Goal: Use online tool/utility: Use online tool/utility

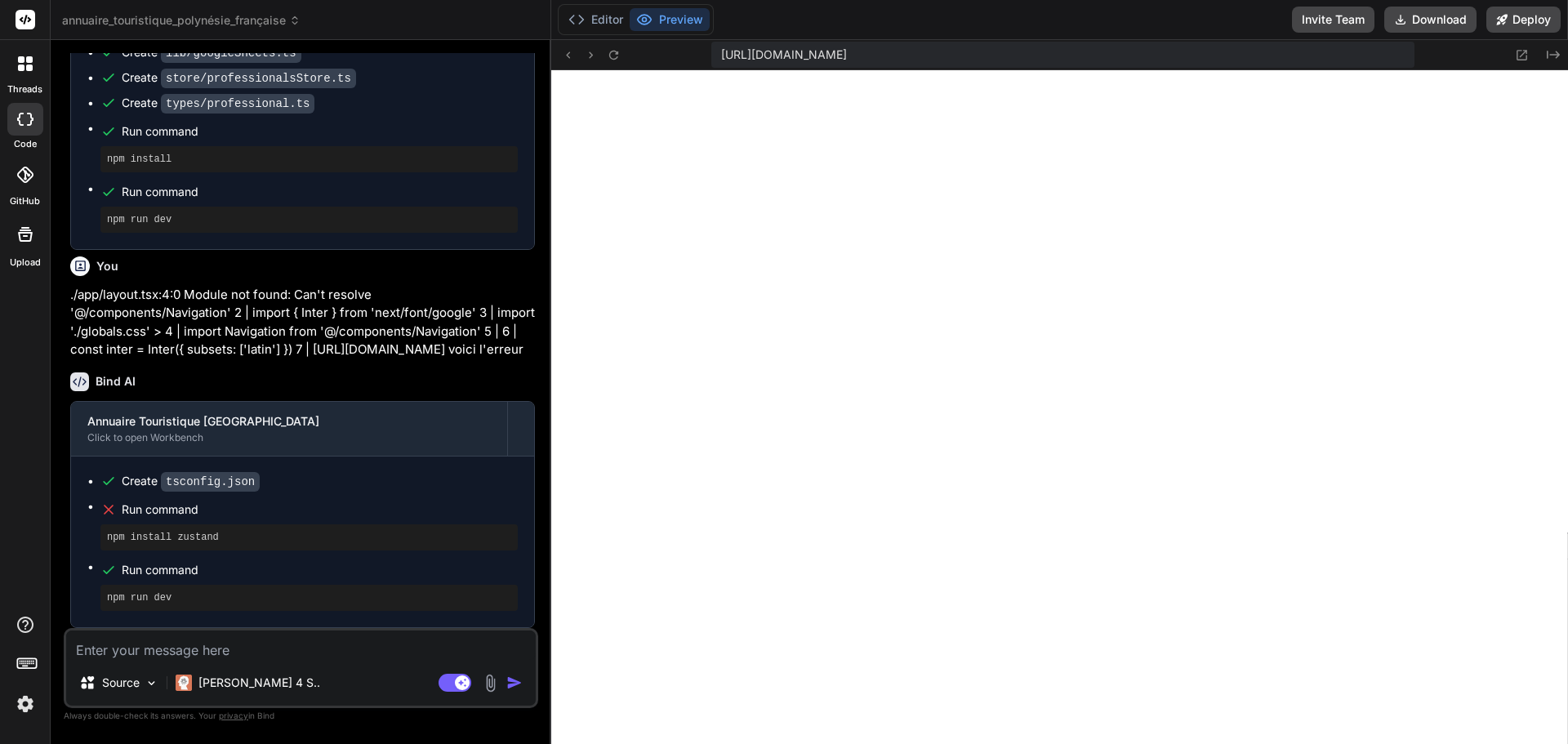
scroll to position [2005, 0]
click at [131, 510] on span "Run command" at bounding box center [320, 509] width 396 height 16
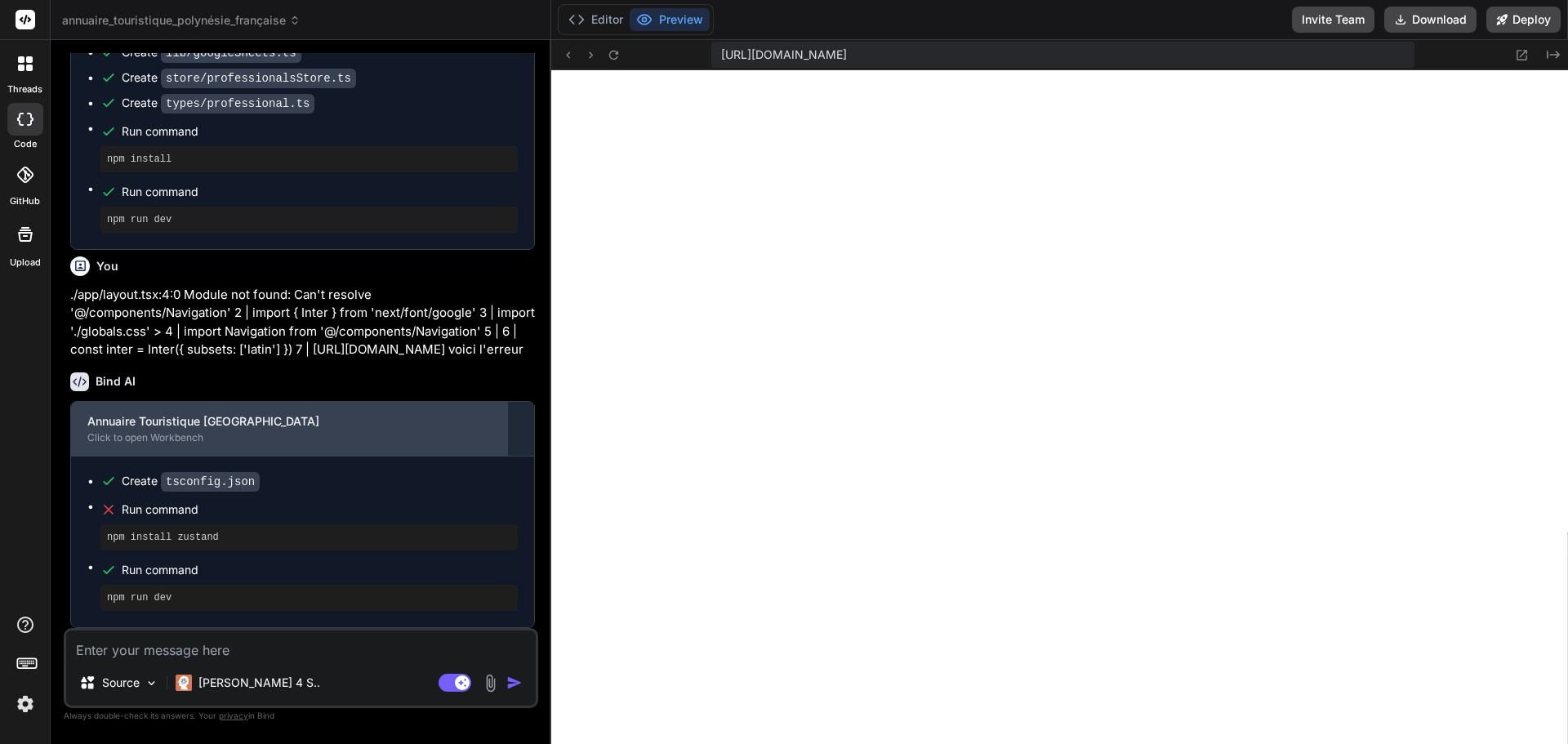
click at [185, 444] on div "Annuaire Touristique Polynésie Française Click to open Workbench" at bounding box center [289, 429] width 436 height 54
click at [193, 426] on div "Annuaire Touristique [GEOGRAPHIC_DATA]" at bounding box center [288, 421] width 403 height 16
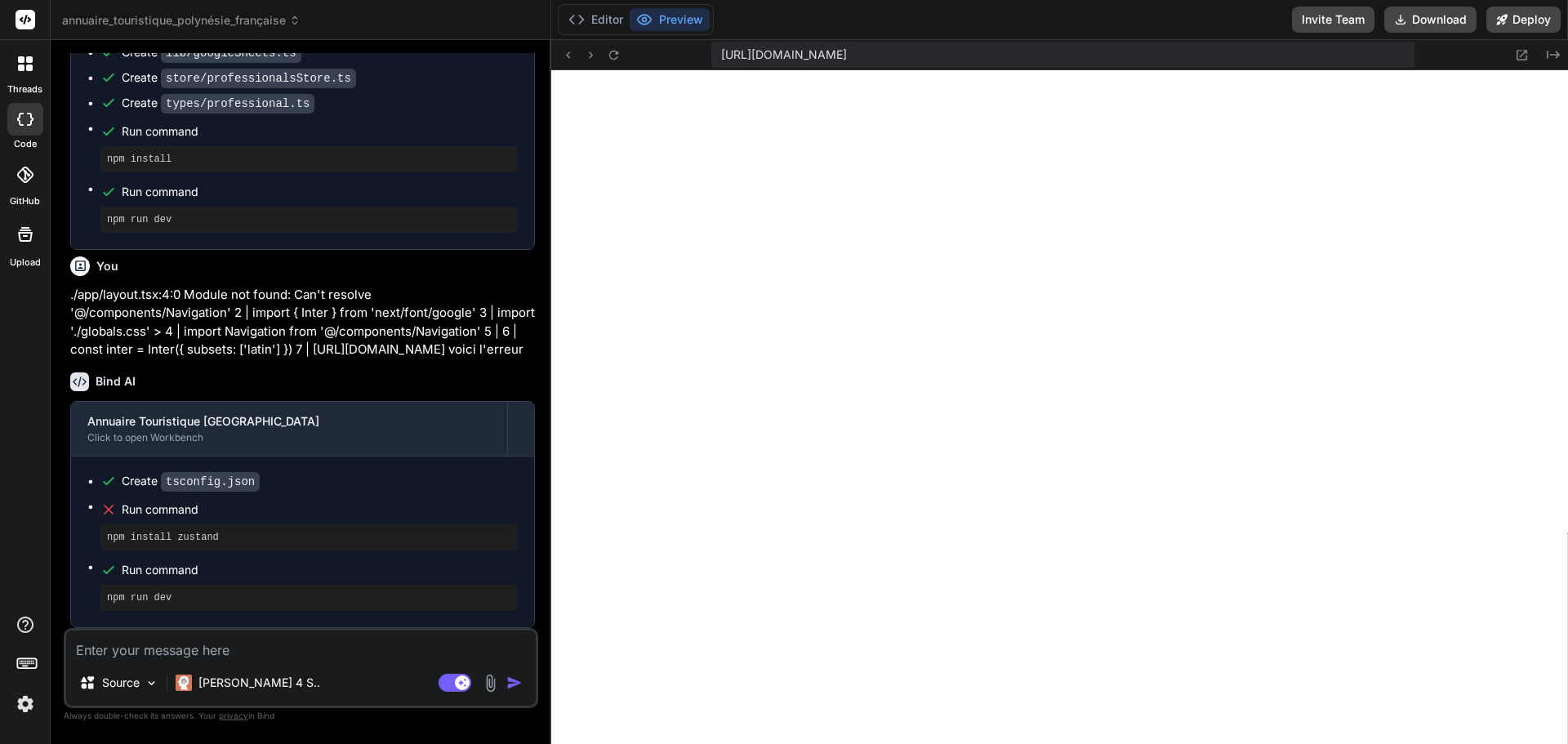
click at [657, 18] on button "Preview" at bounding box center [669, 19] width 80 height 23
click at [585, 18] on icon at bounding box center [576, 19] width 16 height 16
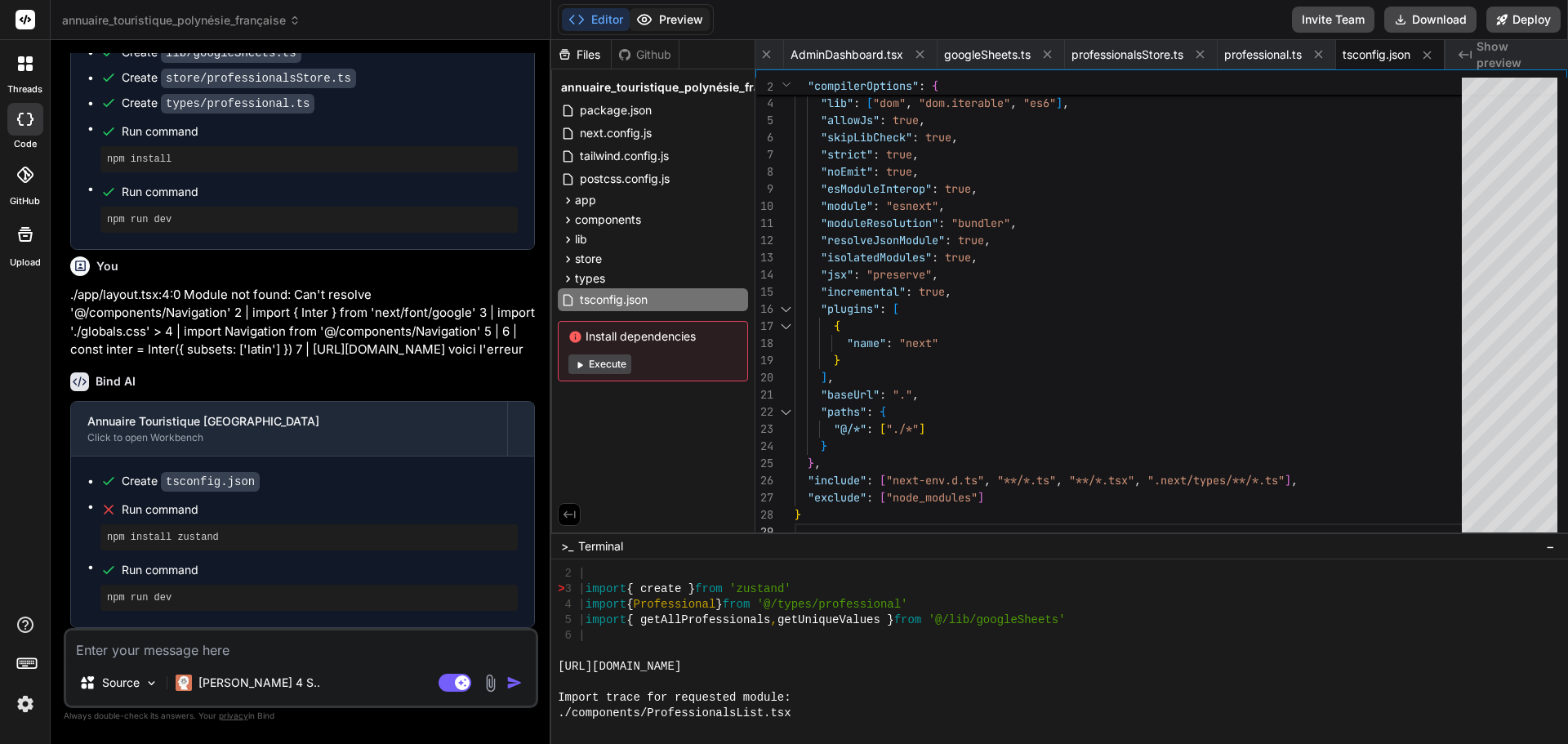
click at [646, 14] on icon at bounding box center [644, 19] width 16 height 16
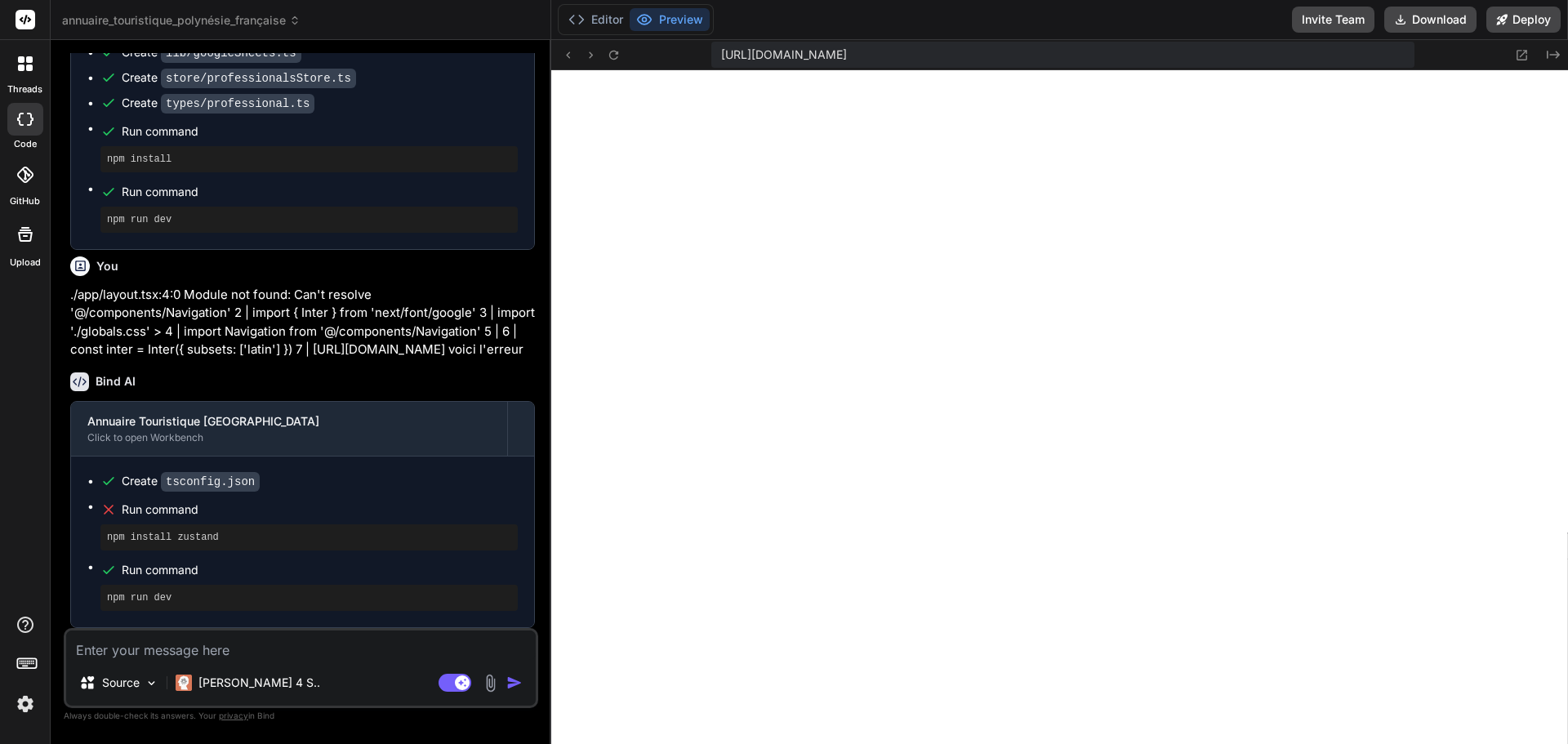
click at [292, 654] on textarea at bounding box center [301, 644] width 470 height 29
type textarea "p"
type textarea "x"
type textarea "po"
type textarea "x"
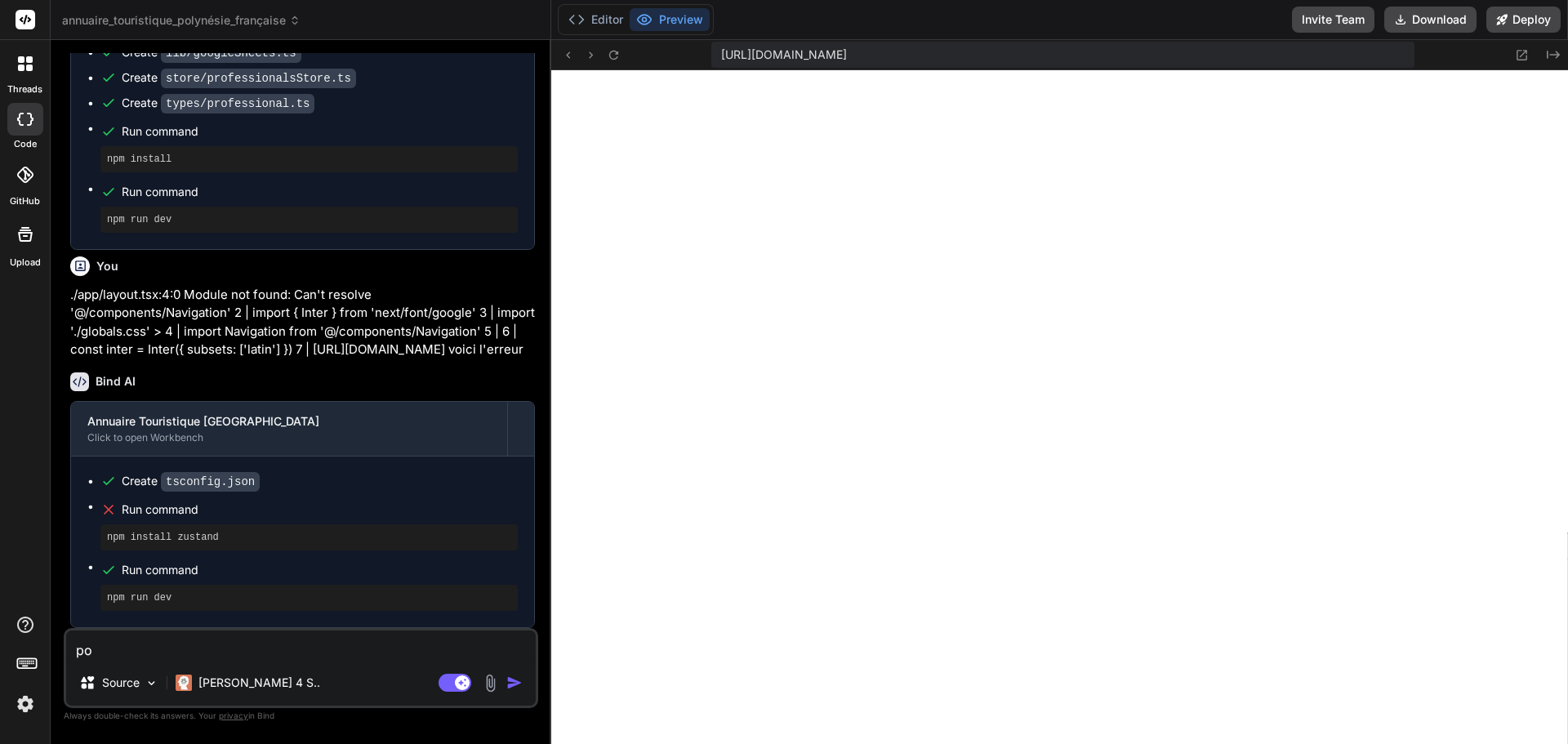
type textarea "pou"
type textarea "x"
type textarea "pour"
type textarea "x"
type textarea "pourq"
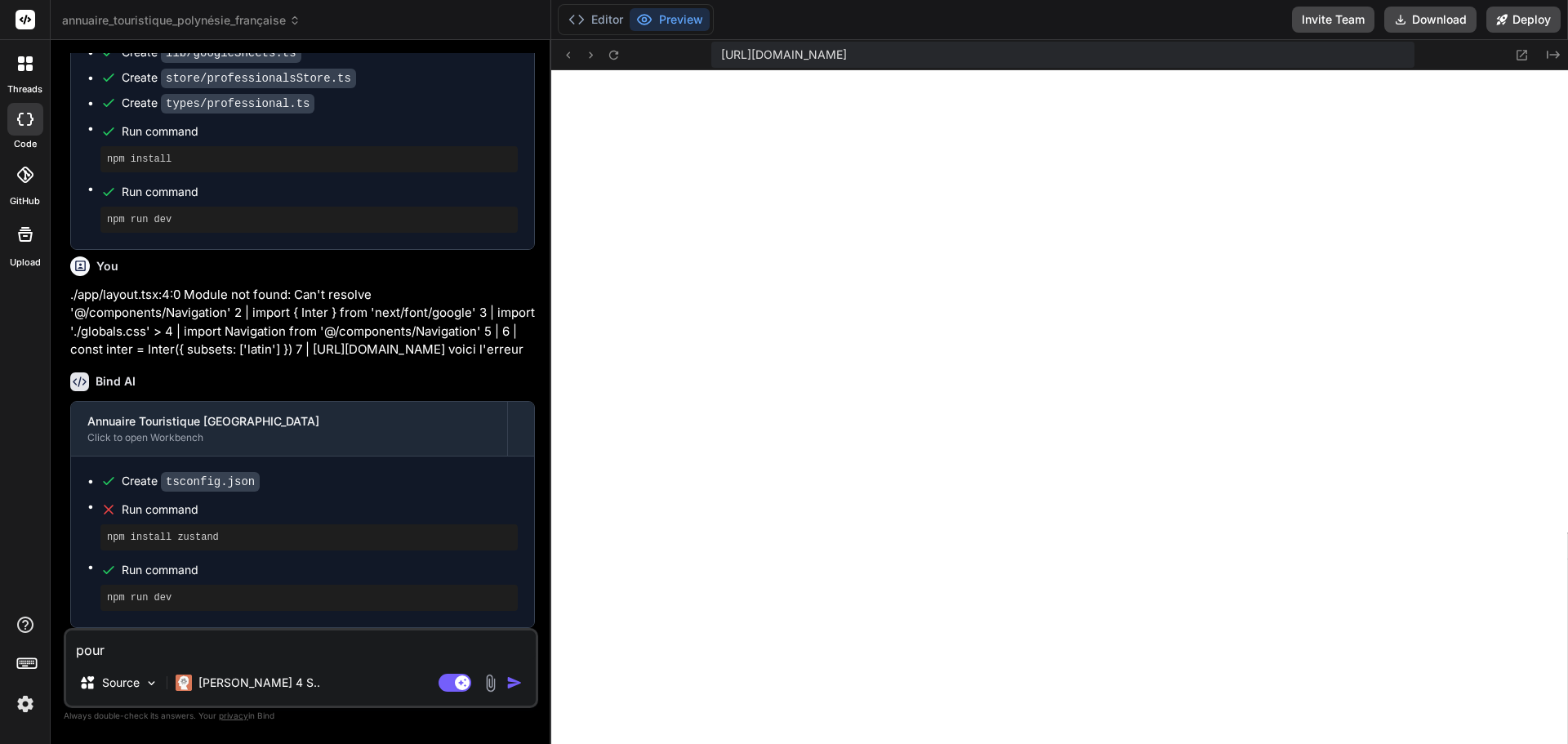
type textarea "x"
type textarea "pourqu"
type textarea "x"
type textarea "pourquo"
type textarea "x"
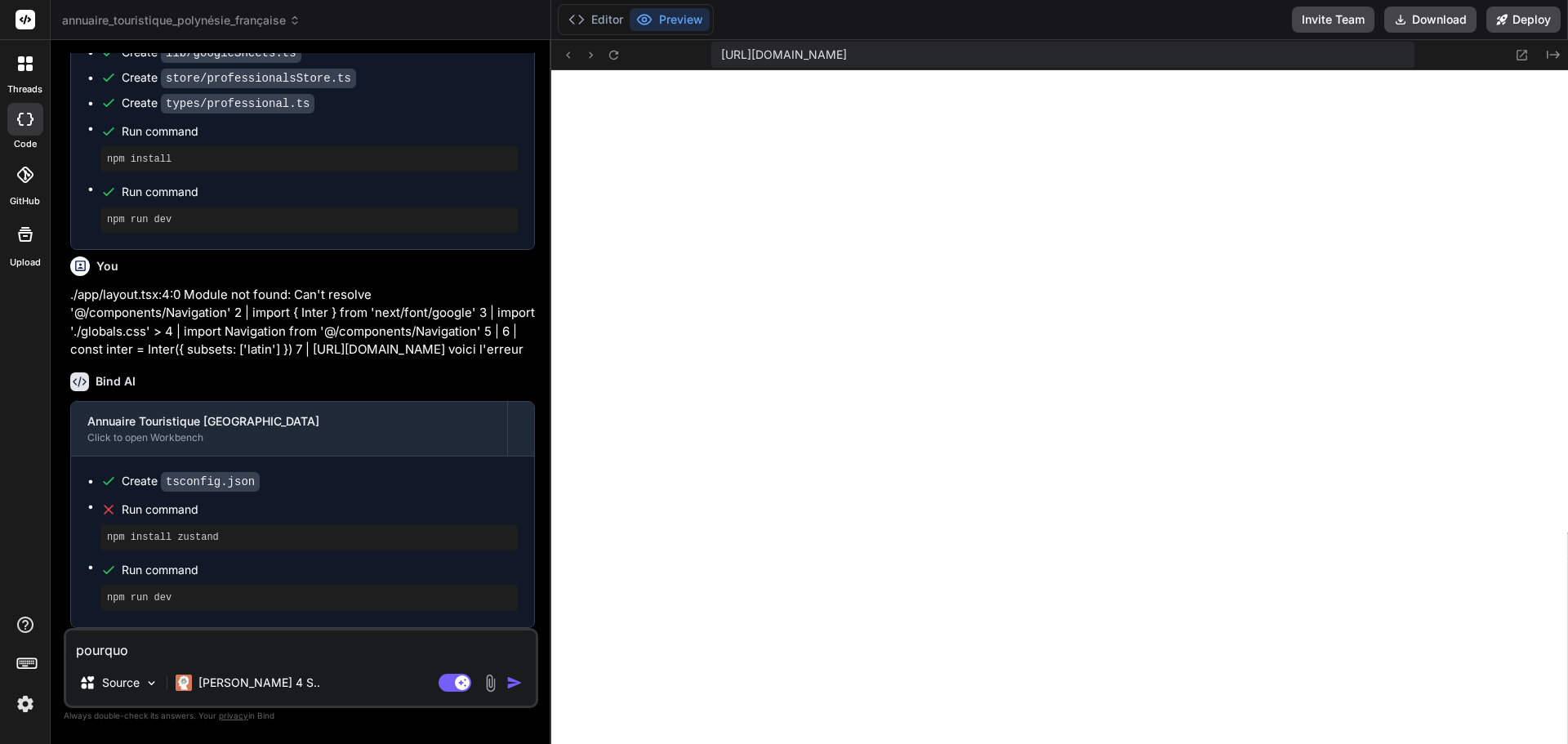
type textarea "pourquoi"
type textarea "x"
type textarea "pourquoi"
type textarea "x"
type textarea "pourquoi c"
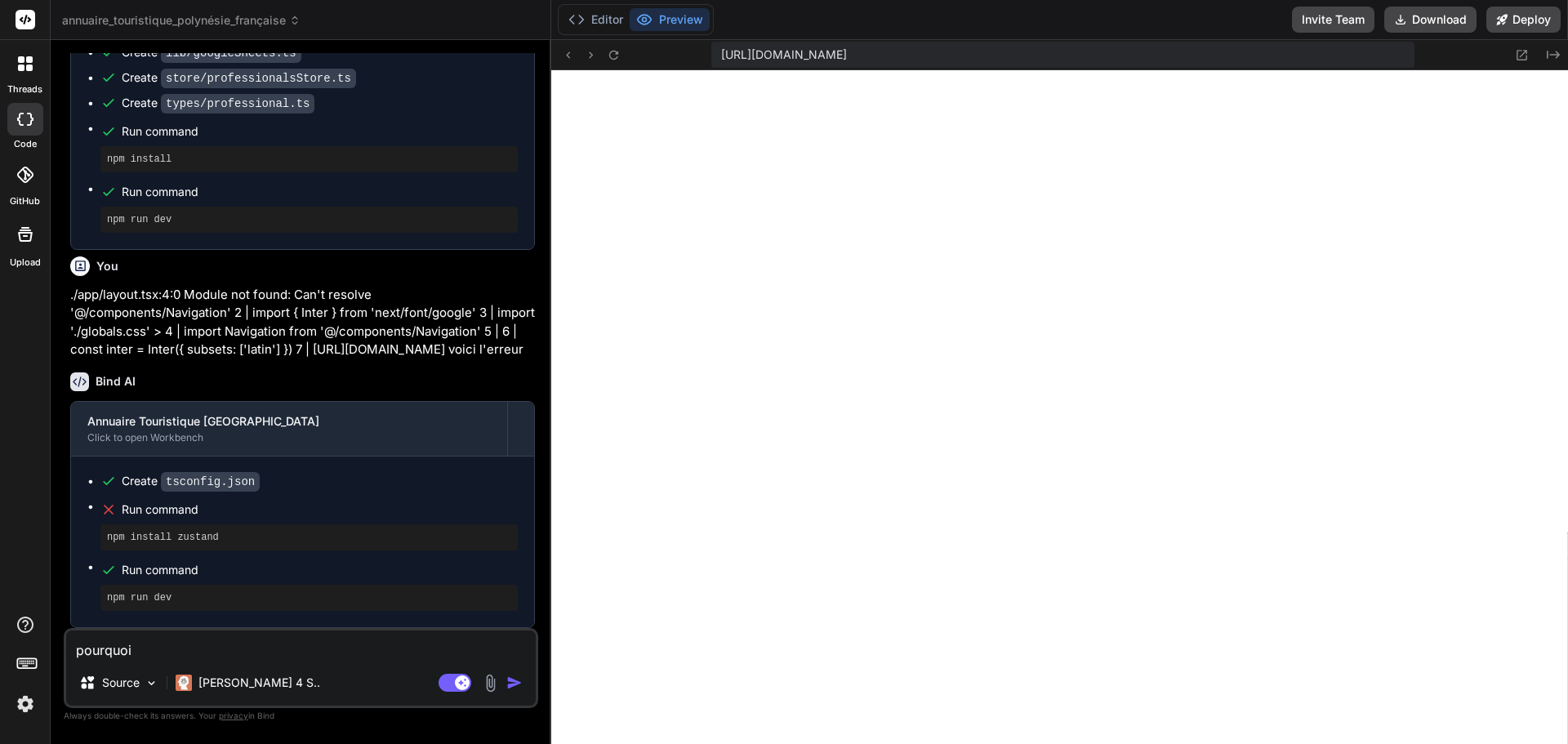
type textarea "x"
type textarea "pourquoi ce"
type textarea "x"
type textarea "pourquoi cel"
type textarea "x"
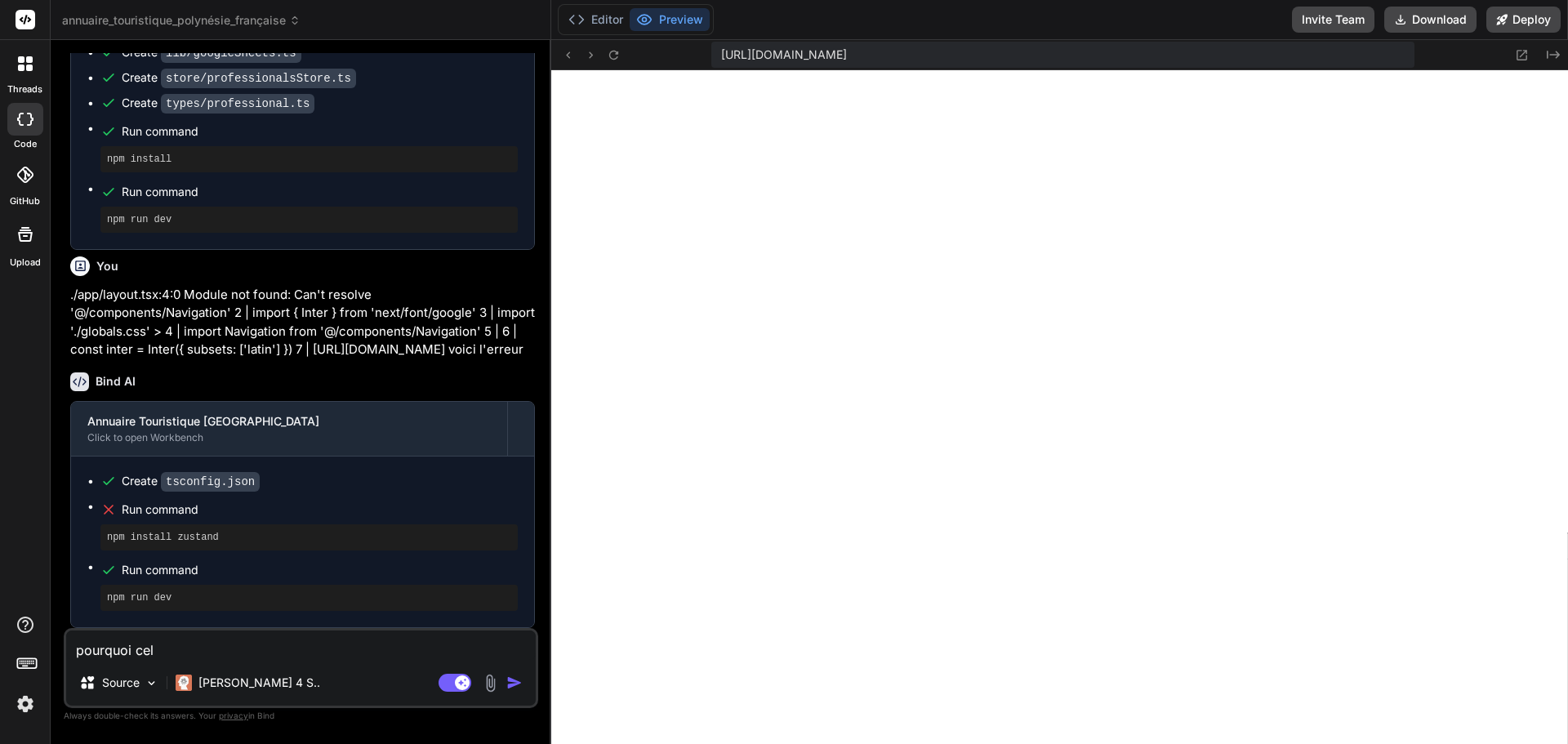
type textarea "pourquoi cela"
type textarea "x"
type textarea "pourquoi cela"
type textarea "x"
type textarea "pourquoi cela n"
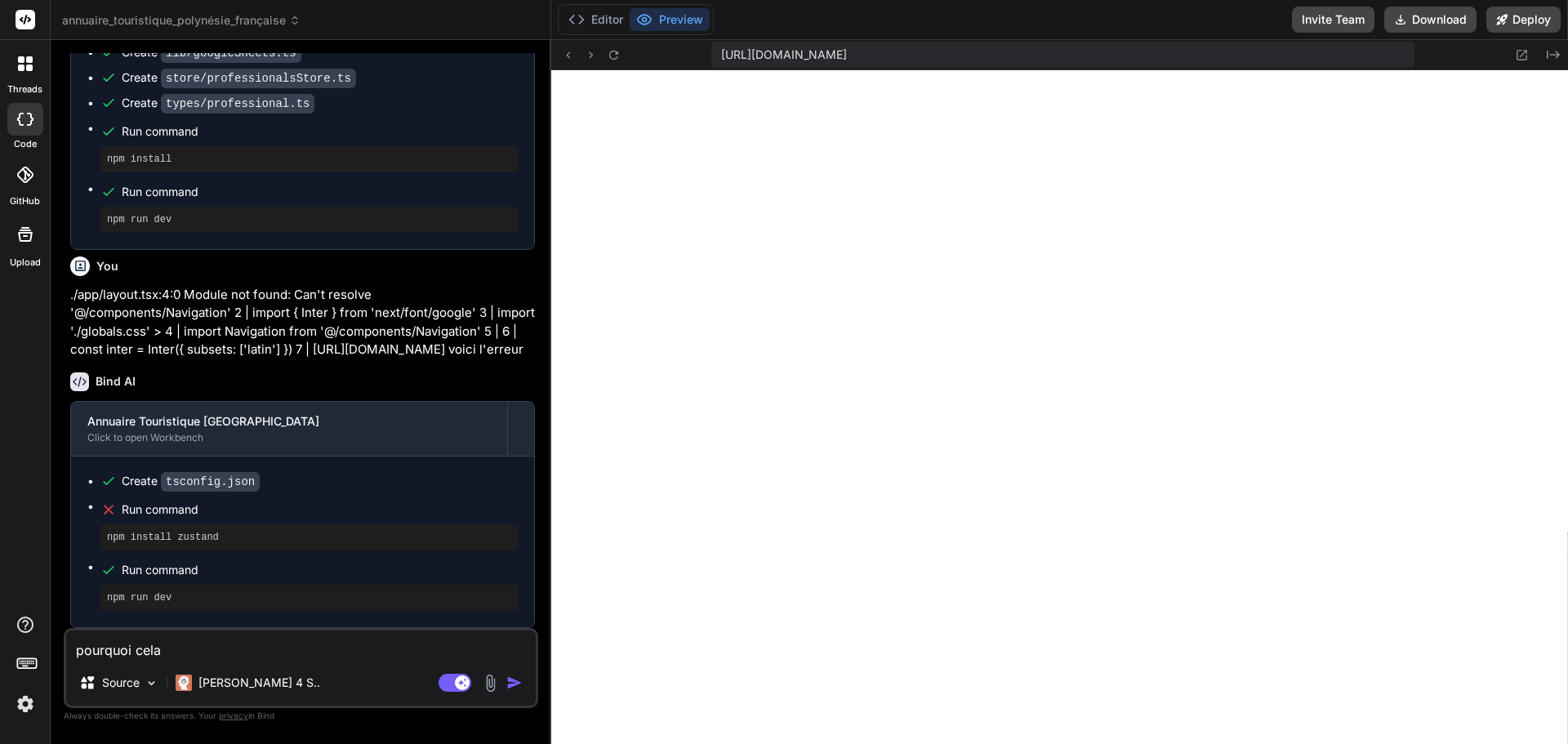
type textarea "x"
type textarea "pourquoi cela ne"
type textarea "x"
type textarea "pourquoi cela ne"
type textarea "x"
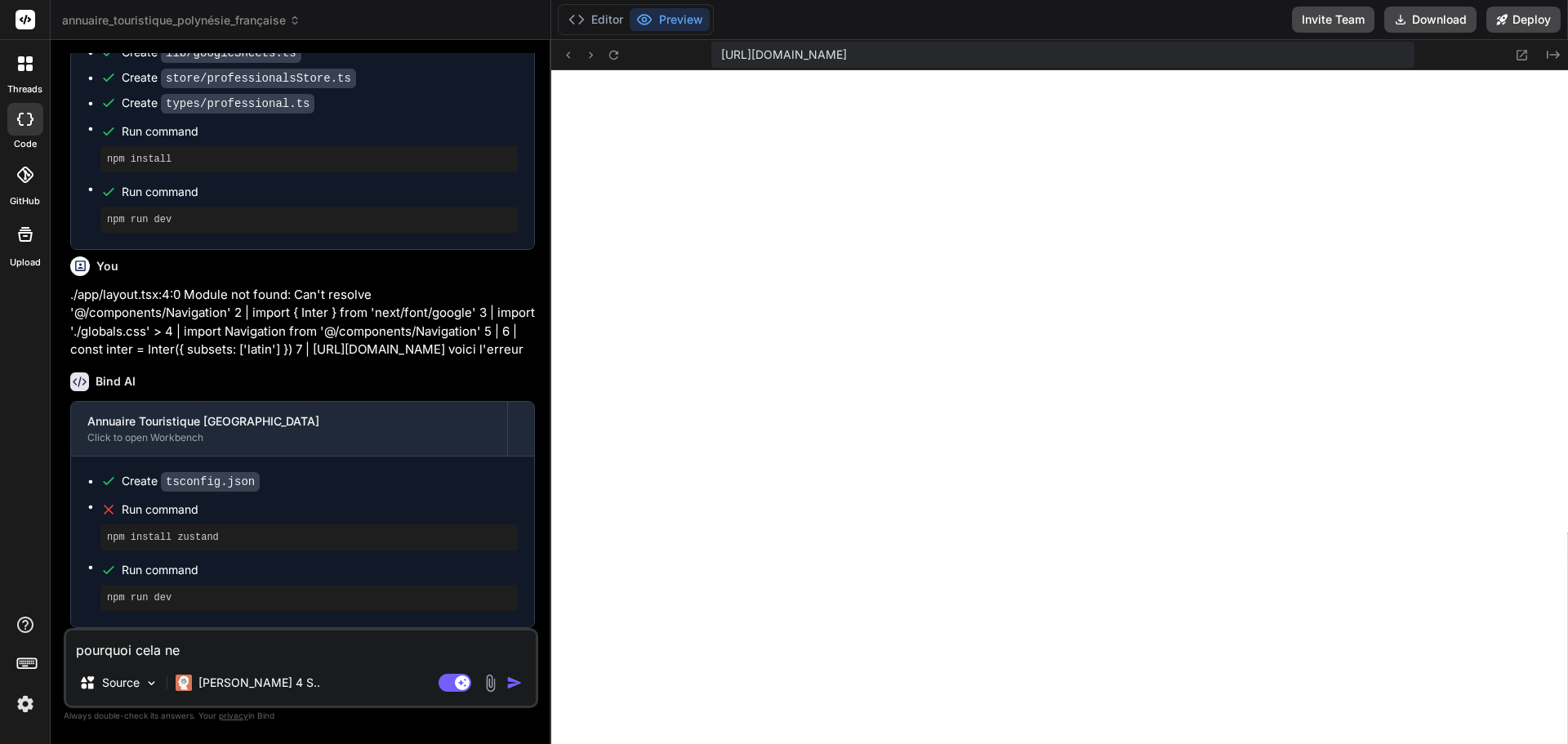
type textarea "pourquoi cela ne c"
type textarea "x"
type textarea "pourquoi cela ne"
type textarea "x"
type textarea "pourquoi cela ne f"
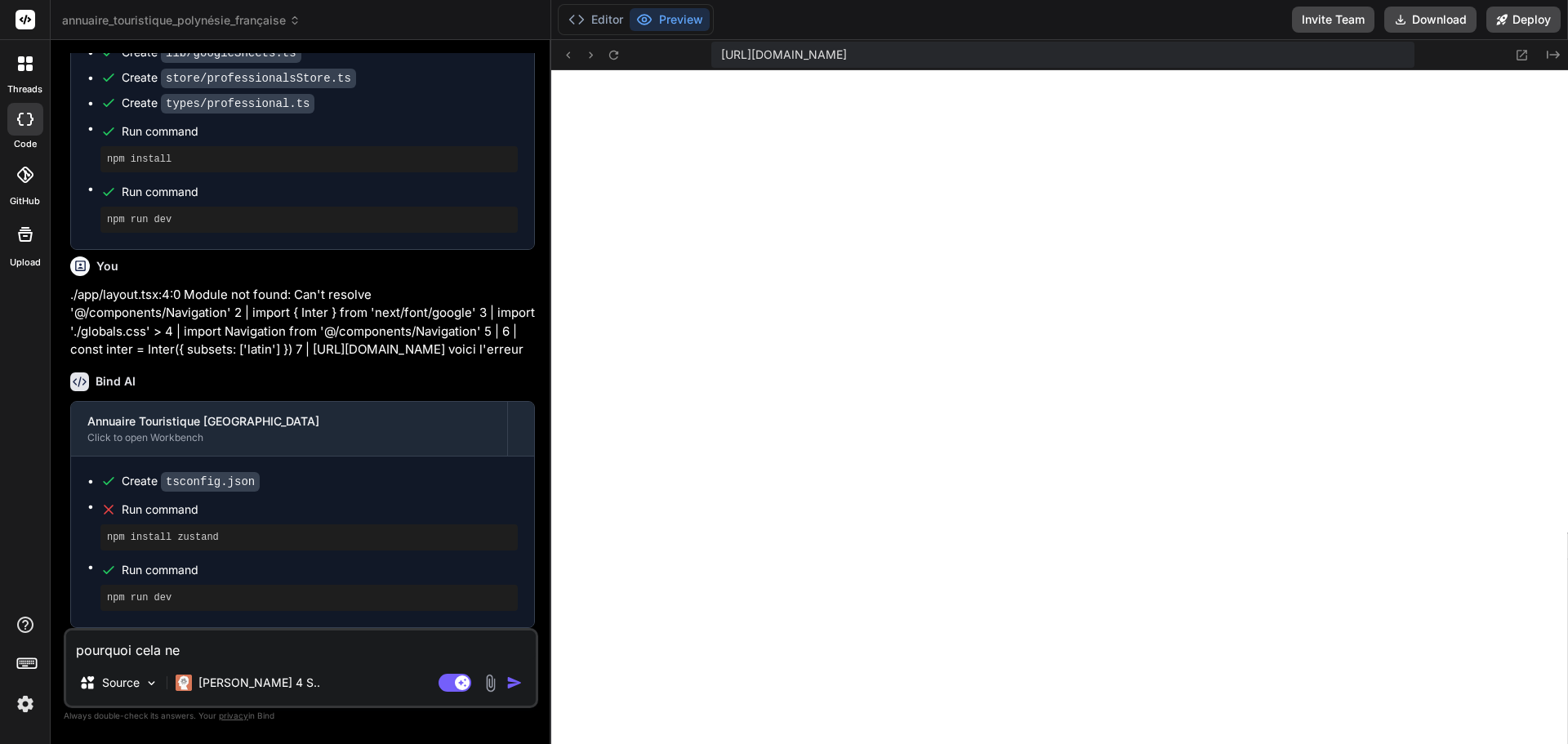
type textarea "x"
type textarea "pourquoi cela ne fo"
type textarea "x"
type textarea "pourquoi cela ne fon"
type textarea "x"
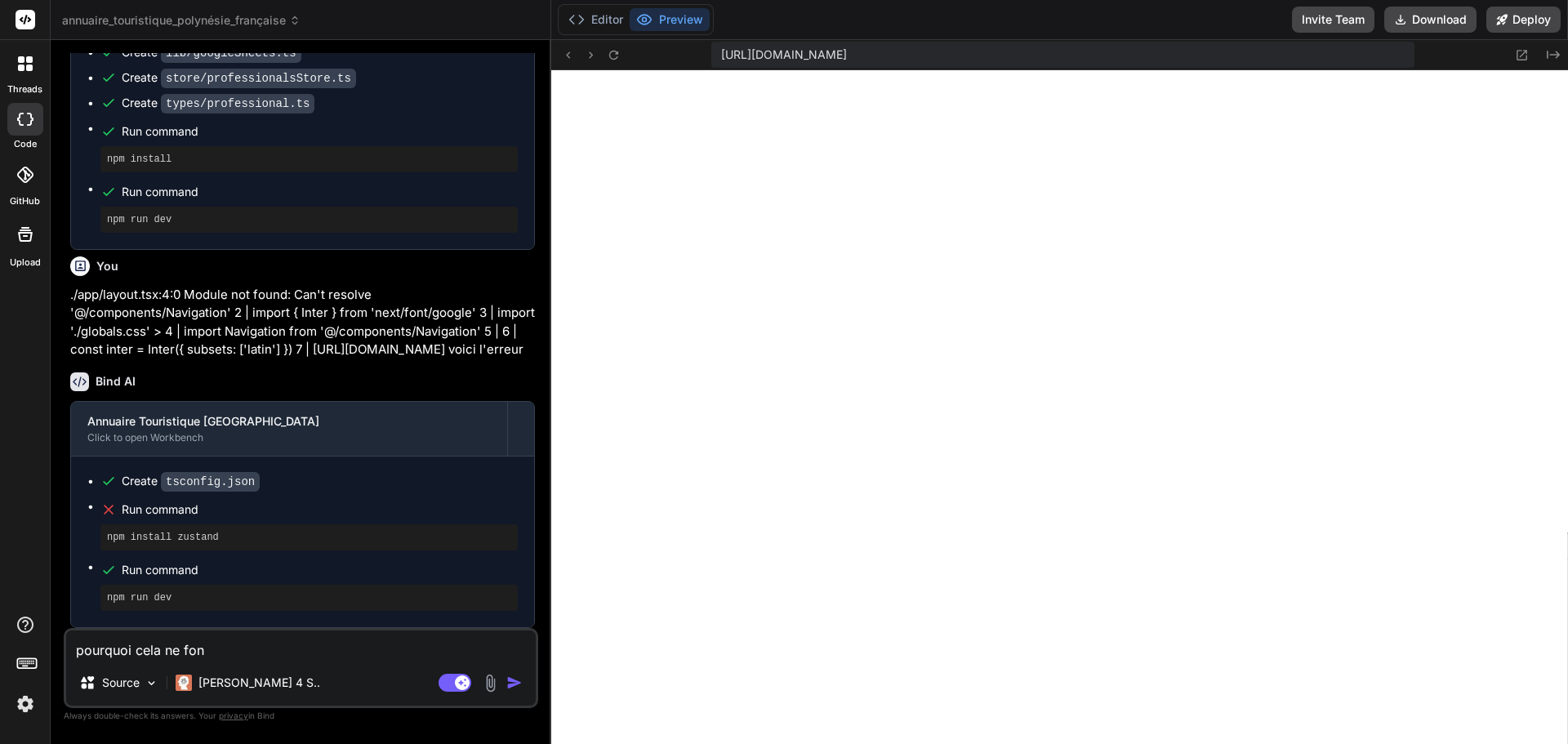
type textarea "pourquoi cela ne fonc"
type textarea "x"
type textarea "pourquoi cela ne fonct"
type textarea "x"
type textarea "pourquoi cela ne foncti"
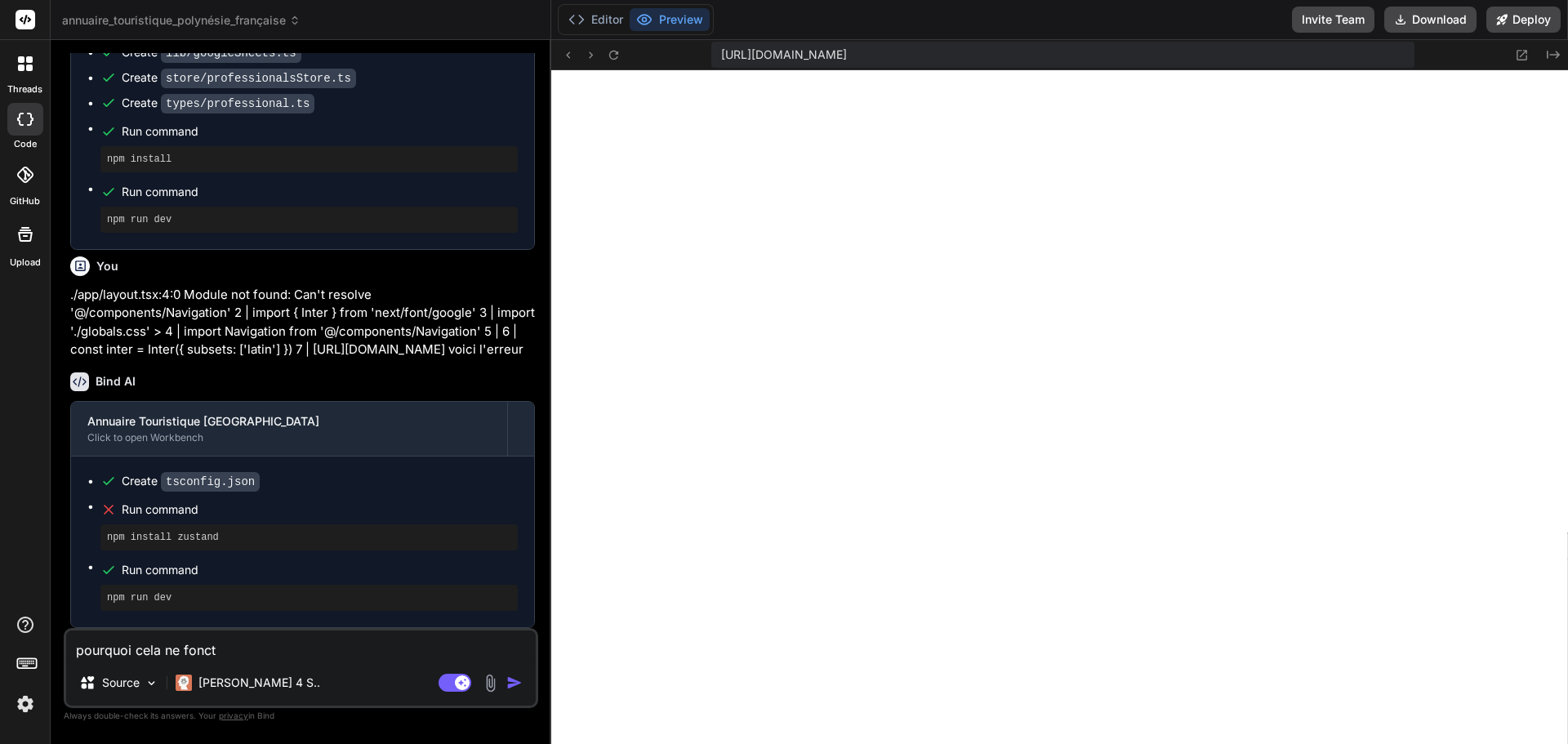
type textarea "x"
type textarea "pourquoi cela ne fonctio"
type textarea "x"
type textarea "pourquoi cela ne fonction"
type textarea "x"
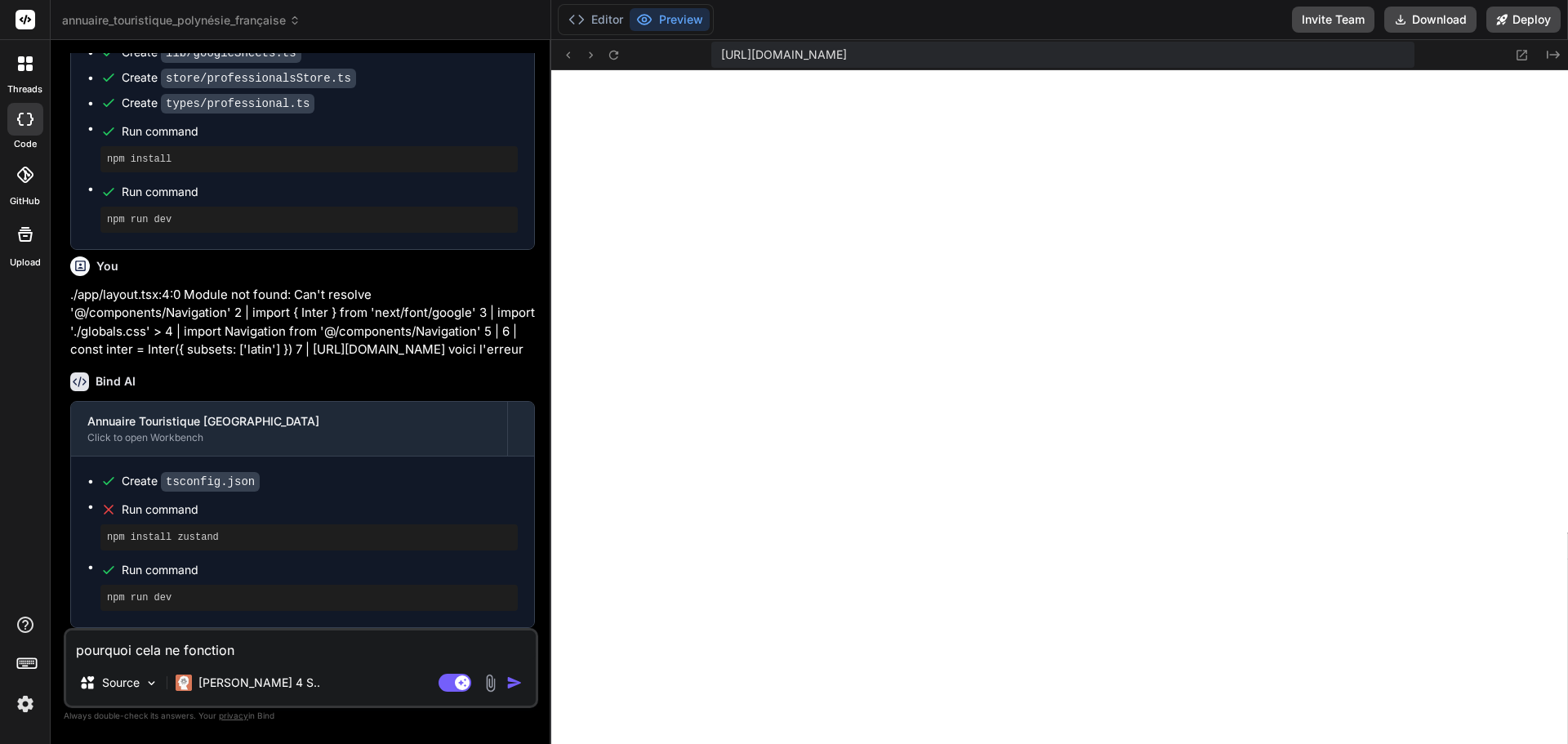
type textarea "pourquoi cela ne fonctionn"
type textarea "x"
type textarea "pourquoi cela ne fonctionne"
type textarea "x"
type textarea "pourquoi cela ne fonctionne"
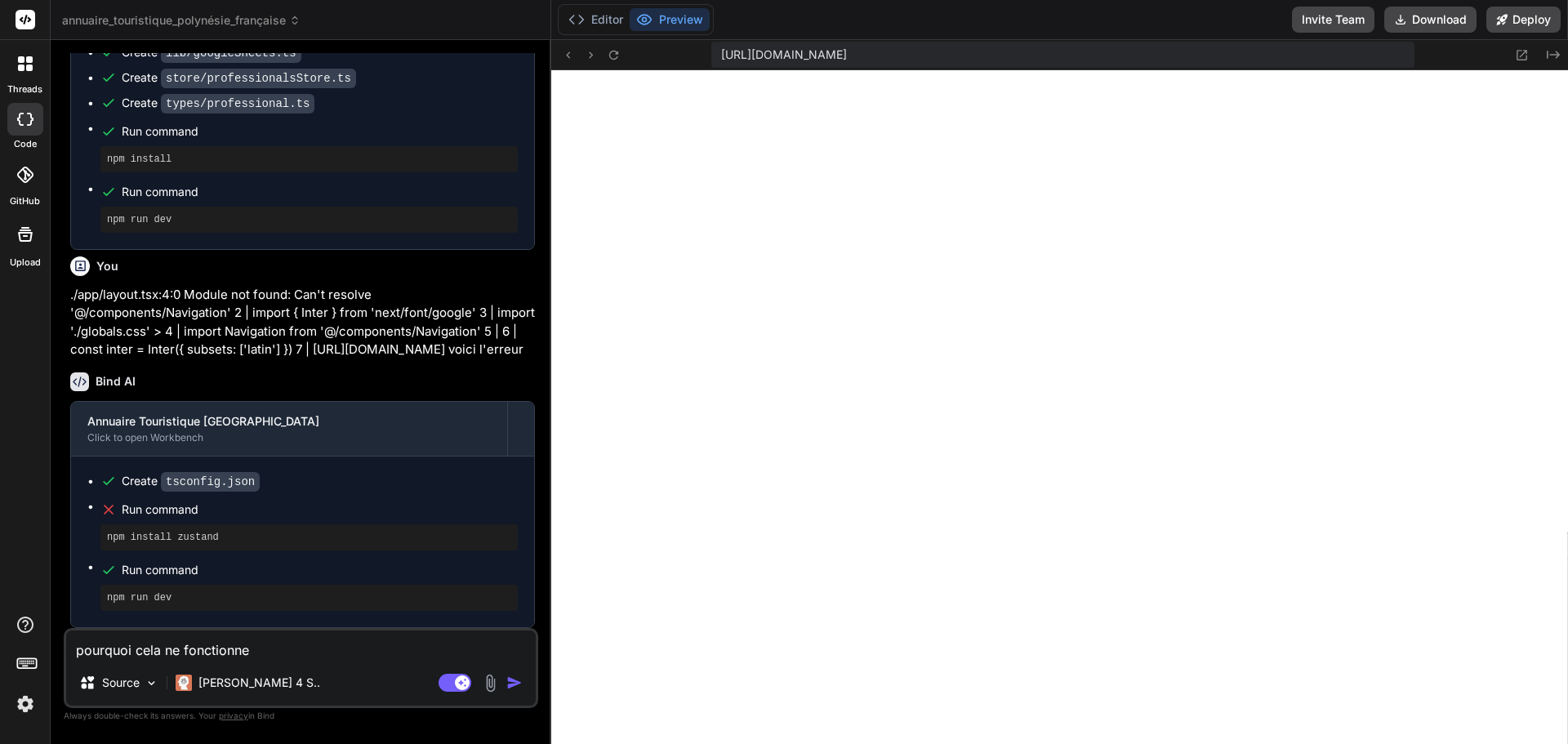
type textarea "x"
type textarea "pourquoi cela ne fonctionne p"
type textarea "x"
type textarea "pourquoi cela ne fonctionne pa"
type textarea "x"
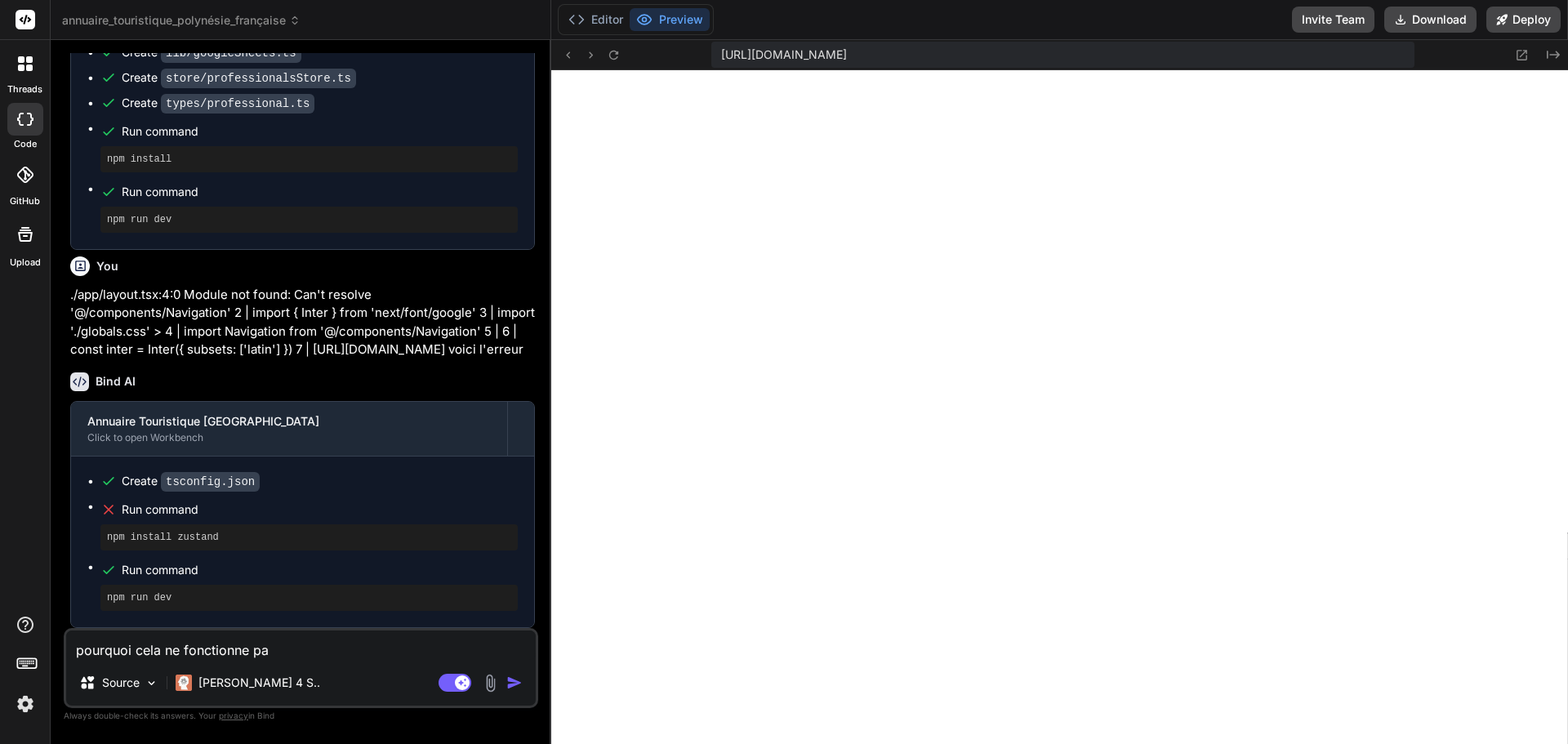
type textarea "pourquoi cela ne fonctionne pas"
type textarea "x"
type textarea "pourquoi cela ne fonctionne pas?"
type textarea "x"
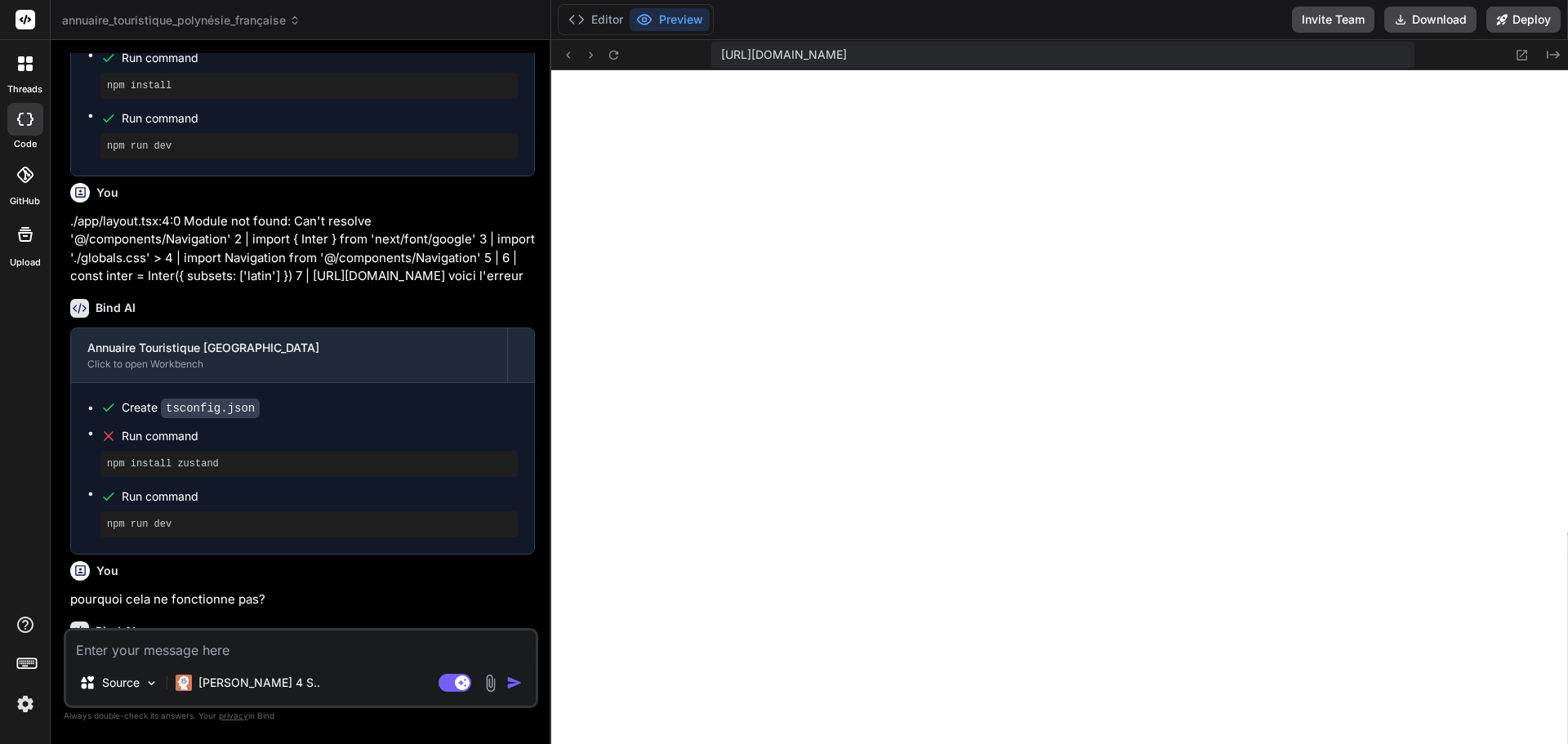
scroll to position [2174, 0]
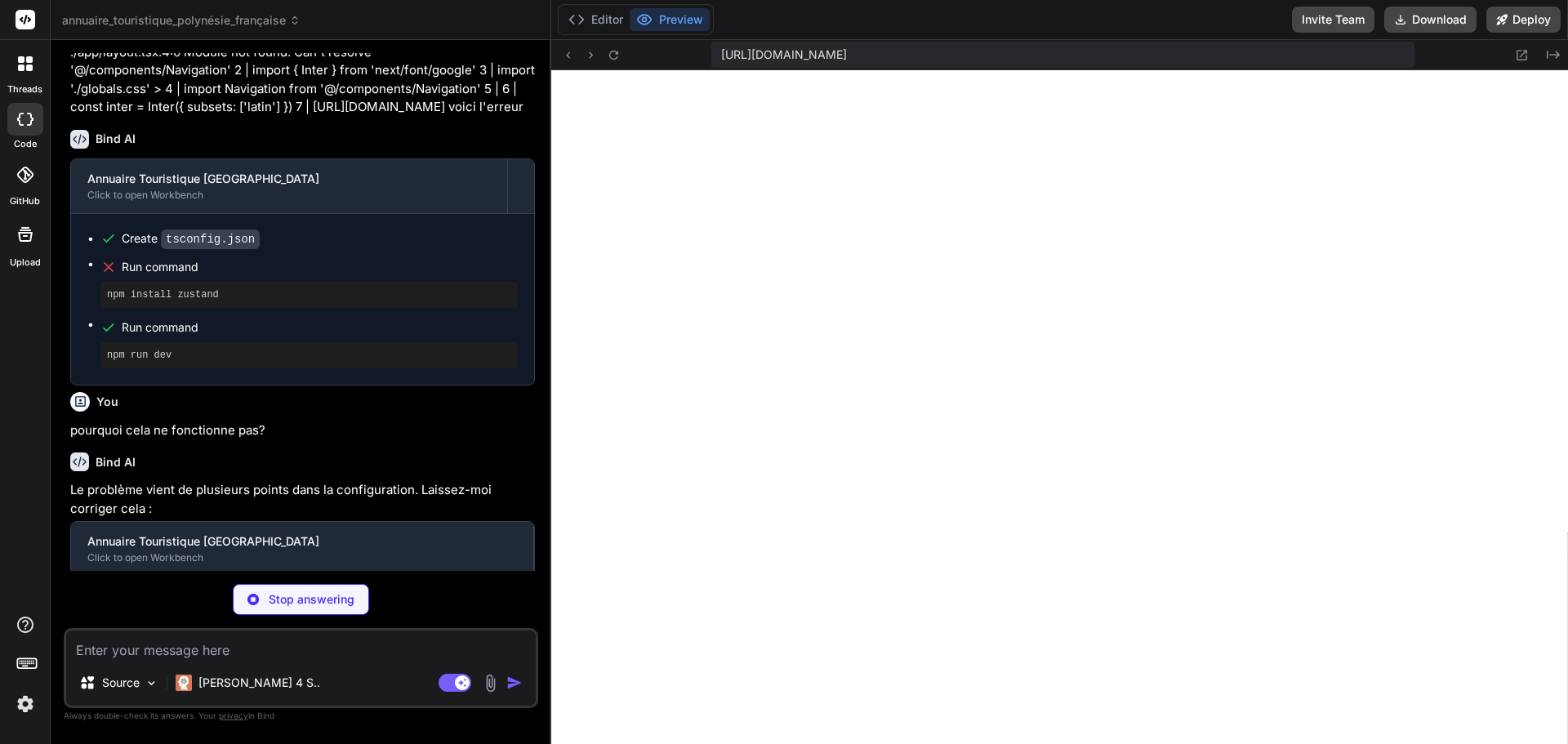
type textarea "x"
type textarea "} } export const useProfessionalsStore = () => store"
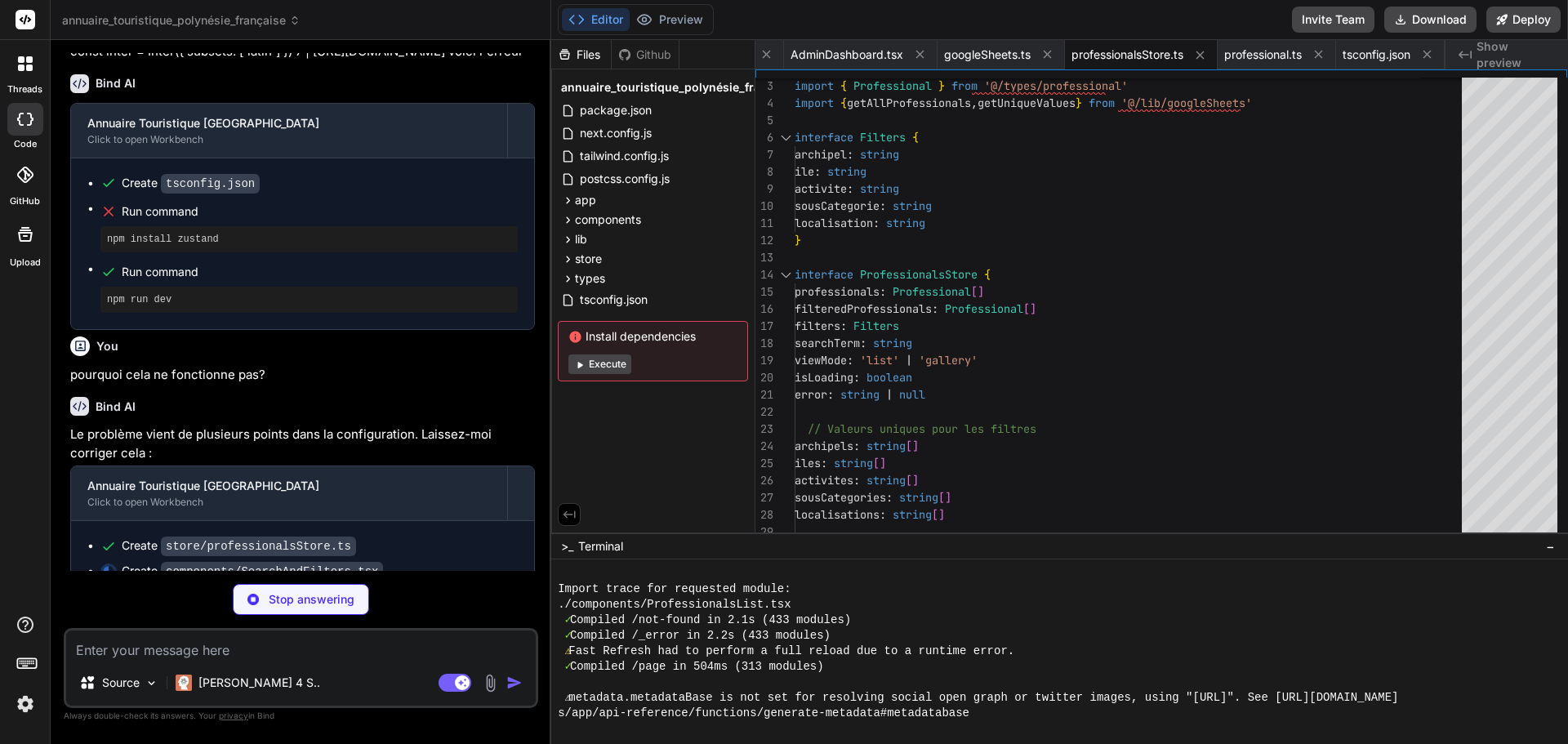
scroll to position [2330, 0]
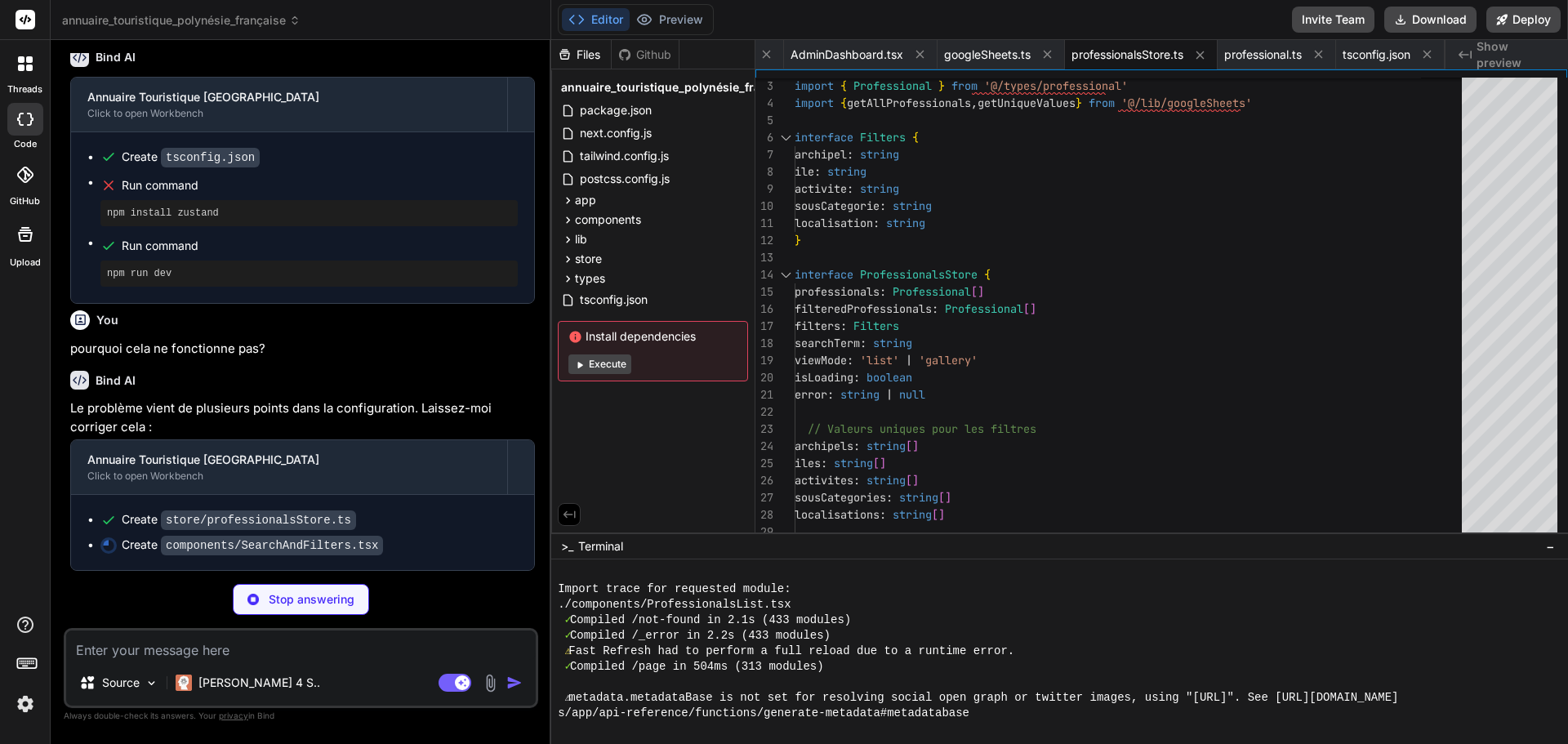
type textarea "x"
type textarea "</div> )} </div> </div> ) }"
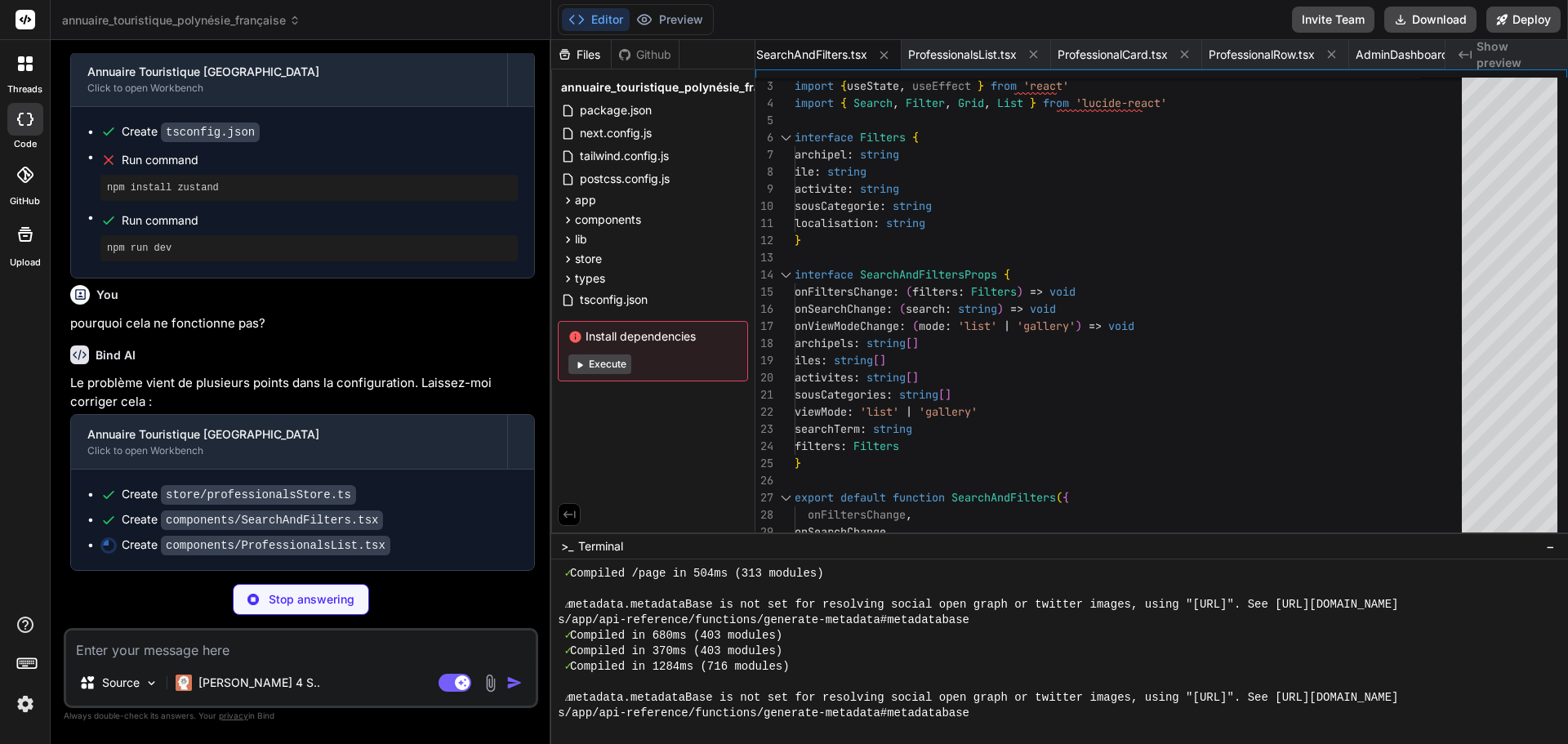
scroll to position [2355, 0]
type textarea "x"
type textarea "</div> </div> )} </> )} </div> ) }"
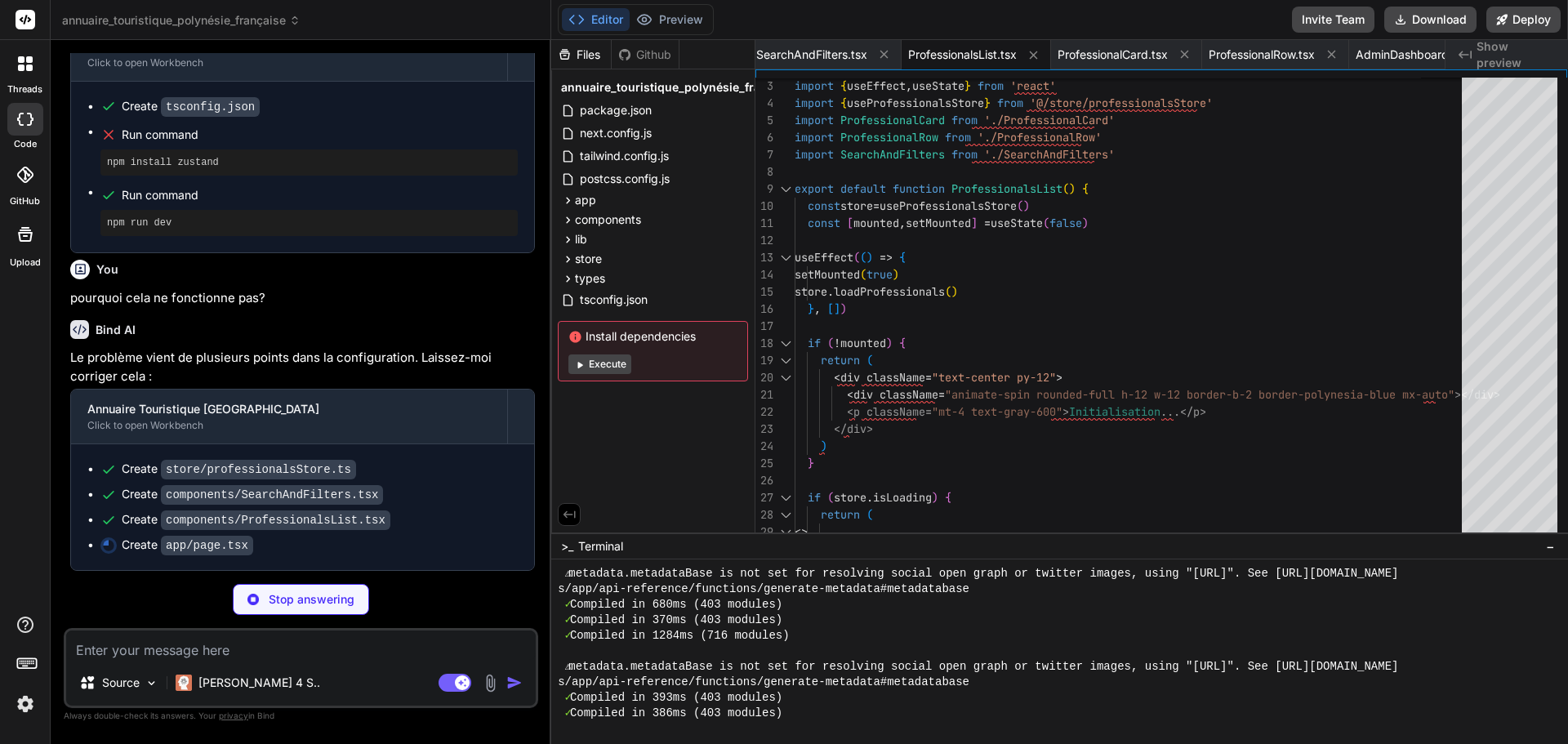
type textarea "x"
type textarea "</> ) }"
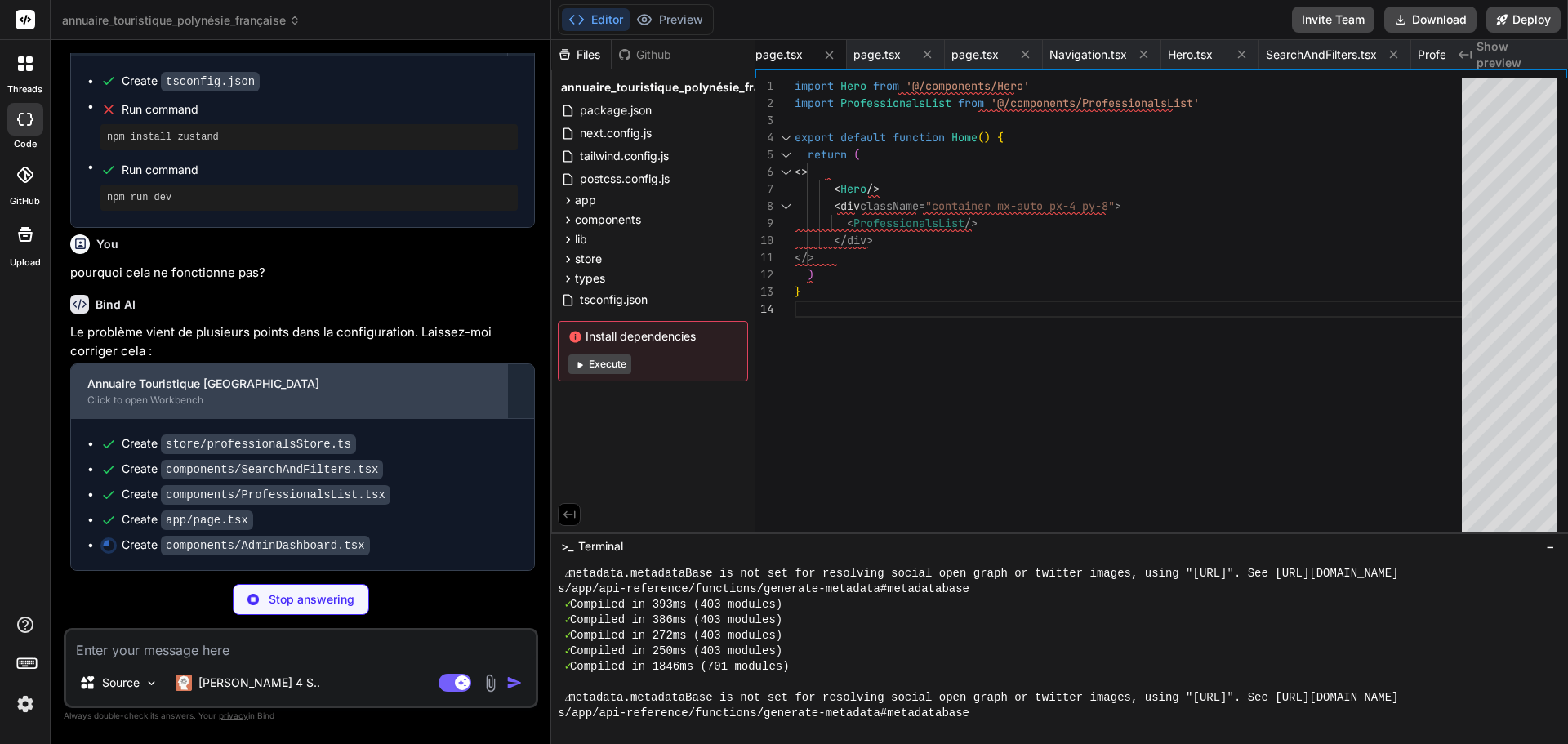
scroll to position [2405, 0]
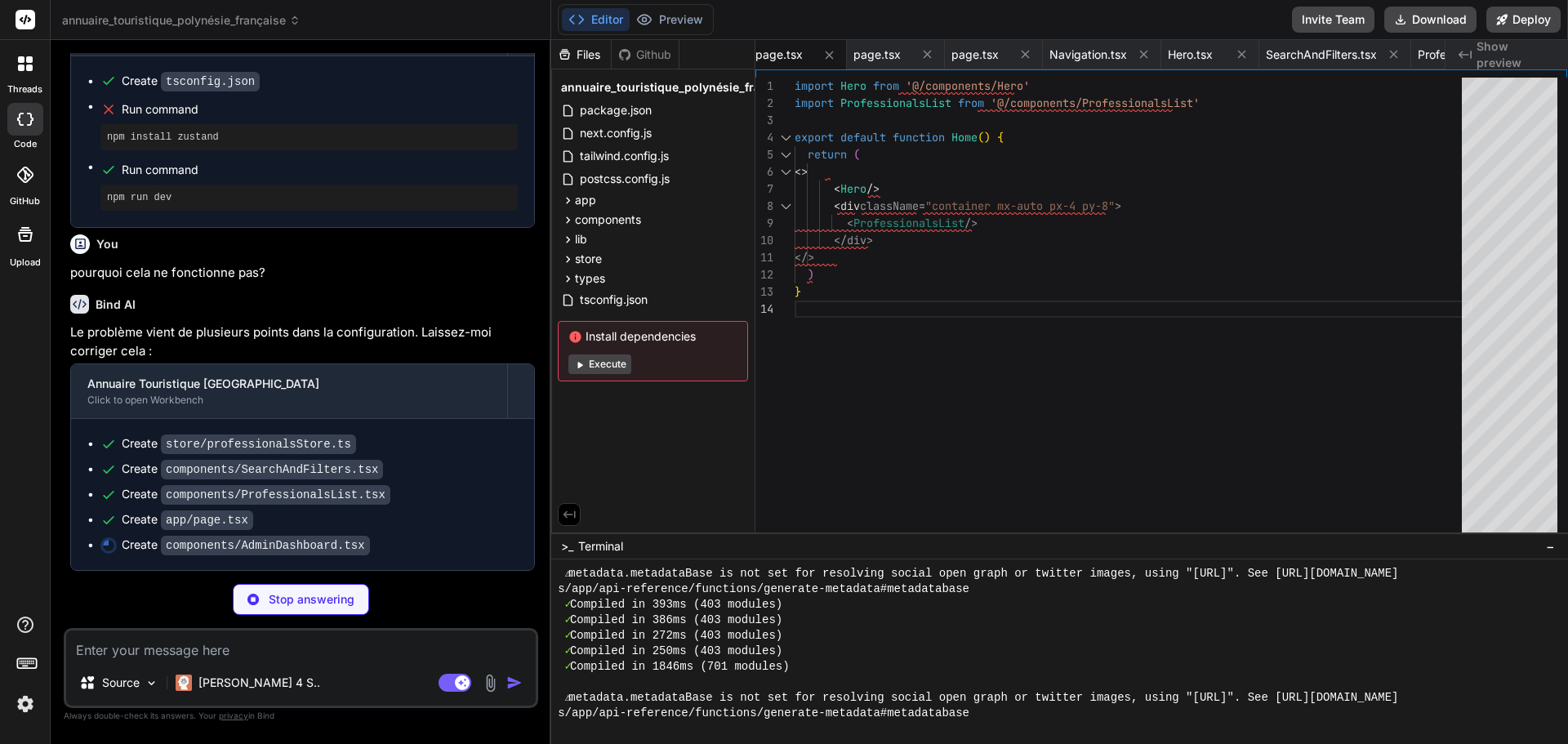
type textarea "x"
type textarea "<div className="text-center py-8"> <div className="animate-spin rounded-full h-…"
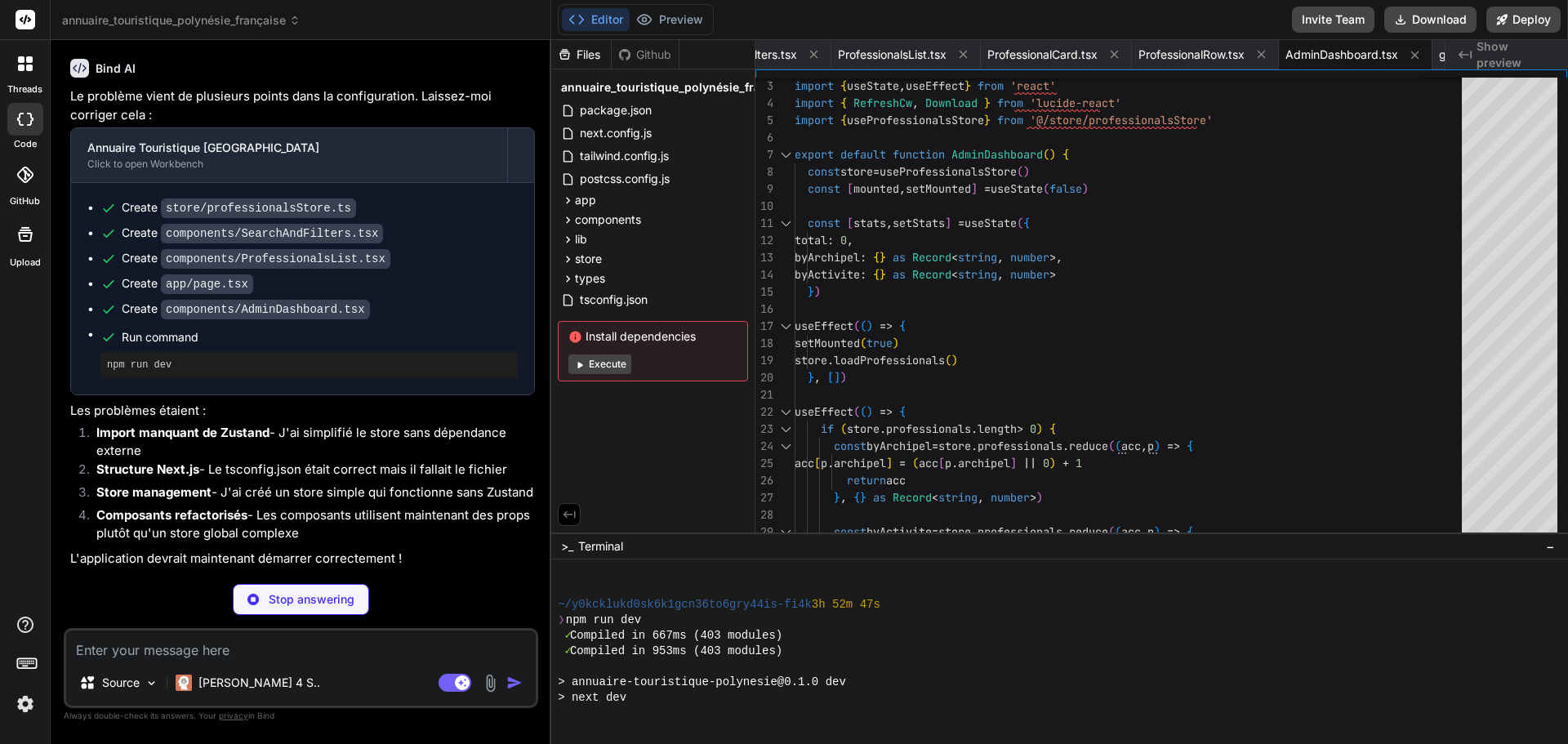
scroll to position [2584, 0]
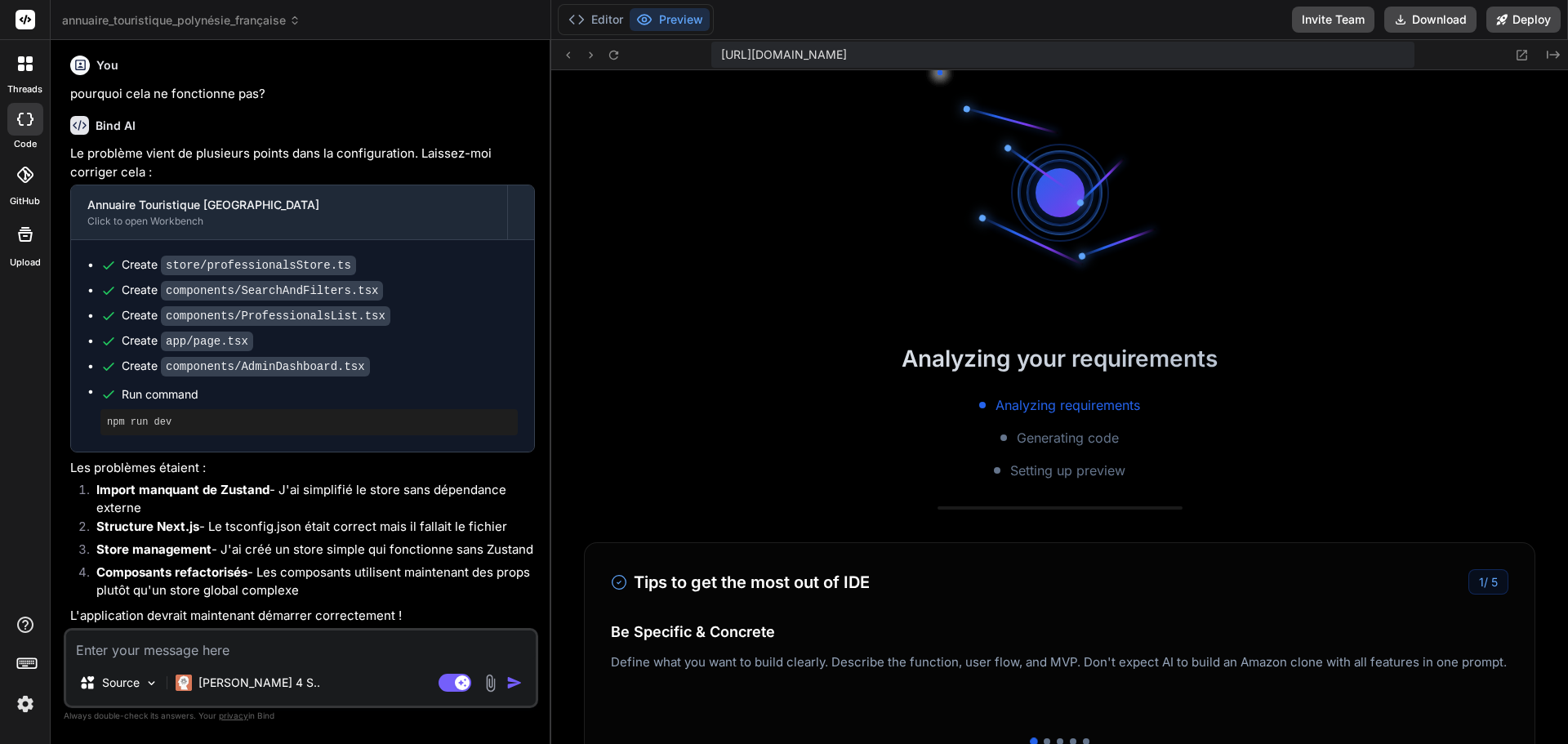
type textarea "x"
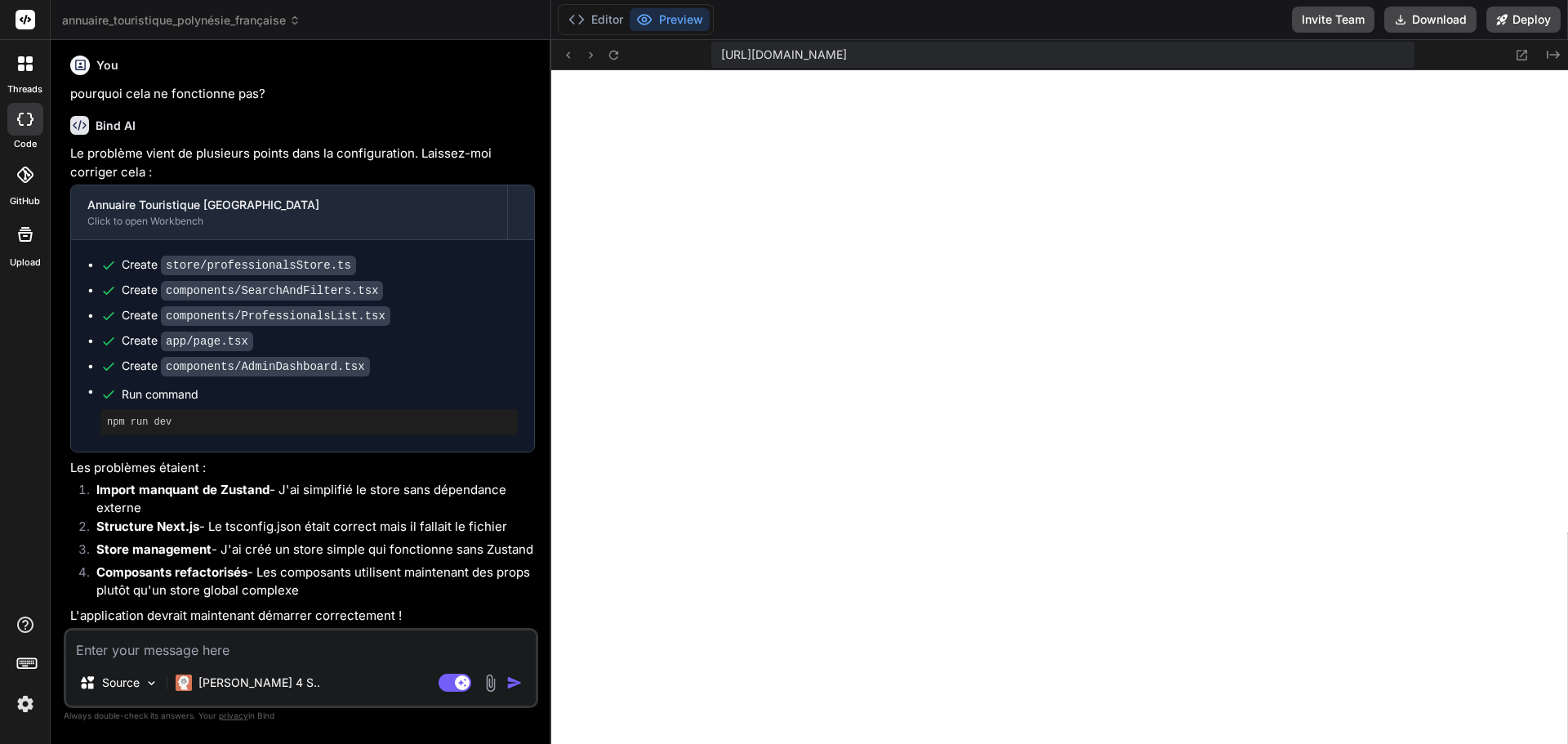
scroll to position [6918, 0]
click at [160, 647] on textarea at bounding box center [301, 644] width 470 height 29
type textarea "l"
type textarea "x"
type textarea "le"
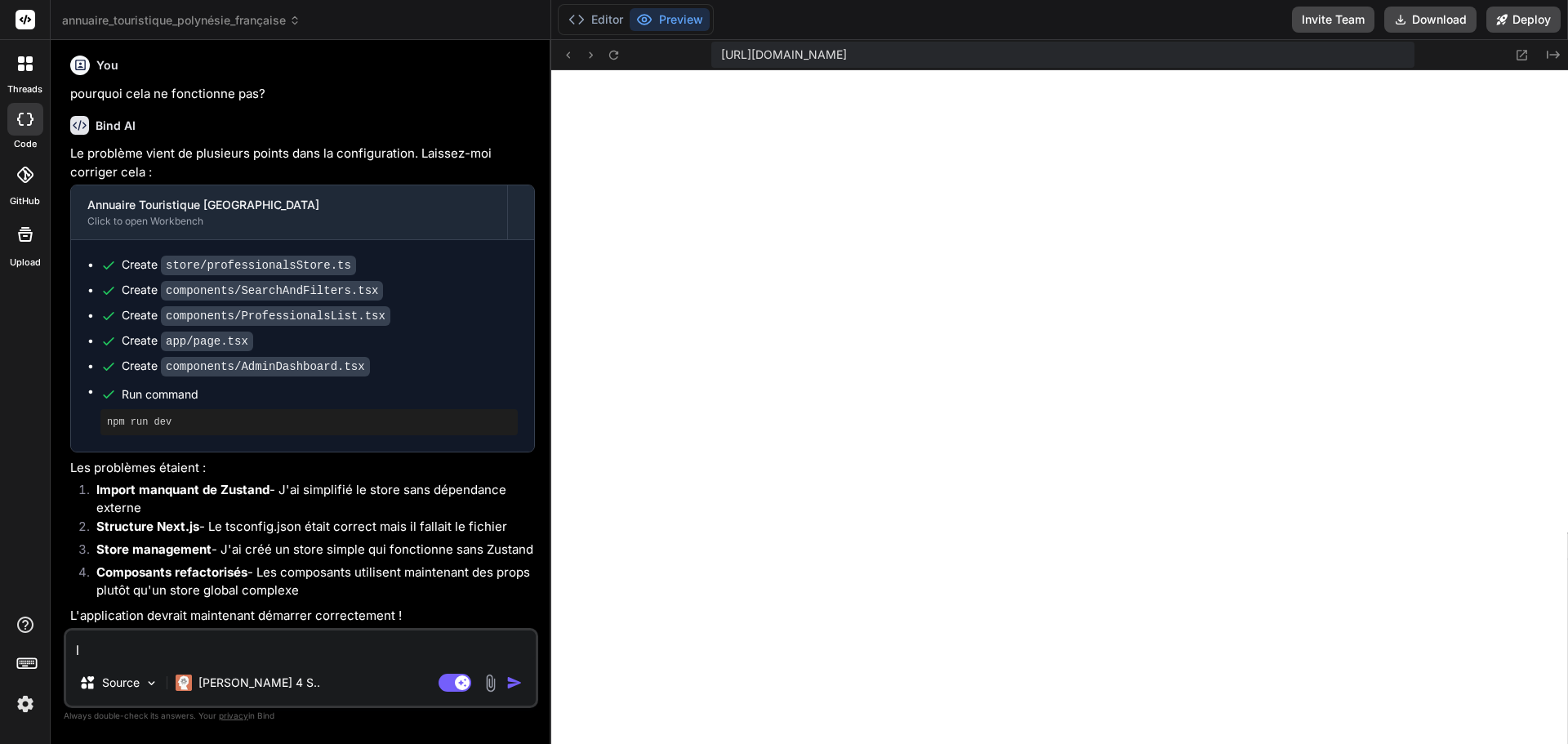
type textarea "x"
type textarea "les"
type textarea "x"
type textarea "les"
type textarea "x"
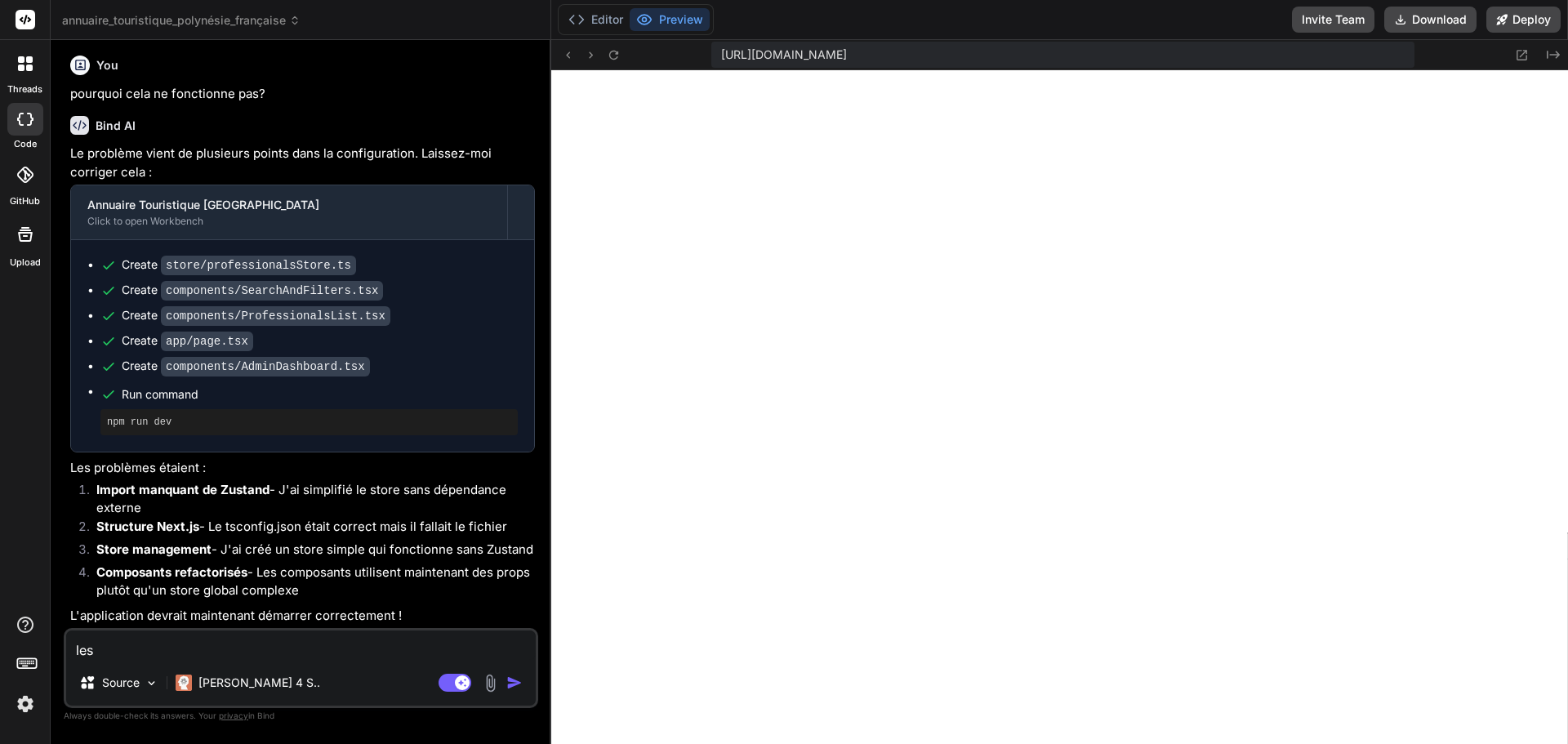
type textarea "les p"
type textarea "x"
type textarea "les pr"
type textarea "x"
type textarea "les pro"
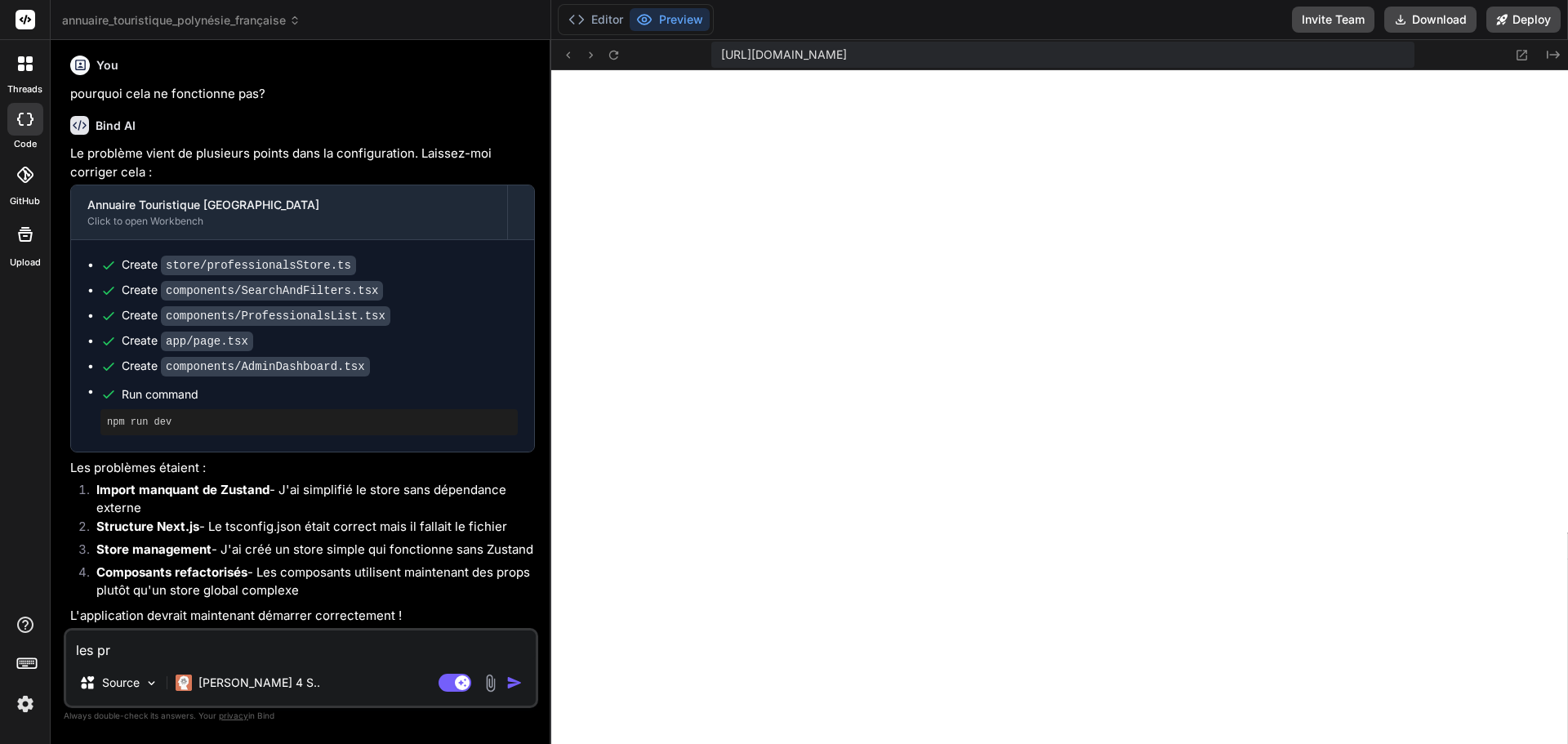
type textarea "x"
type textarea "les prof"
type textarea "x"
type textarea "les [DEMOGRAPHIC_DATA]"
type textarea "x"
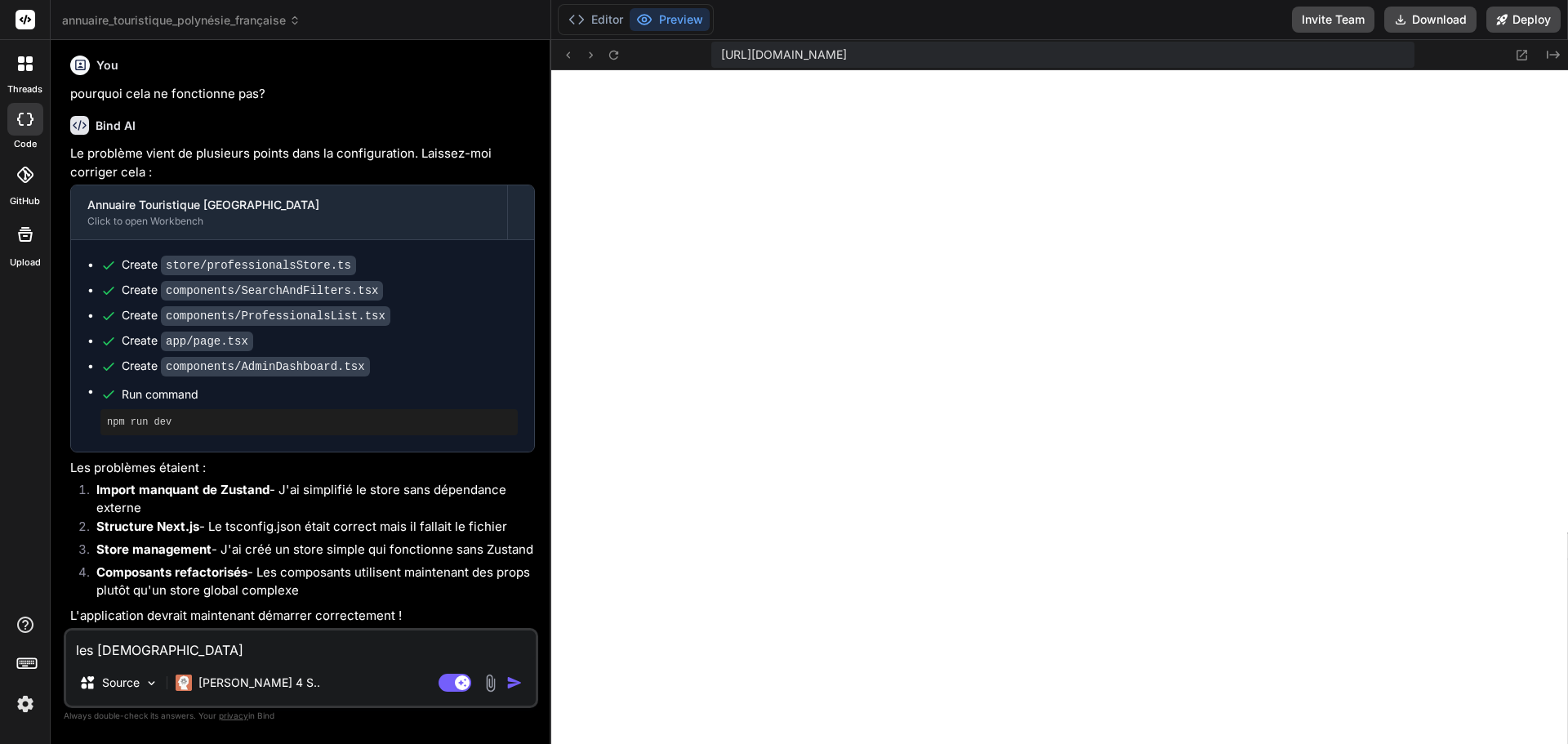
type textarea "les profes"
type textarea "x"
type textarea "les profess"
type textarea "x"
type textarea "les professi"
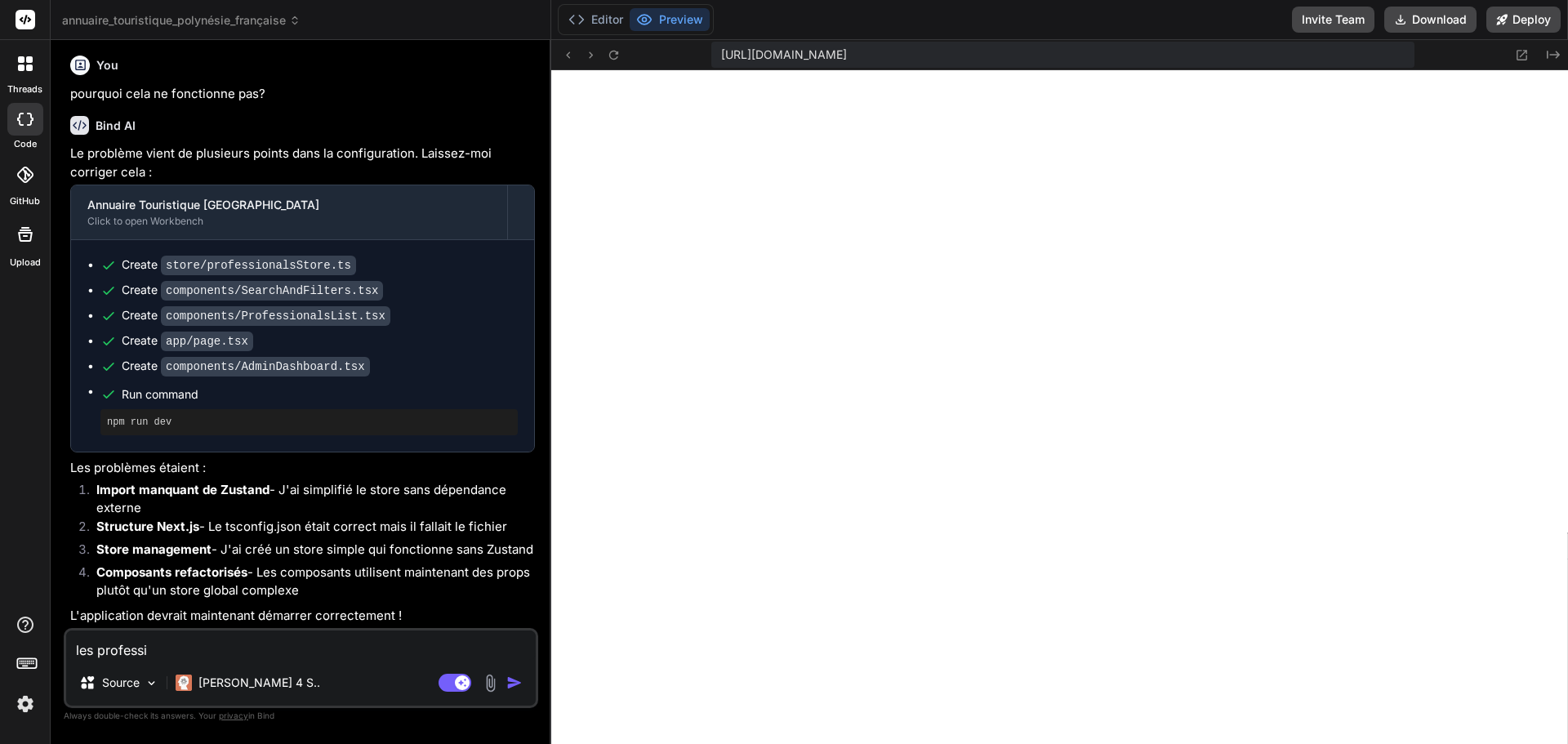
type textarea "x"
type textarea "les professio"
type textarea "x"
type textarea "les profession"
type textarea "x"
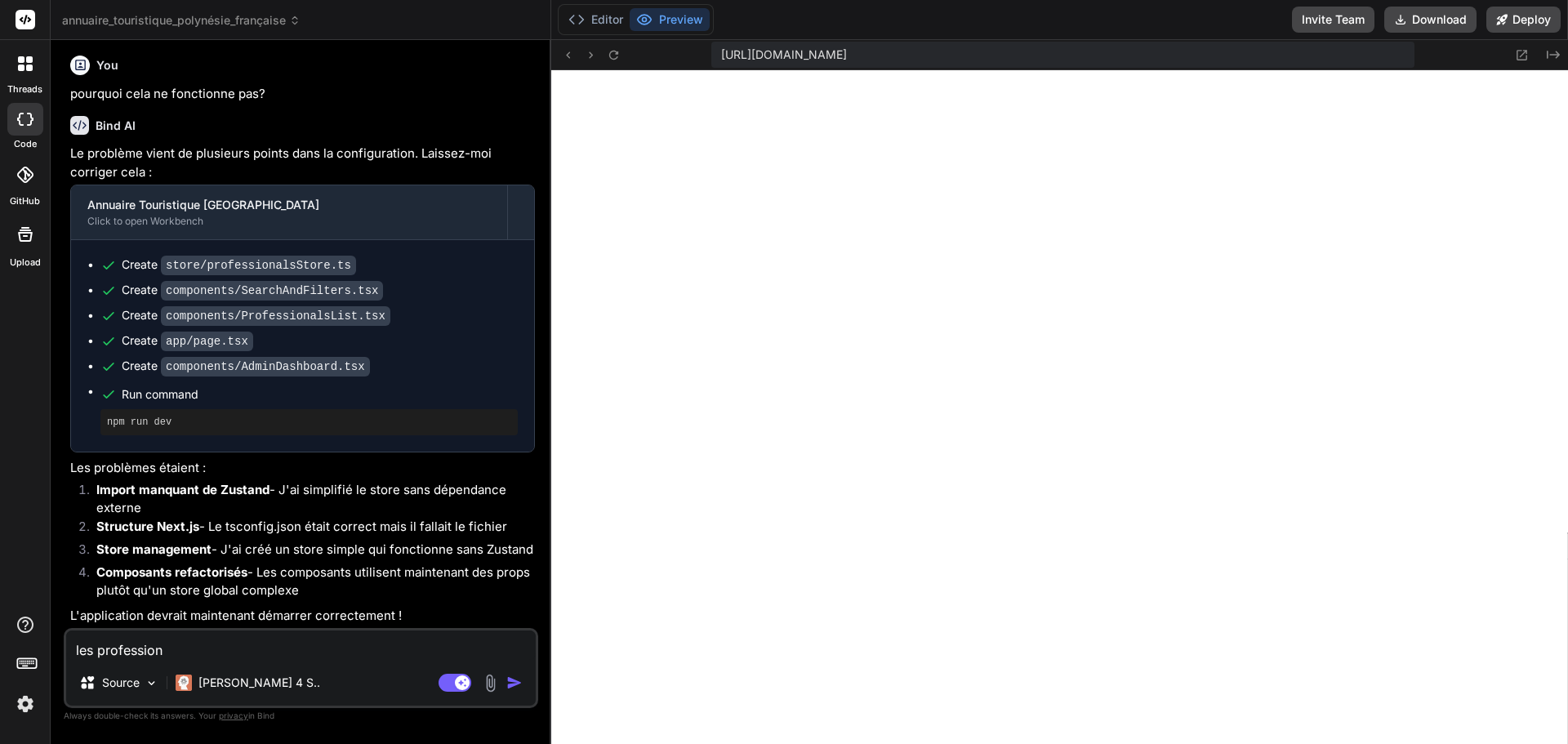
type textarea "les professionn"
type textarea "x"
type textarea "les professionne"
type textarea "x"
type textarea "les professionnel"
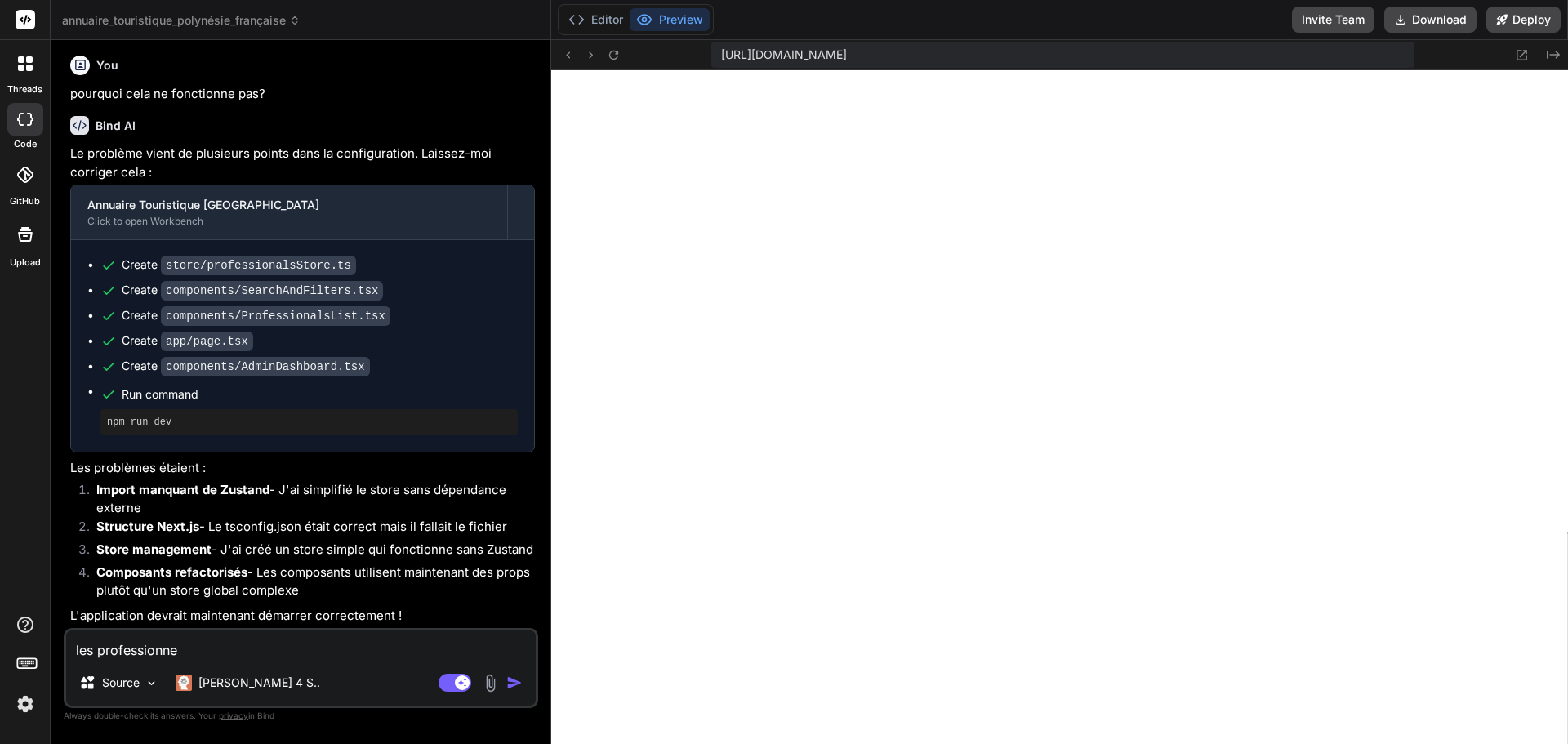
type textarea "x"
type textarea "les professionnels"
type textarea "x"
type textarea "les professionnels"
type textarea "x"
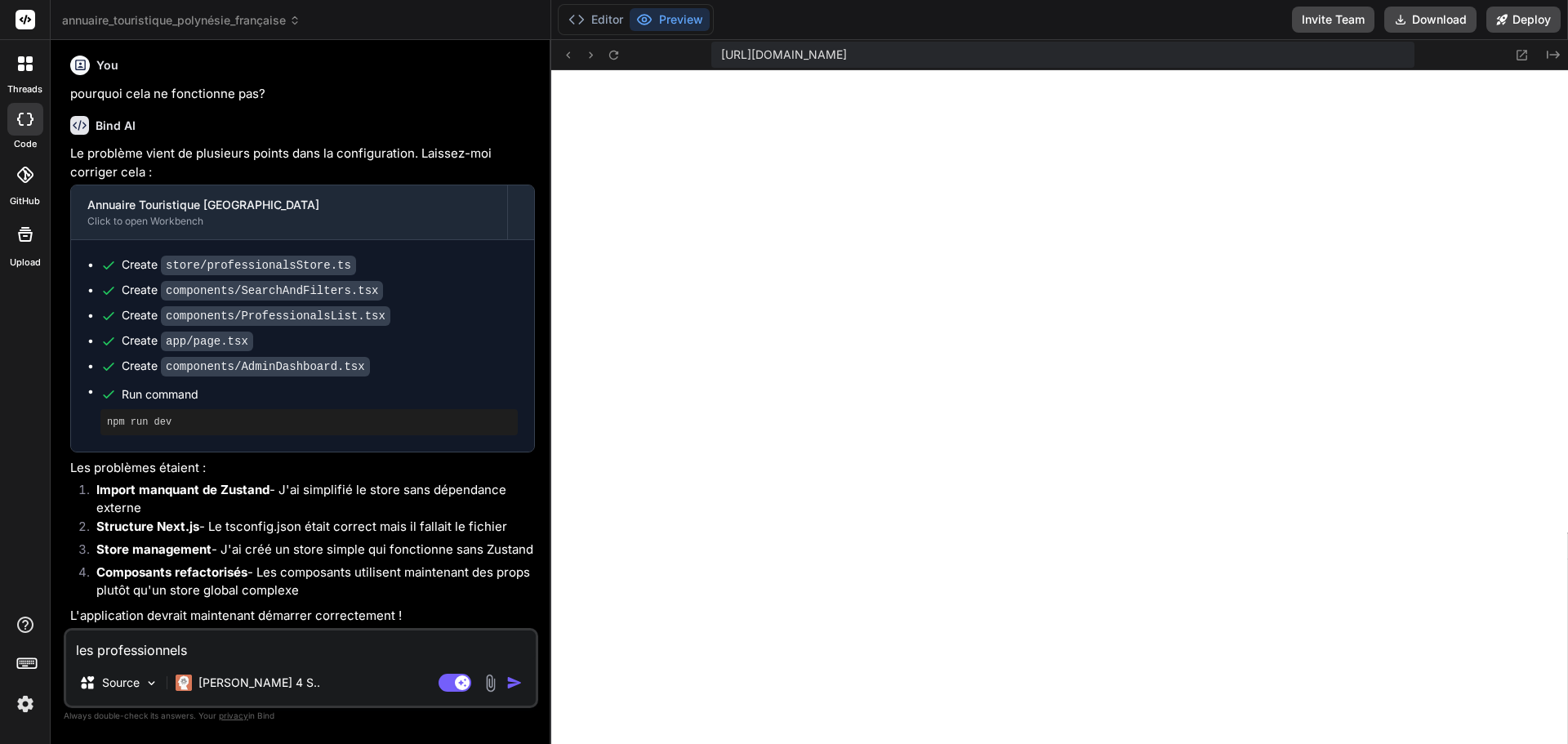
type textarea "les professionnels n"
type textarea "x"
type textarea "les professionnels ne"
type textarea "x"
type textarea "les professionnels ne"
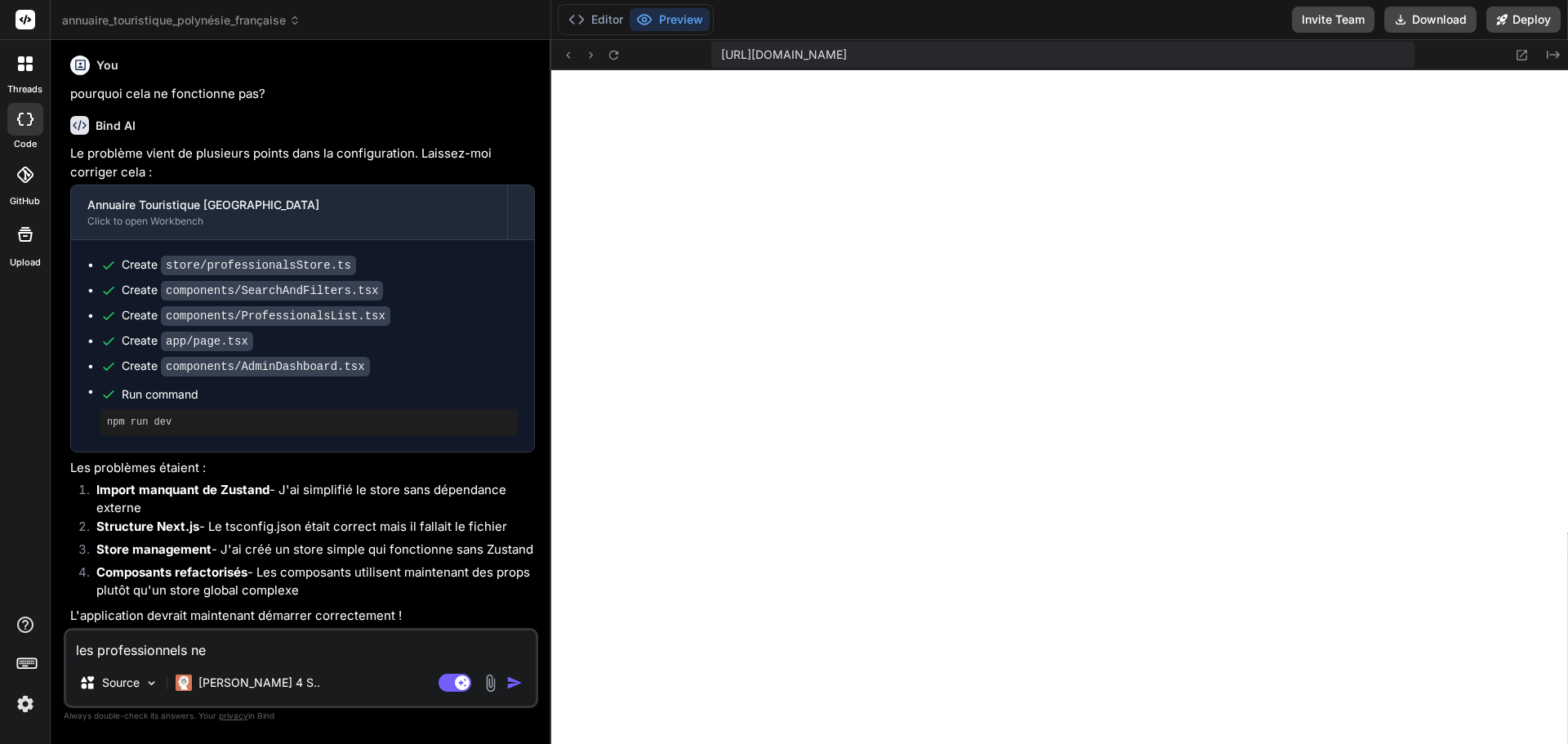
type textarea "x"
type textarea "les professionnels ne c"
type textarea "x"
type textarea "les professionnels ne ch"
type textarea "x"
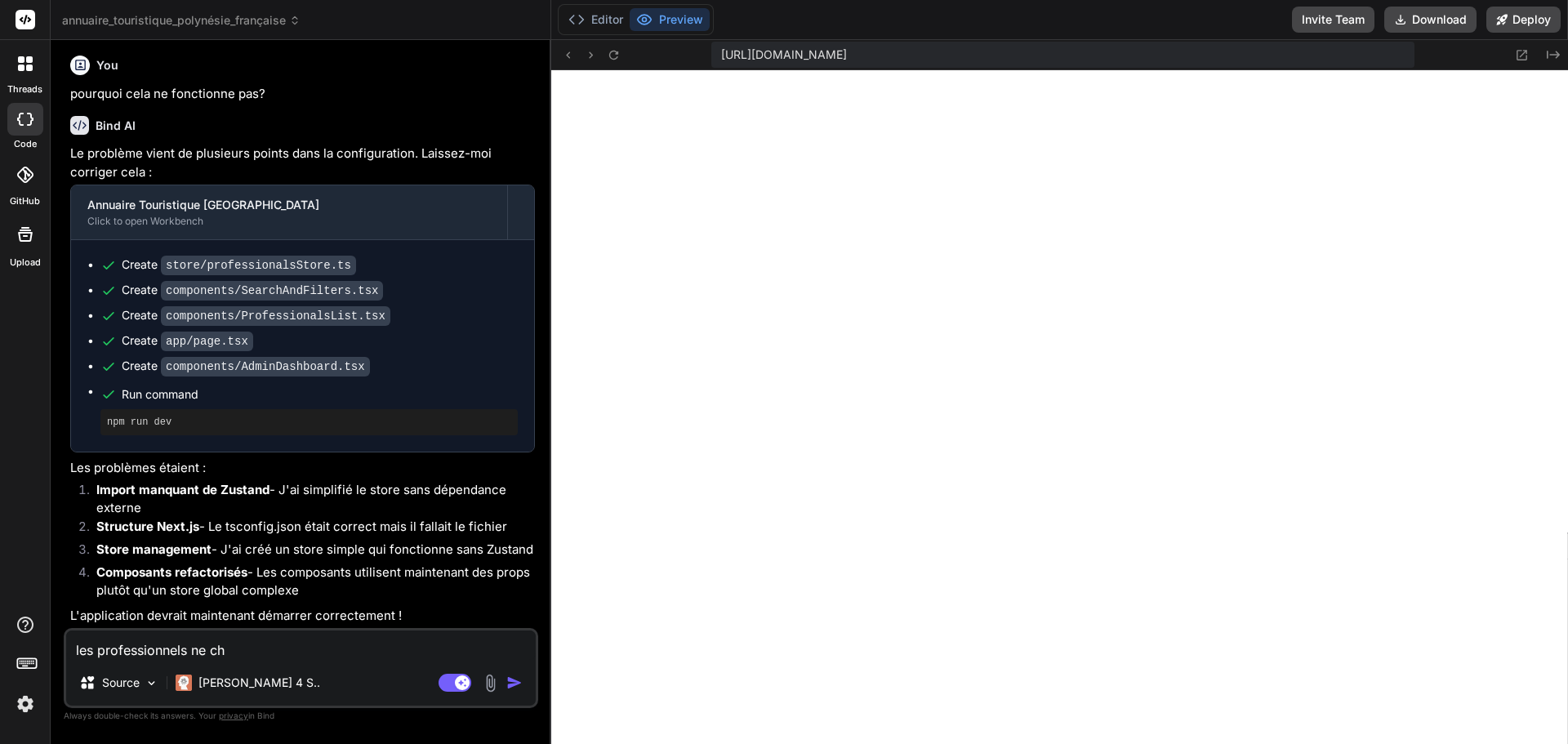
type textarea "les professionnels ne cha"
type textarea "x"
type textarea "les professionnels ne char"
type textarea "x"
type textarea "les professionnels ne charg"
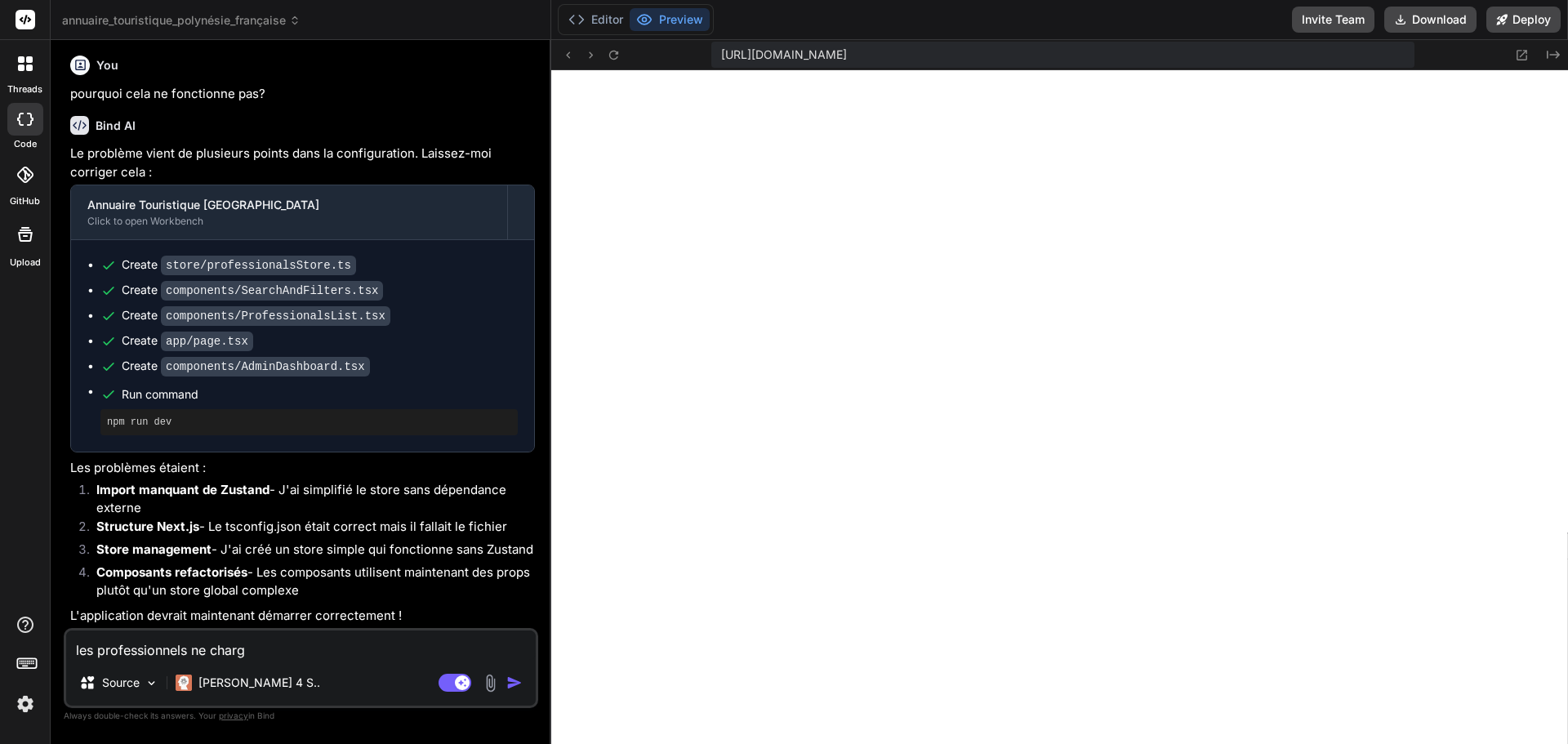
type textarea "x"
type textarea "les professionnels ne charge"
type textarea "x"
type textarea "les professionnels ne charge"
type textarea "x"
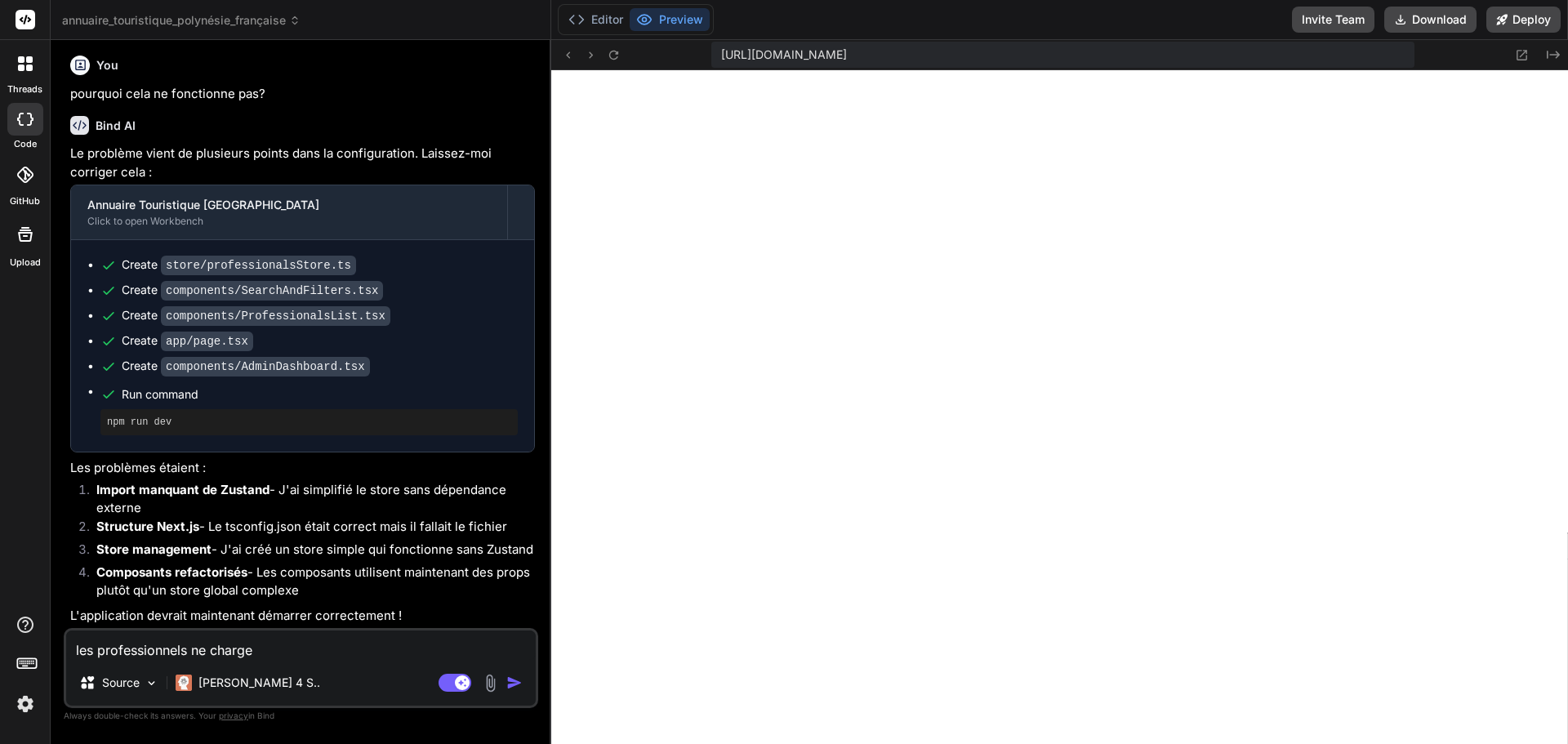
type textarea "les professionnels ne charge p"
type textarea "x"
type textarea "les professionnels ne charge pa"
type textarea "x"
type textarea "les professionnels ne charge pas"
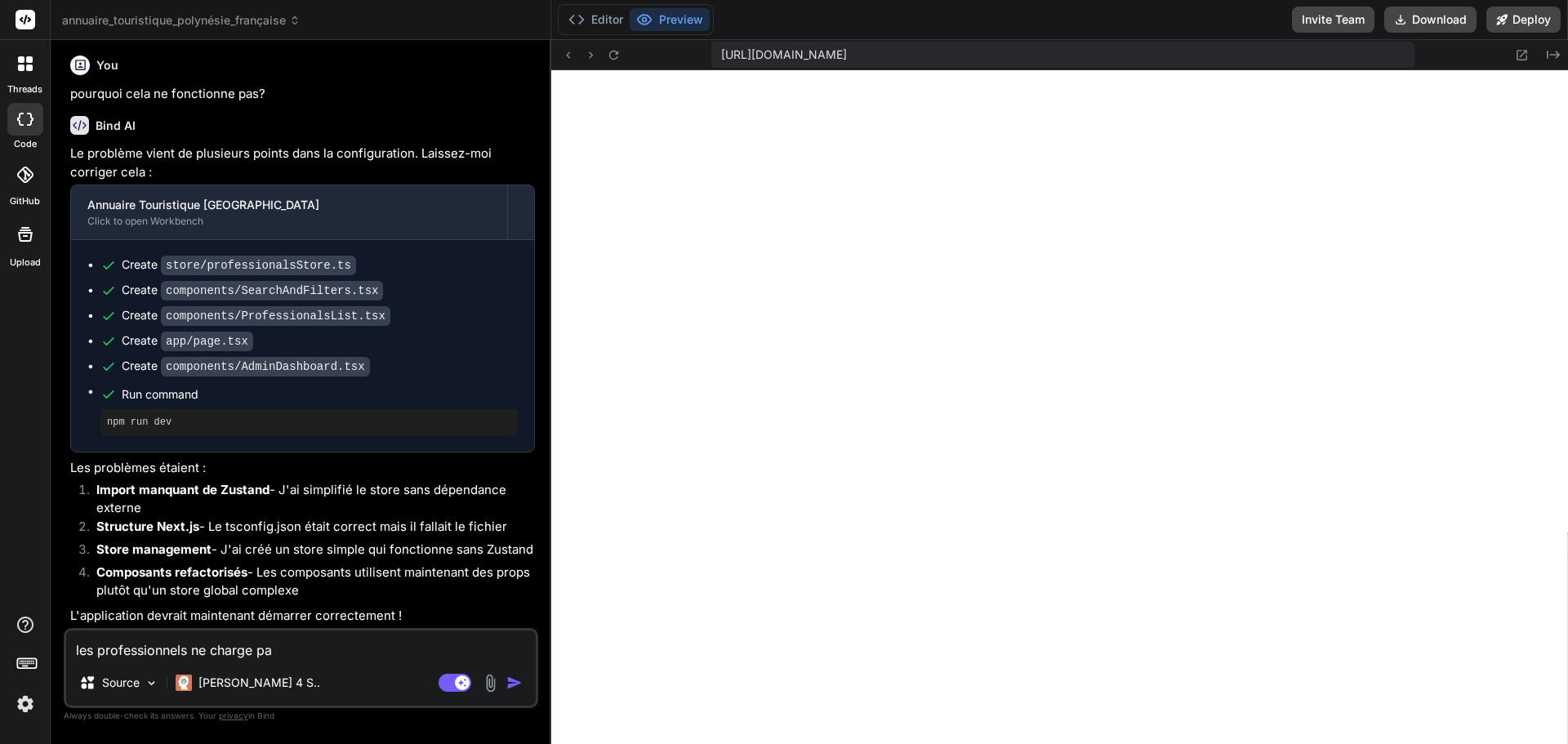
type textarea "x"
type textarea "les professionnels ne charge pas,"
type textarea "x"
type textarea "les professionnels ne charge pas,"
type textarea "x"
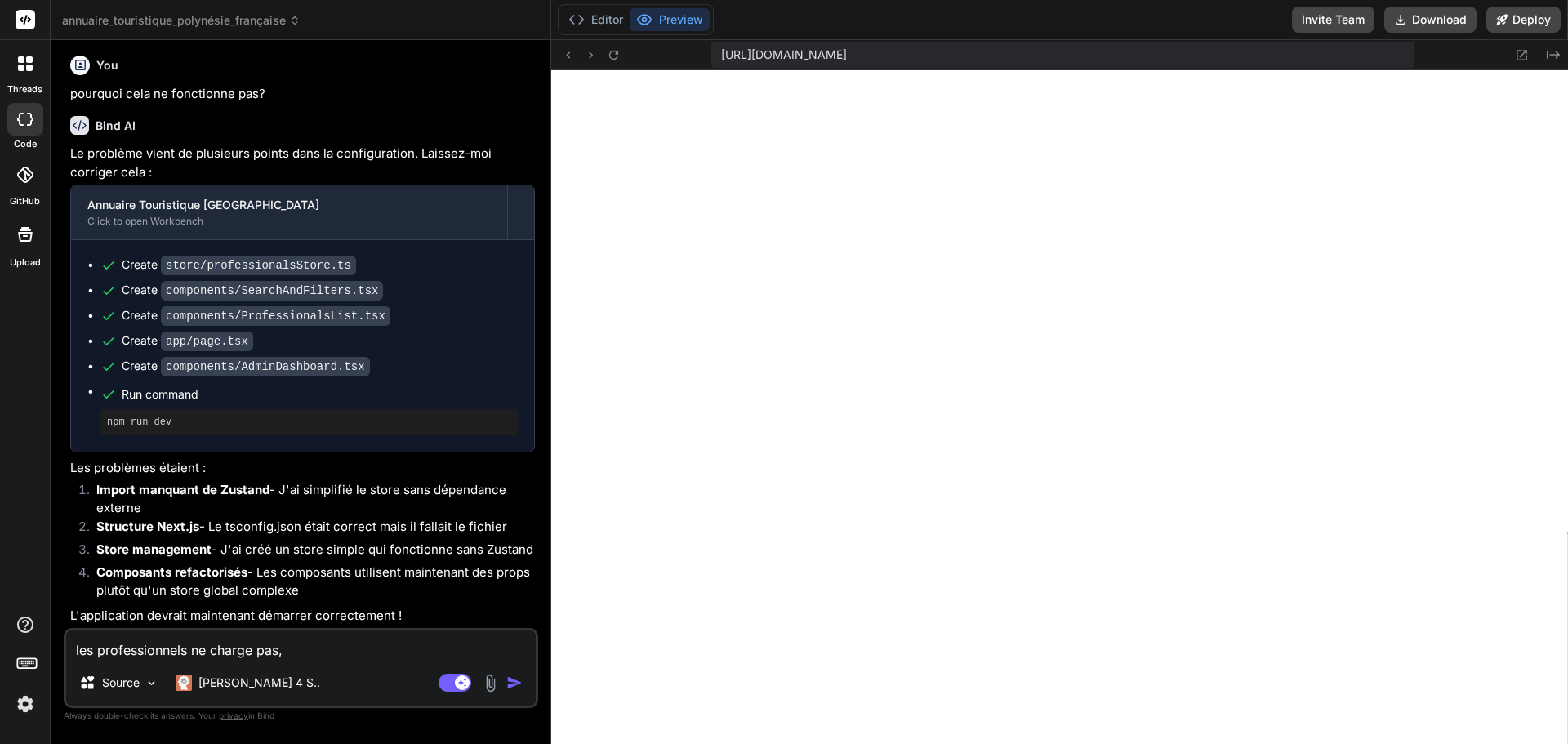
type textarea "les professionnels ne charge pas, p"
type textarea "x"
type textarea "les professionnels ne charge pas, po"
type textarea "x"
type textarea "les professionnels ne charge pas, pou"
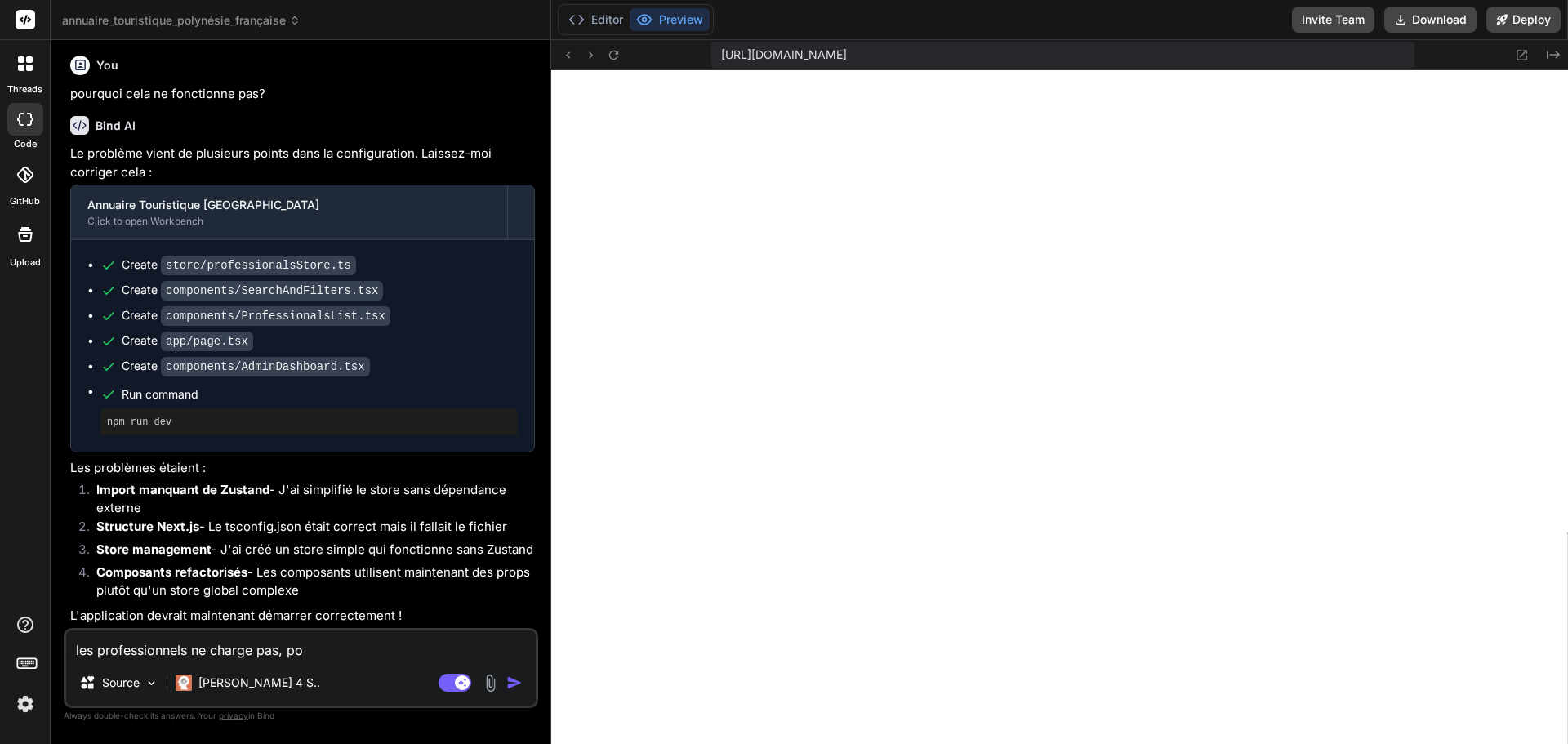
type textarea "x"
type textarea "les professionnels ne charge pas, pour"
type textarea "x"
type textarea "les professionnels ne charge pas, pourq"
type textarea "x"
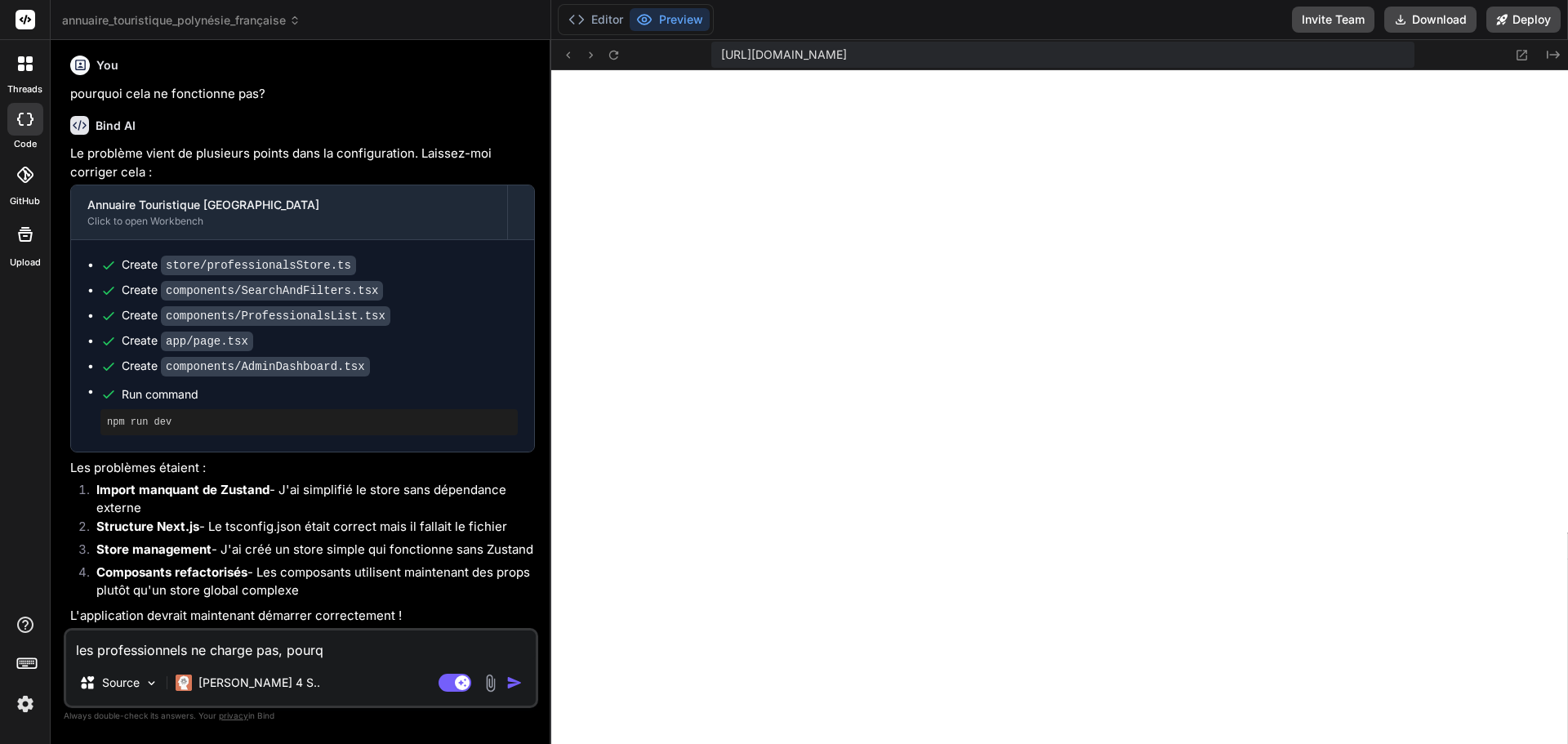
type textarea "les professionnels ne charge pas, pourqo"
type textarea "x"
type textarea "les professionnels ne charge pas, pourqoi"
type textarea "x"
type textarea "les professionnels ne charge pas, pourqoi"
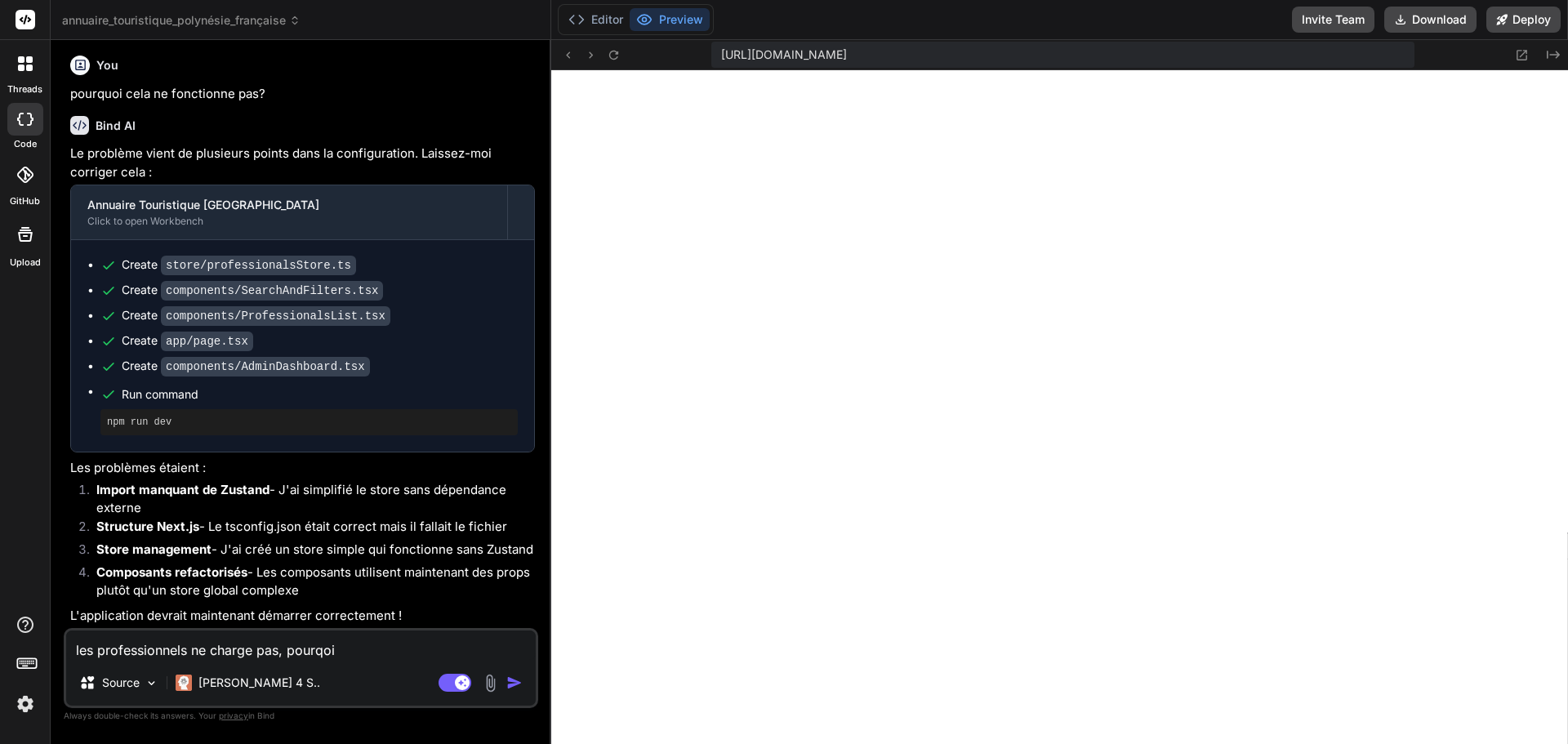
type textarea "x"
type textarea "les professionnels ne charge pas, pourqoi"
type textarea "x"
type textarea "les professionnels ne charge pas, pourqo"
type textarea "x"
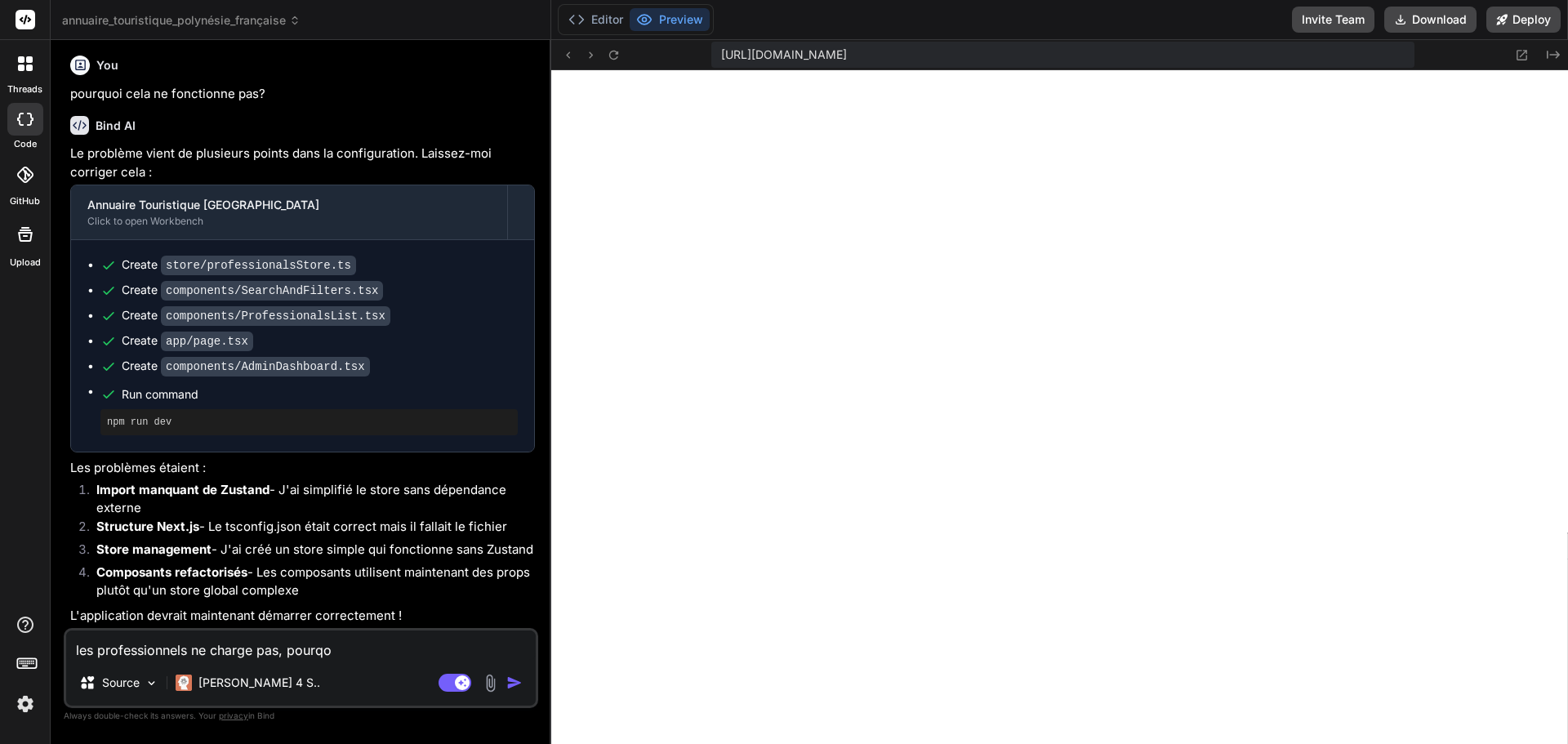
type textarea "les professionnels ne charge pas, pourq"
type textarea "x"
type textarea "les professionnels ne charge pas, pourqi"
type textarea "x"
type textarea "les professionnels ne charge pas, pourq"
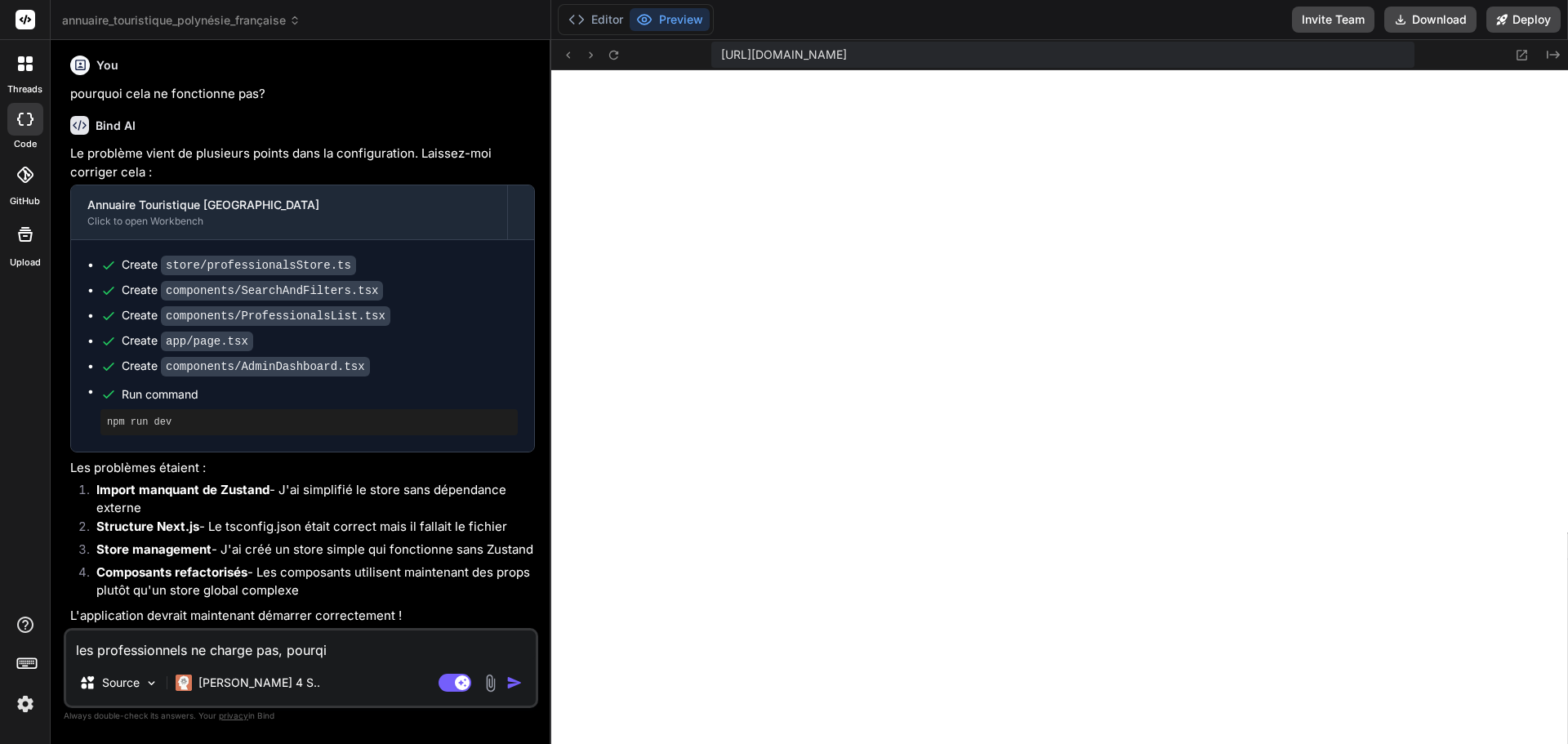
type textarea "x"
type textarea "les professionnels ne charge pas, pourqu"
type textarea "x"
type textarea "les professionnels ne charge pas, pourquo"
type textarea "x"
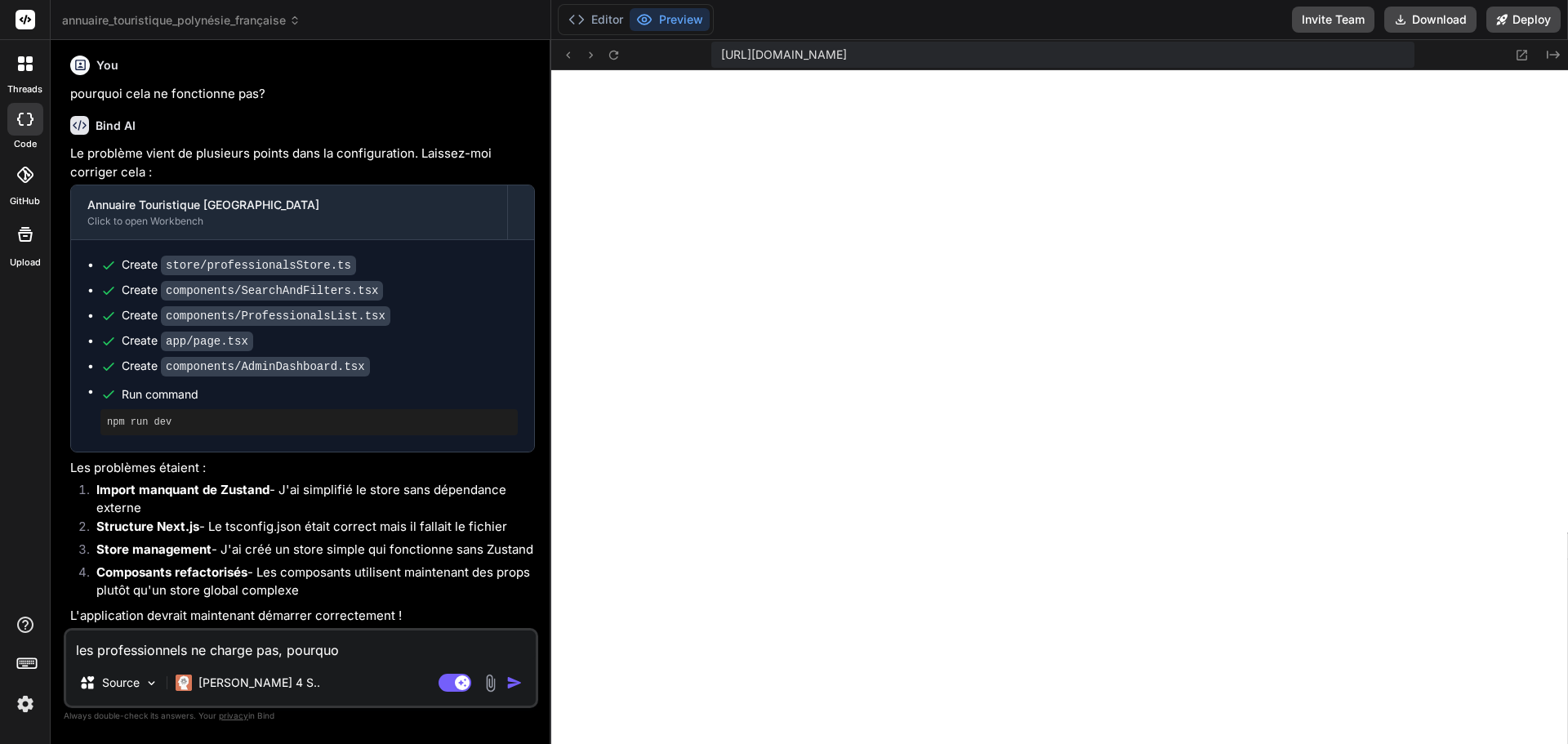
type textarea "les professionnels ne charge pas, pourquoi"
type textarea "x"
type textarea "les professionnels ne charge pas, pourquoi"
type textarea "x"
type textarea "les professionnels ne charge pas, pourquoi ?"
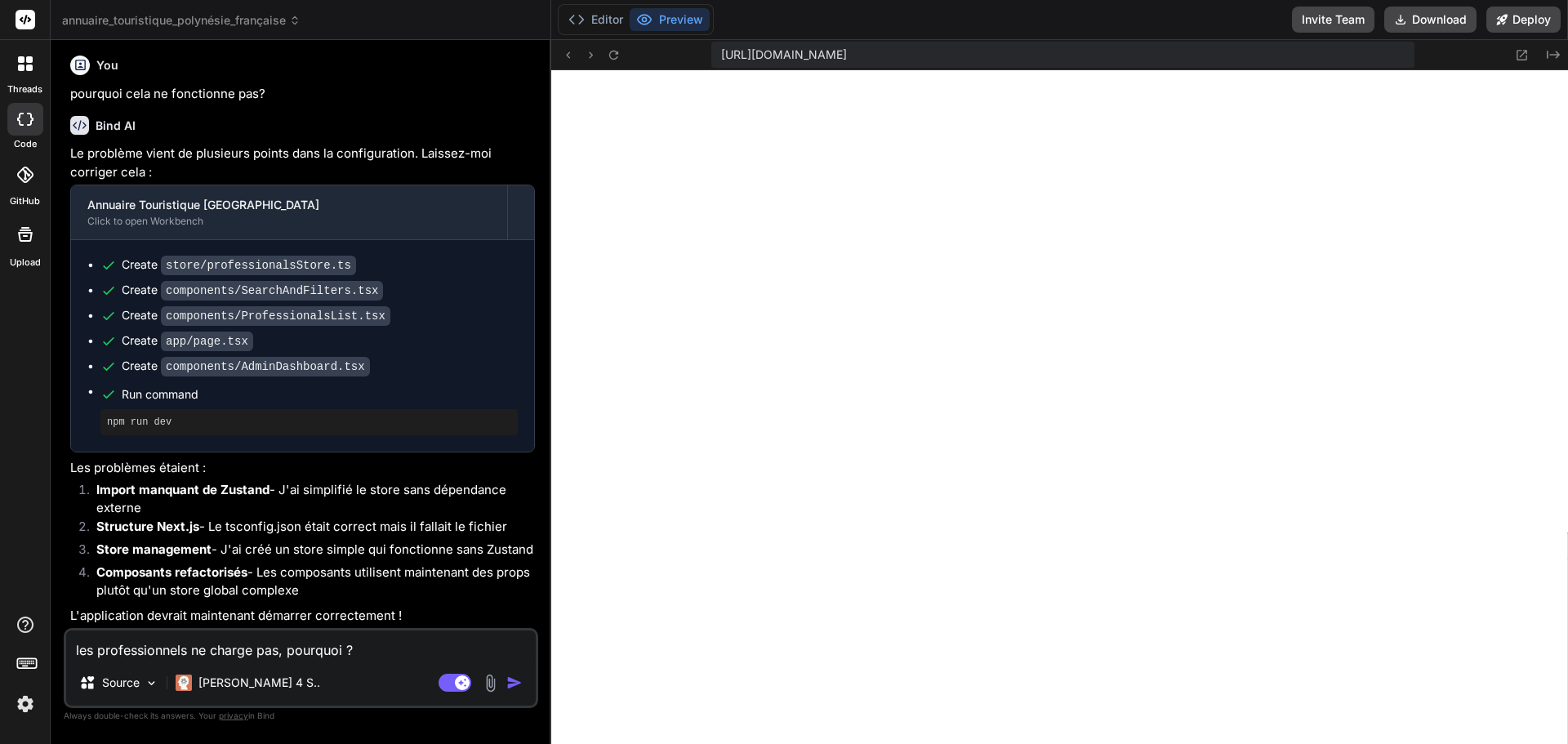
type textarea "x"
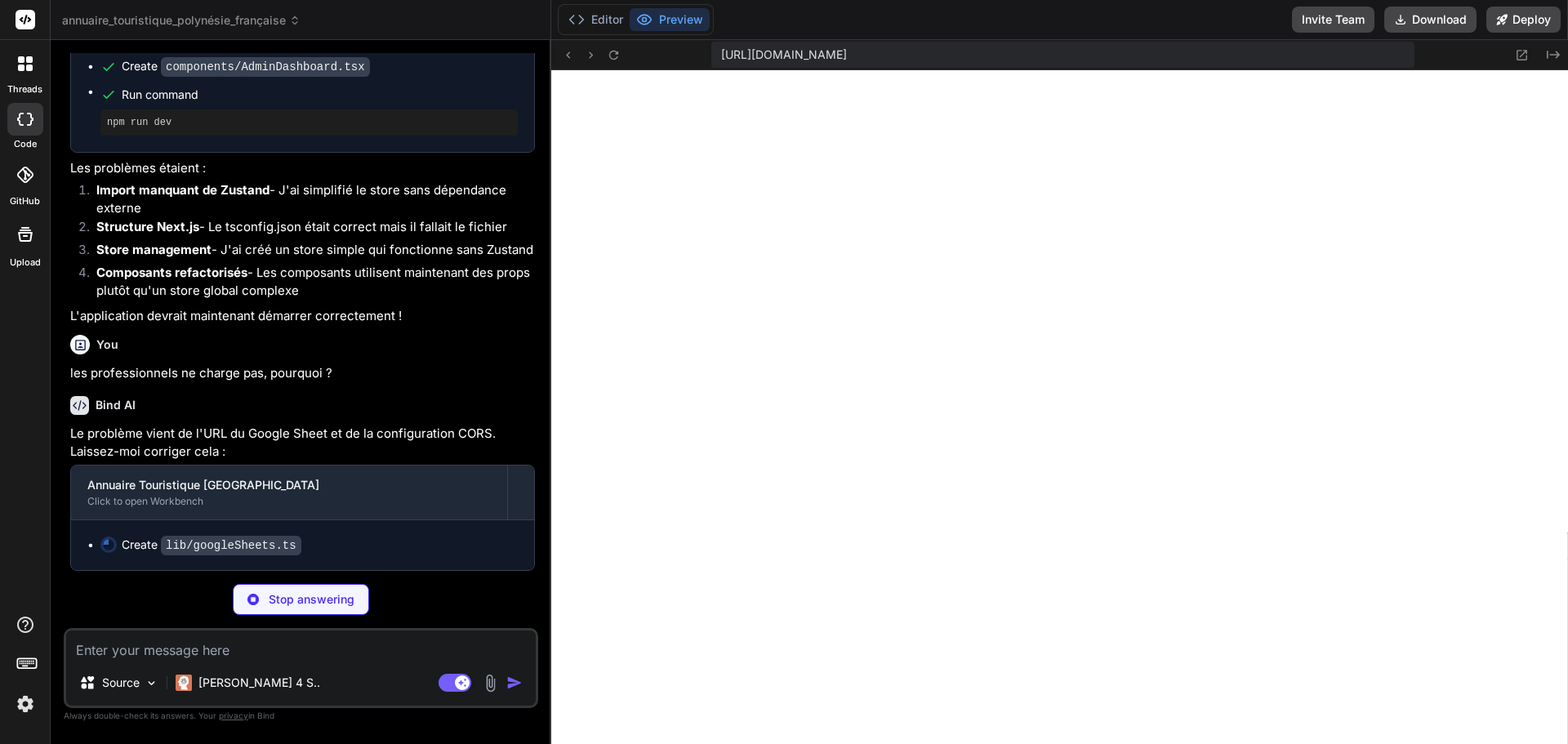
scroll to position [2883, 0]
type textarea "x"
type textarea "}"
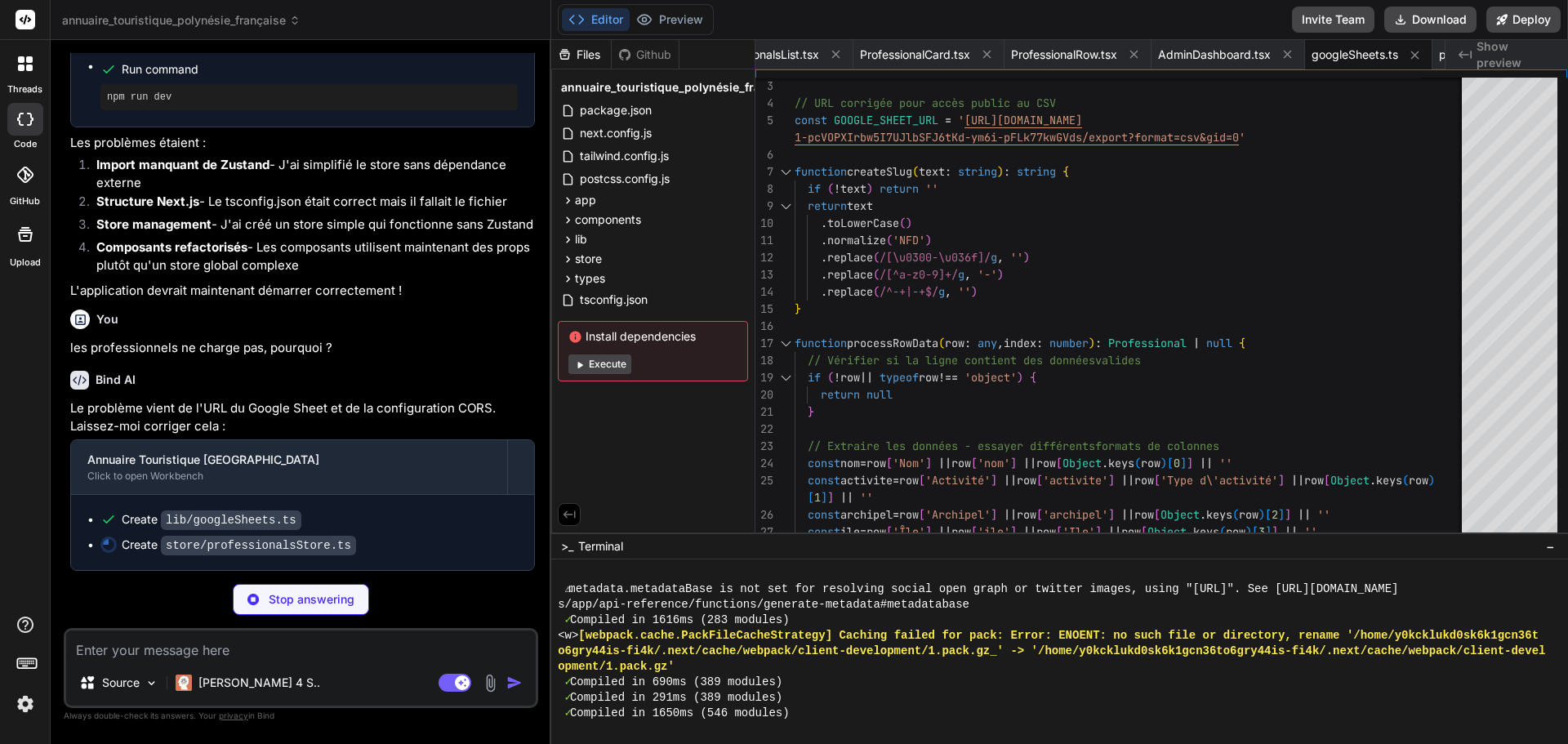
scroll to position [6980, 0]
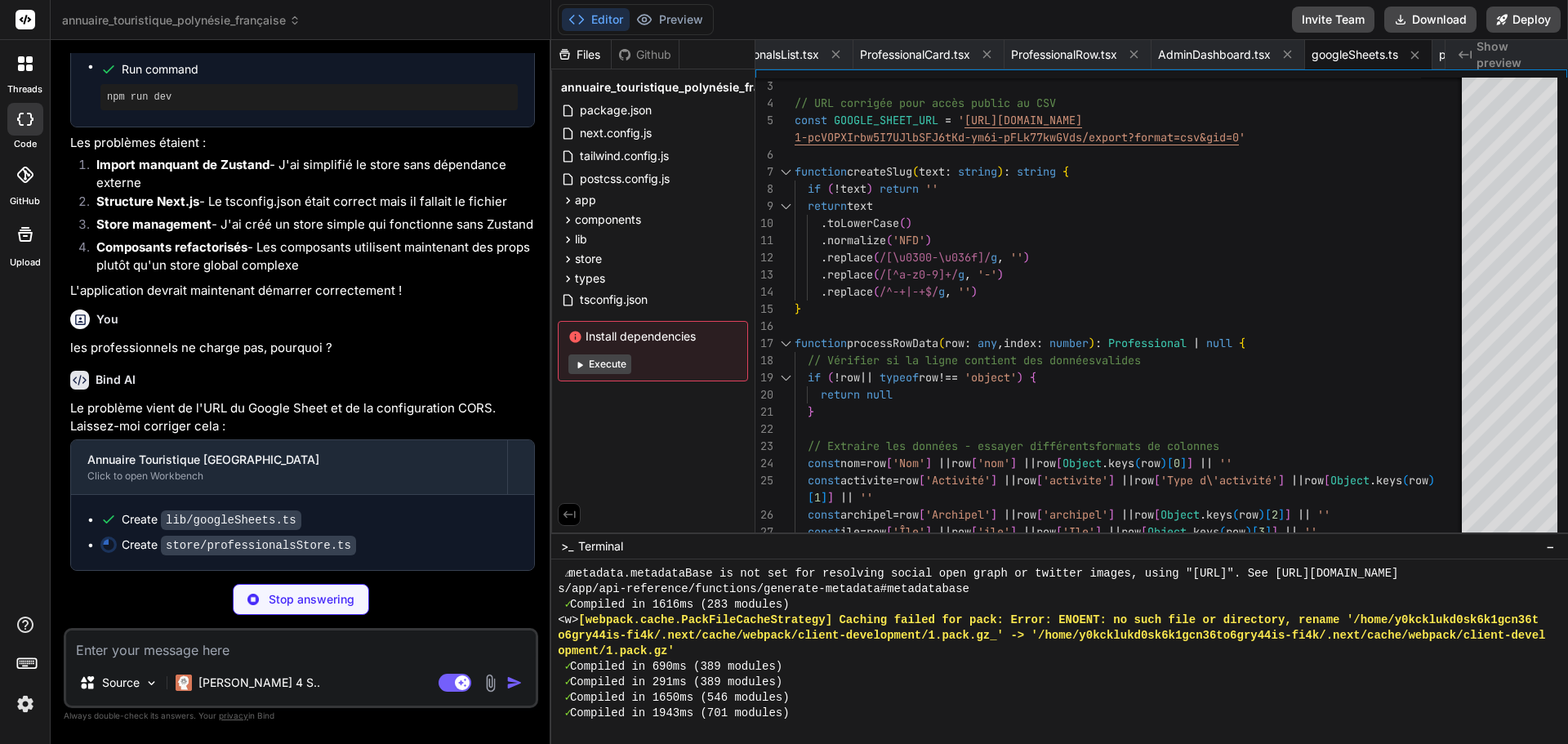
type textarea "x"
type textarea "subscribers.splice(index, 1) } } }"
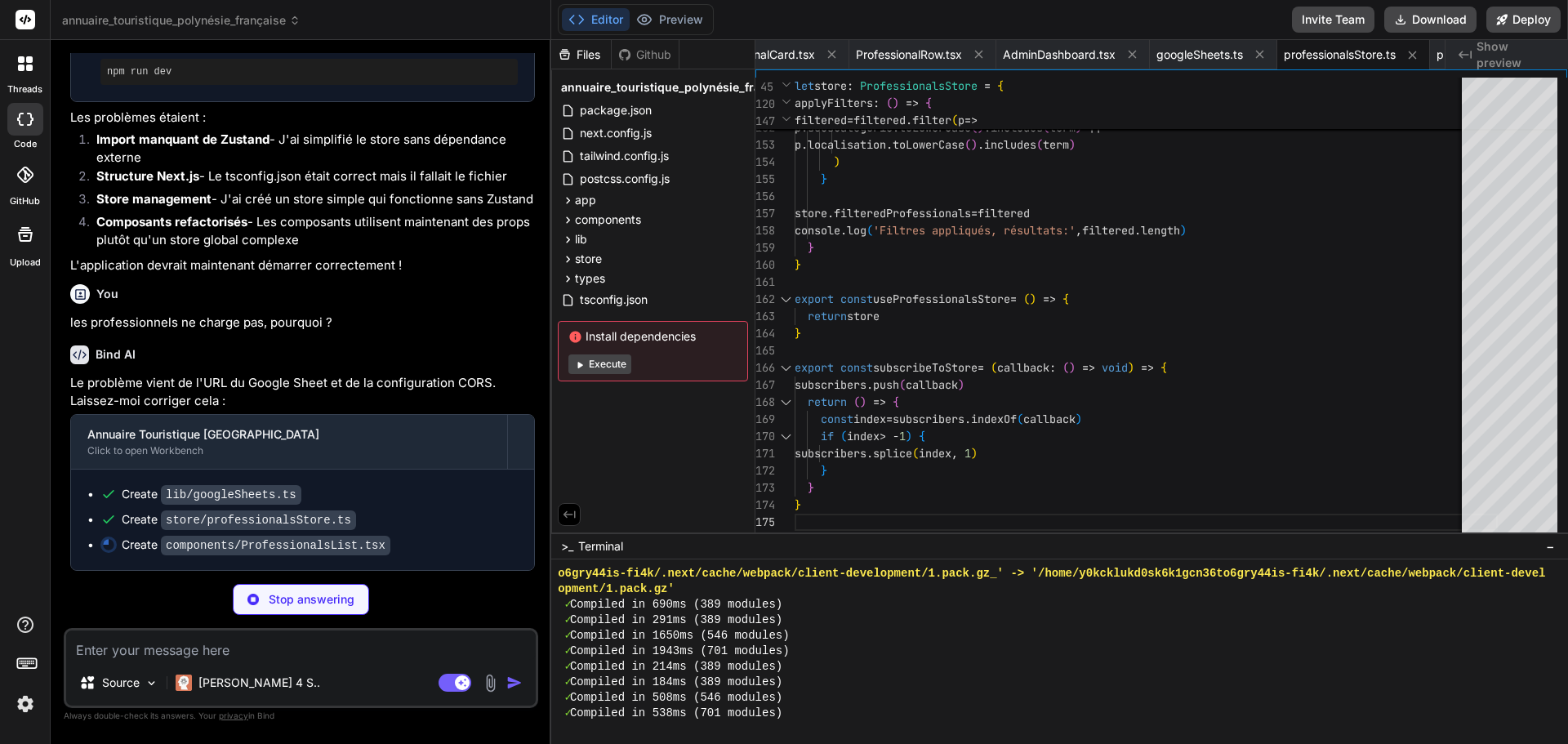
scroll to position [2934, 0]
type textarea "x"
type textarea "}"
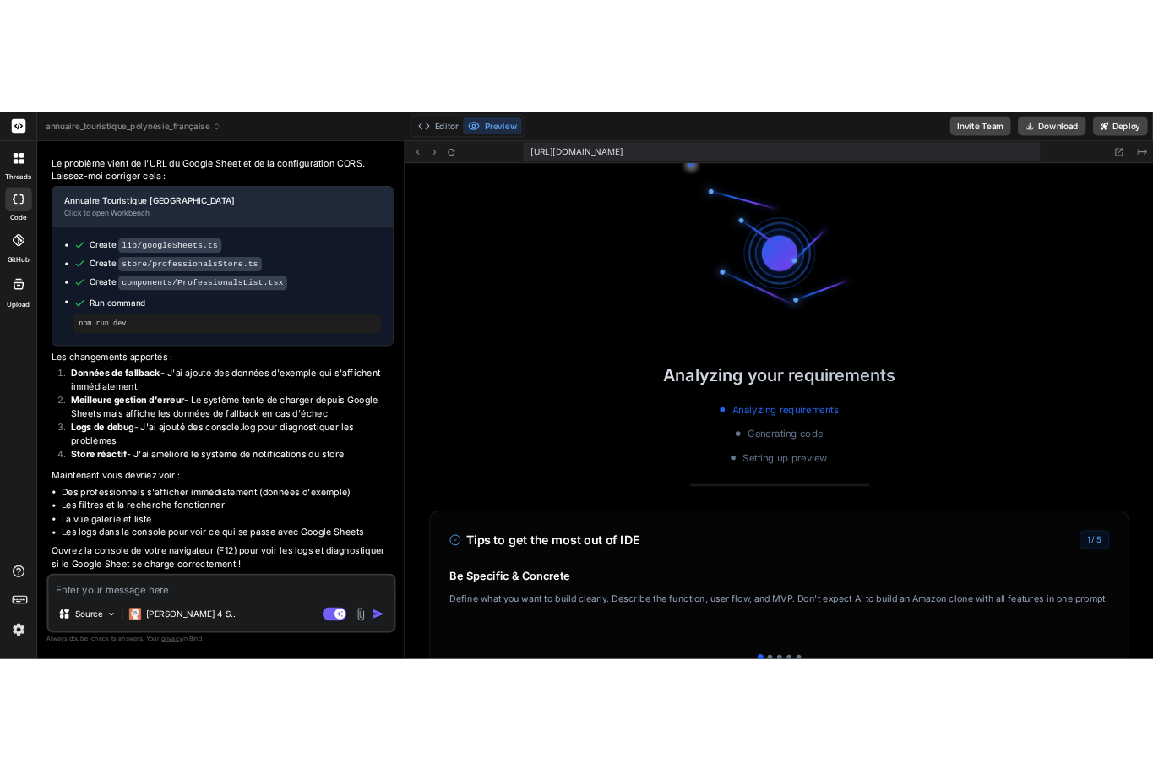
scroll to position [9424, 0]
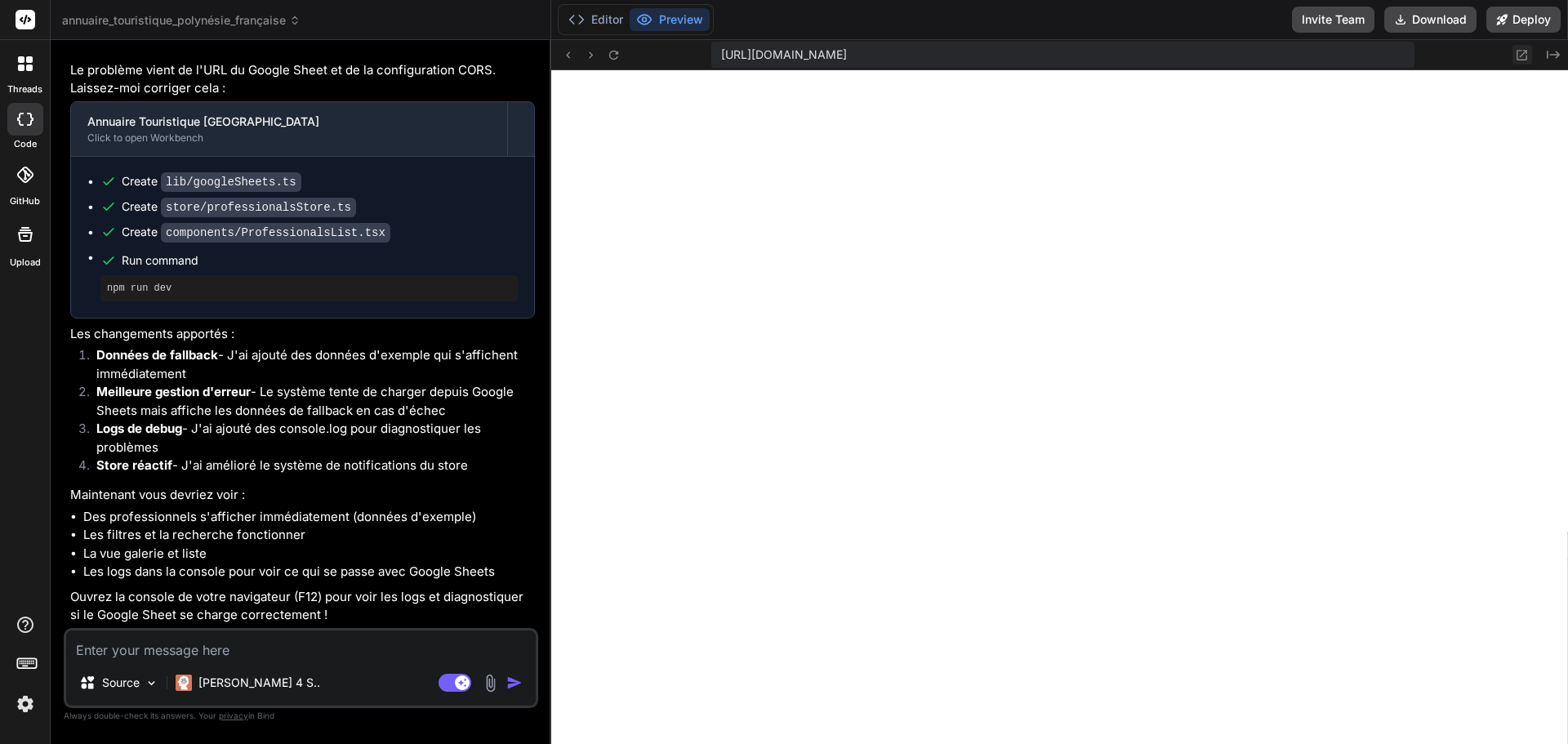
click at [1523, 51] on icon at bounding box center [1522, 55] width 14 height 14
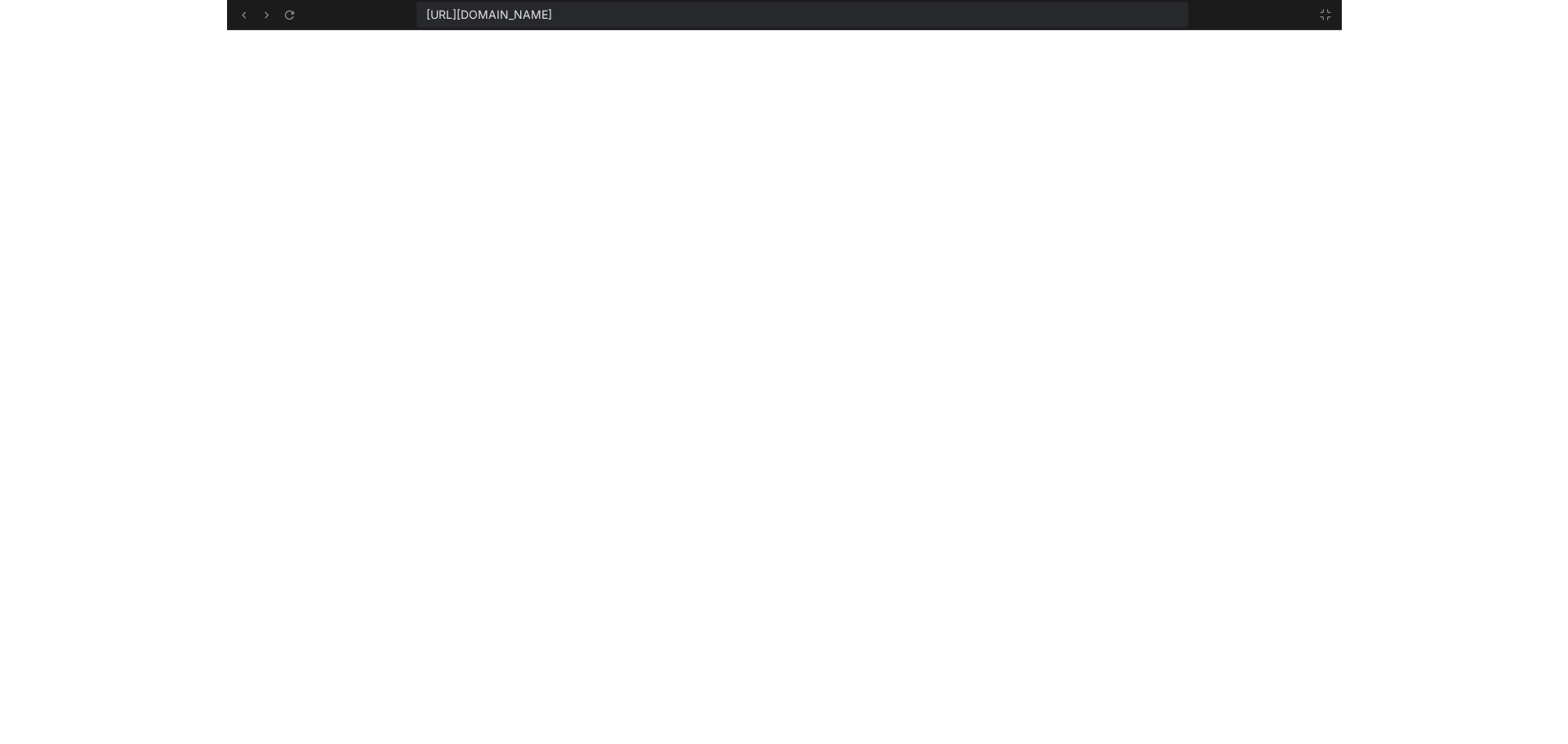
scroll to position [12440, 0]
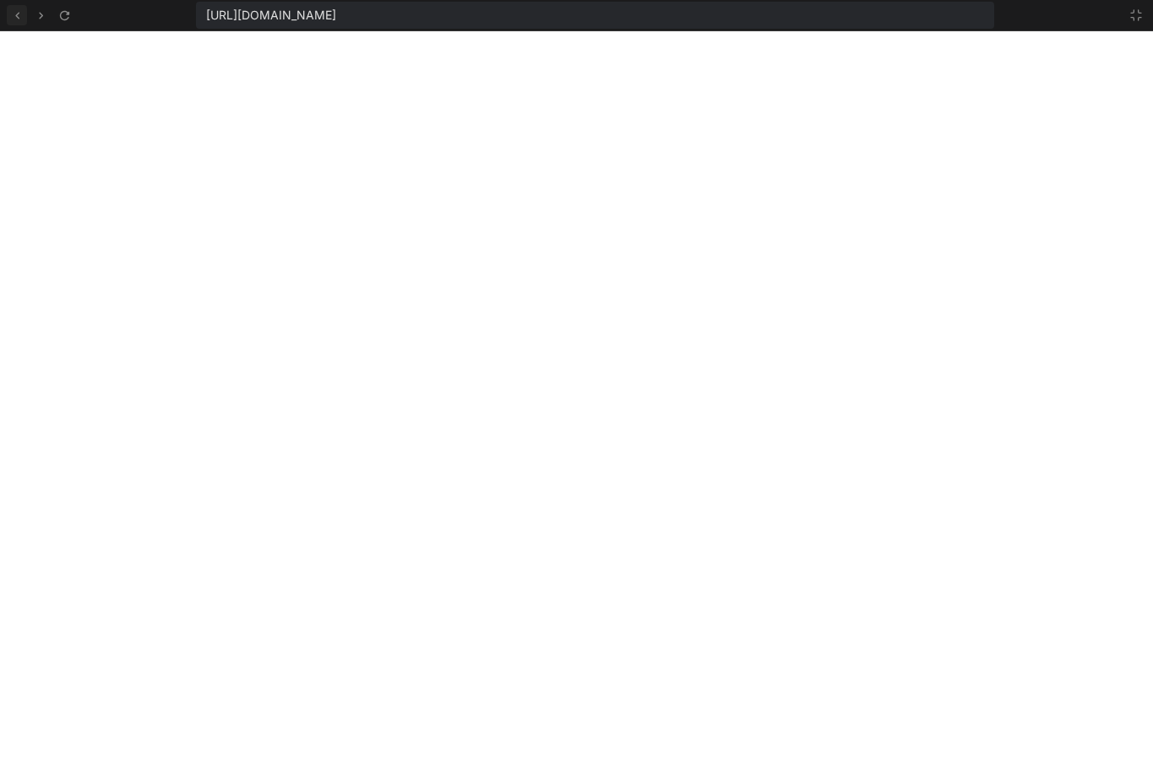
click at [19, 15] on icon at bounding box center [17, 15] width 14 height 14
click at [1137, 14] on icon at bounding box center [1137, 15] width 14 height 14
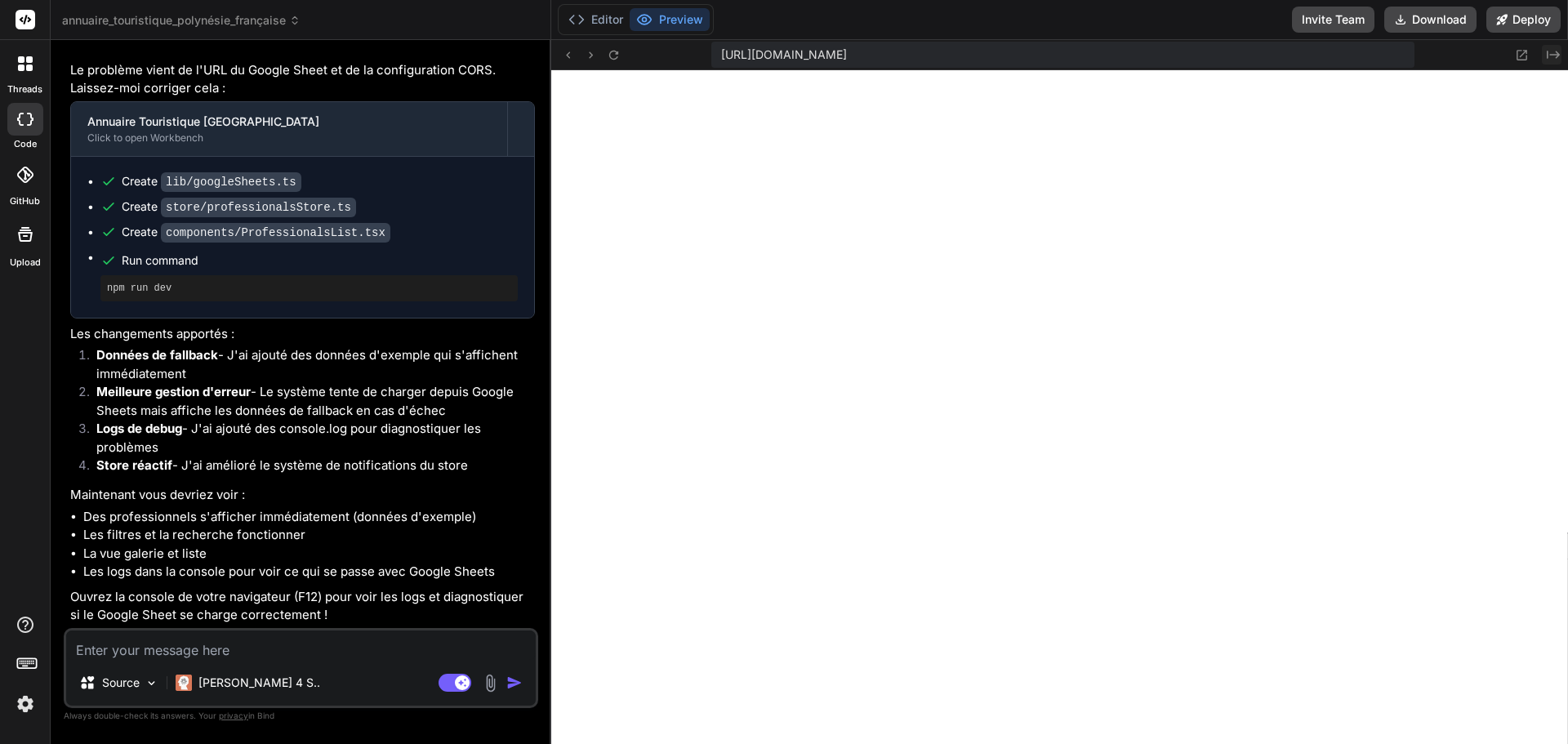
type textarea "x"
click at [211, 650] on textarea at bounding box center [301, 644] width 470 height 29
click at [202, 646] on textarea at bounding box center [301, 644] width 470 height 29
type textarea "l"
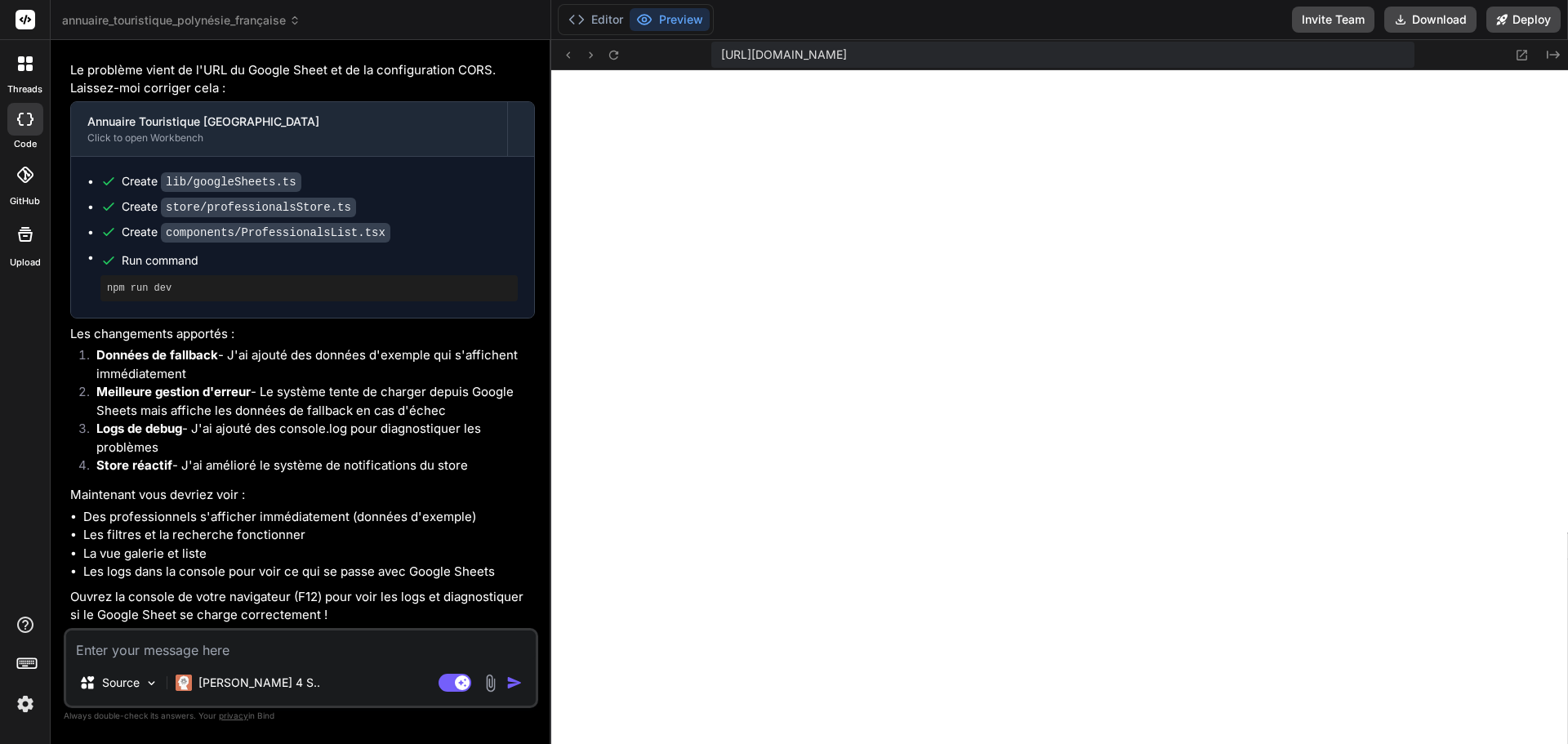
type textarea "x"
type textarea "le"
type textarea "x"
type textarea "le"
type textarea "x"
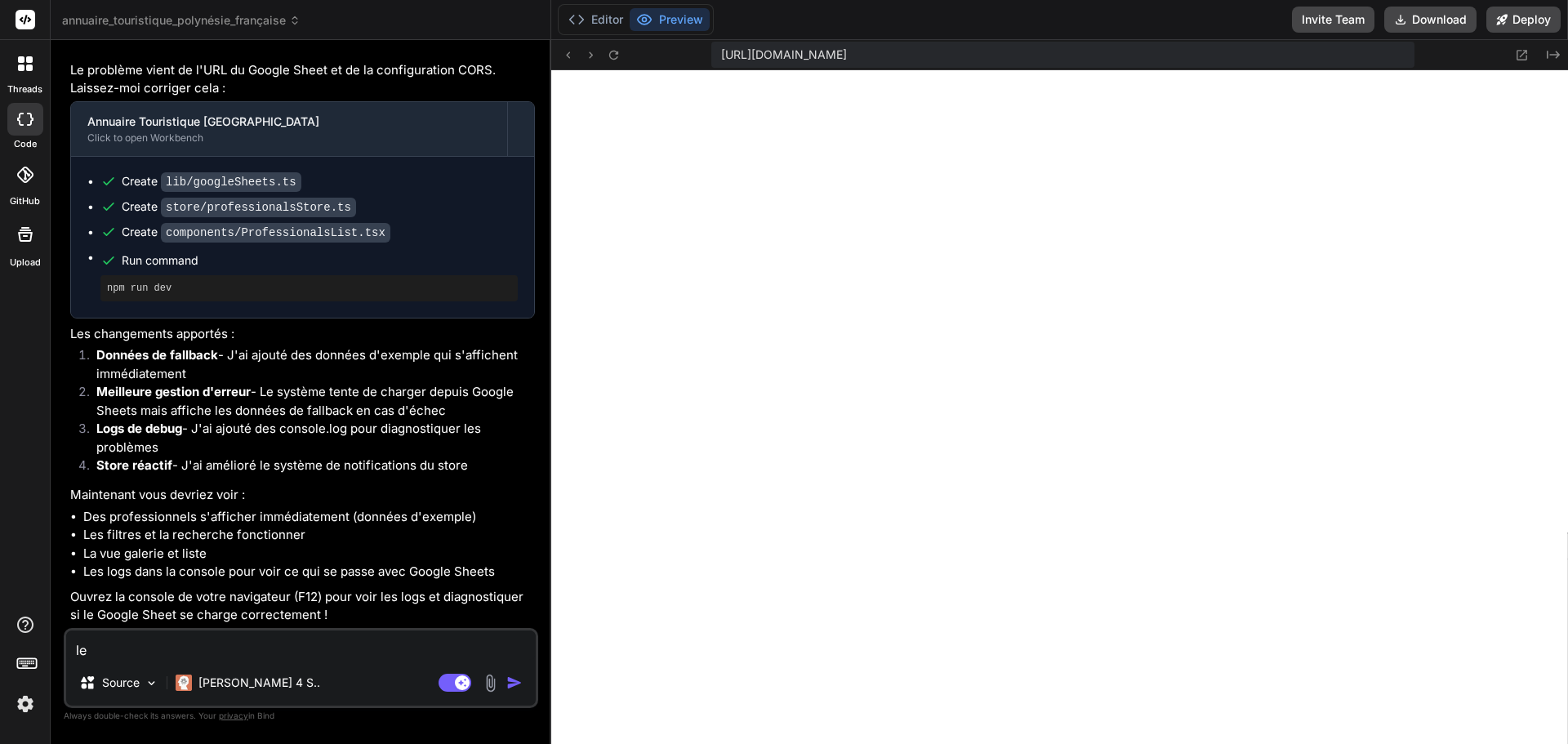
type textarea "le g"
type textarea "x"
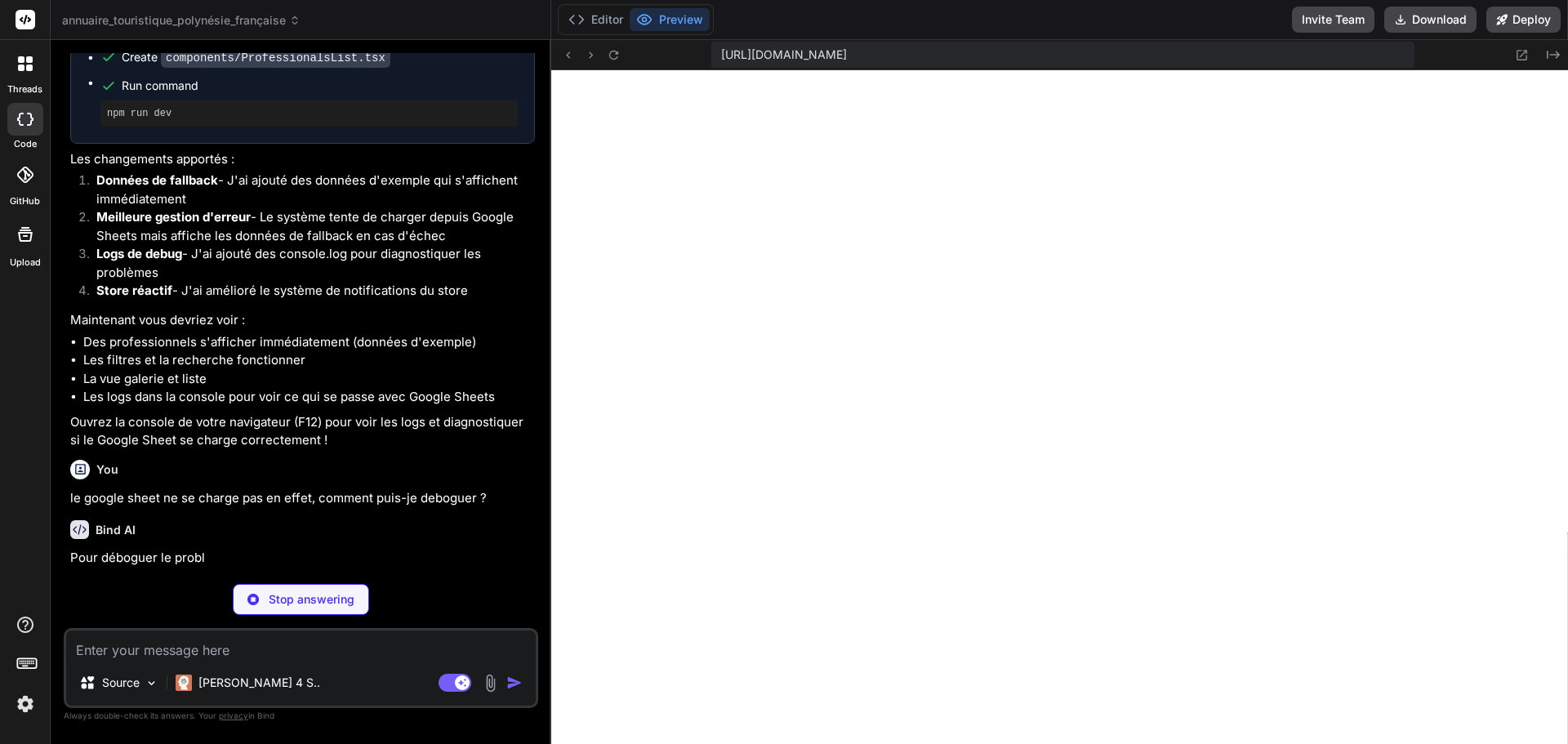
scroll to position [3416, 0]
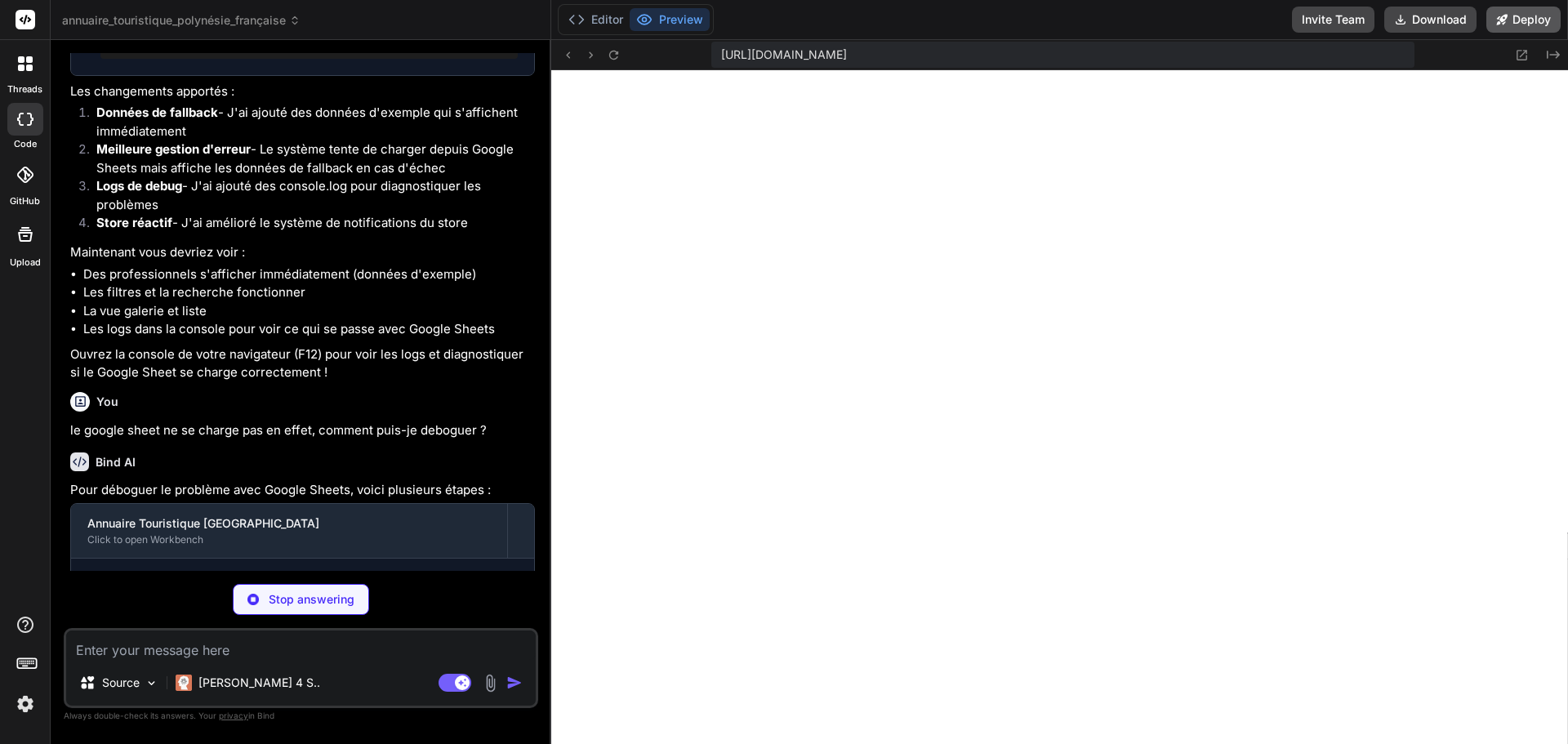
click at [1523, 14] on button "Deploy" at bounding box center [1524, 19] width 74 height 26
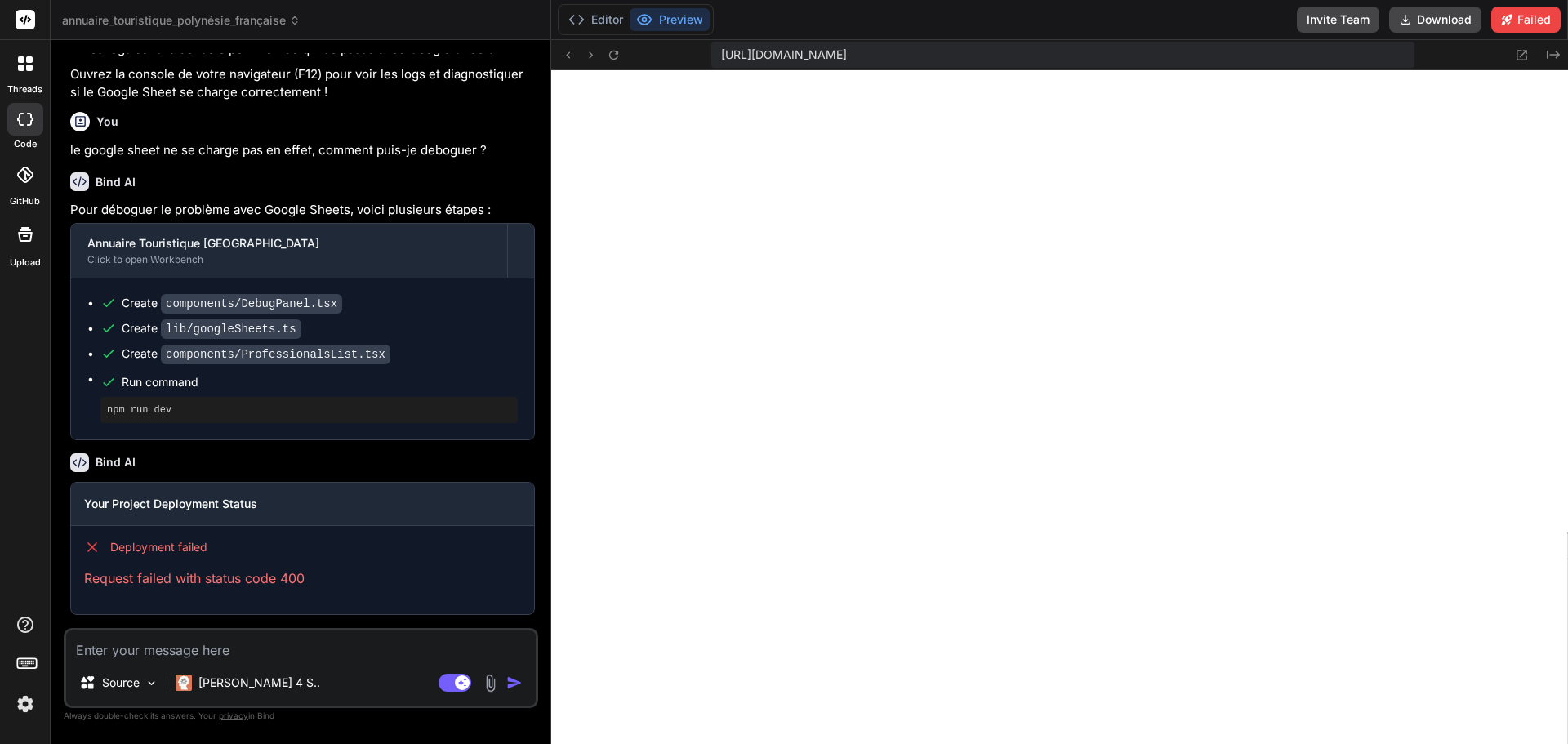
scroll to position [11991, 0]
click at [186, 646] on textarea at bounding box center [301, 644] width 470 height 29
paste textarea "[URL][DOMAIN_NAME]"
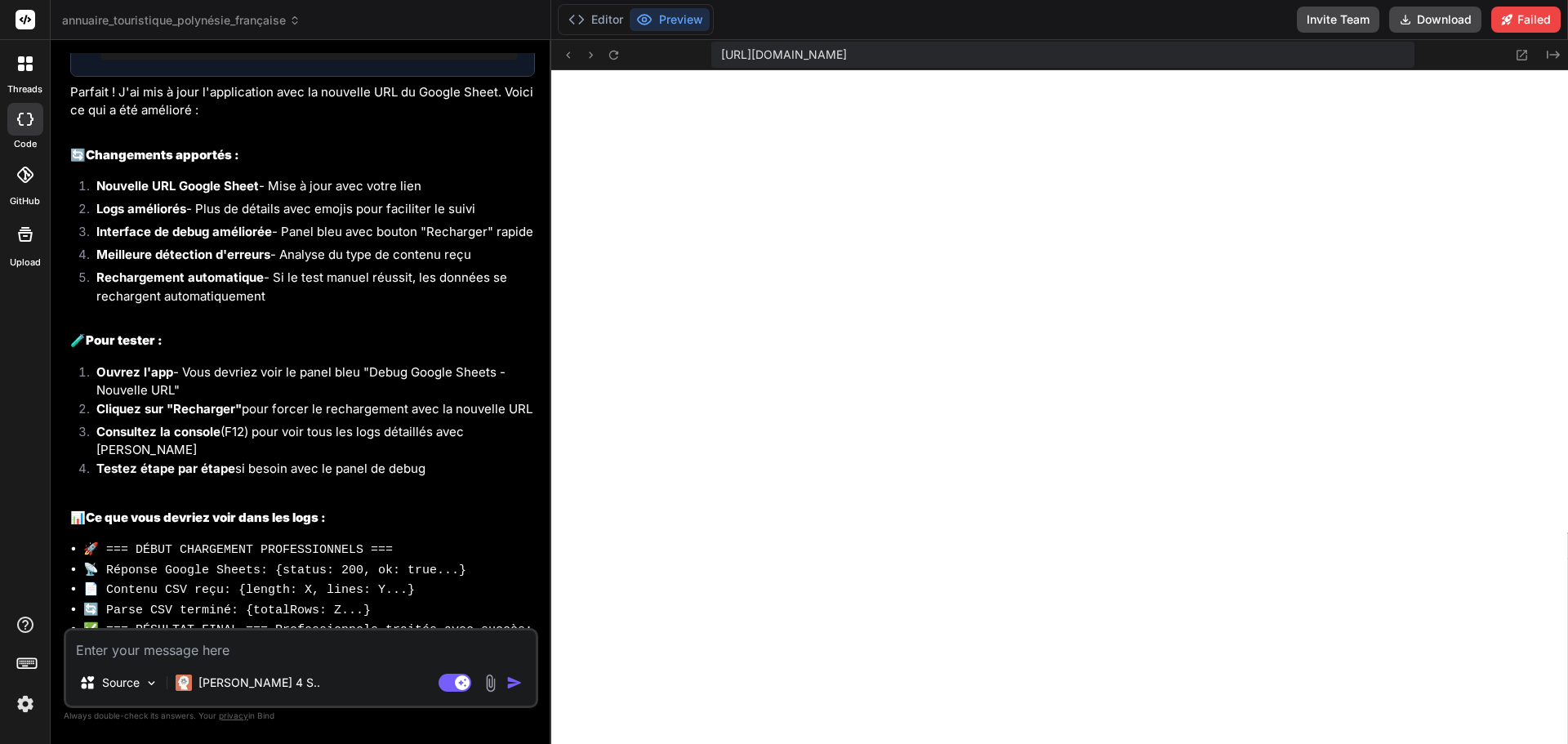
scroll to position [4707, 0]
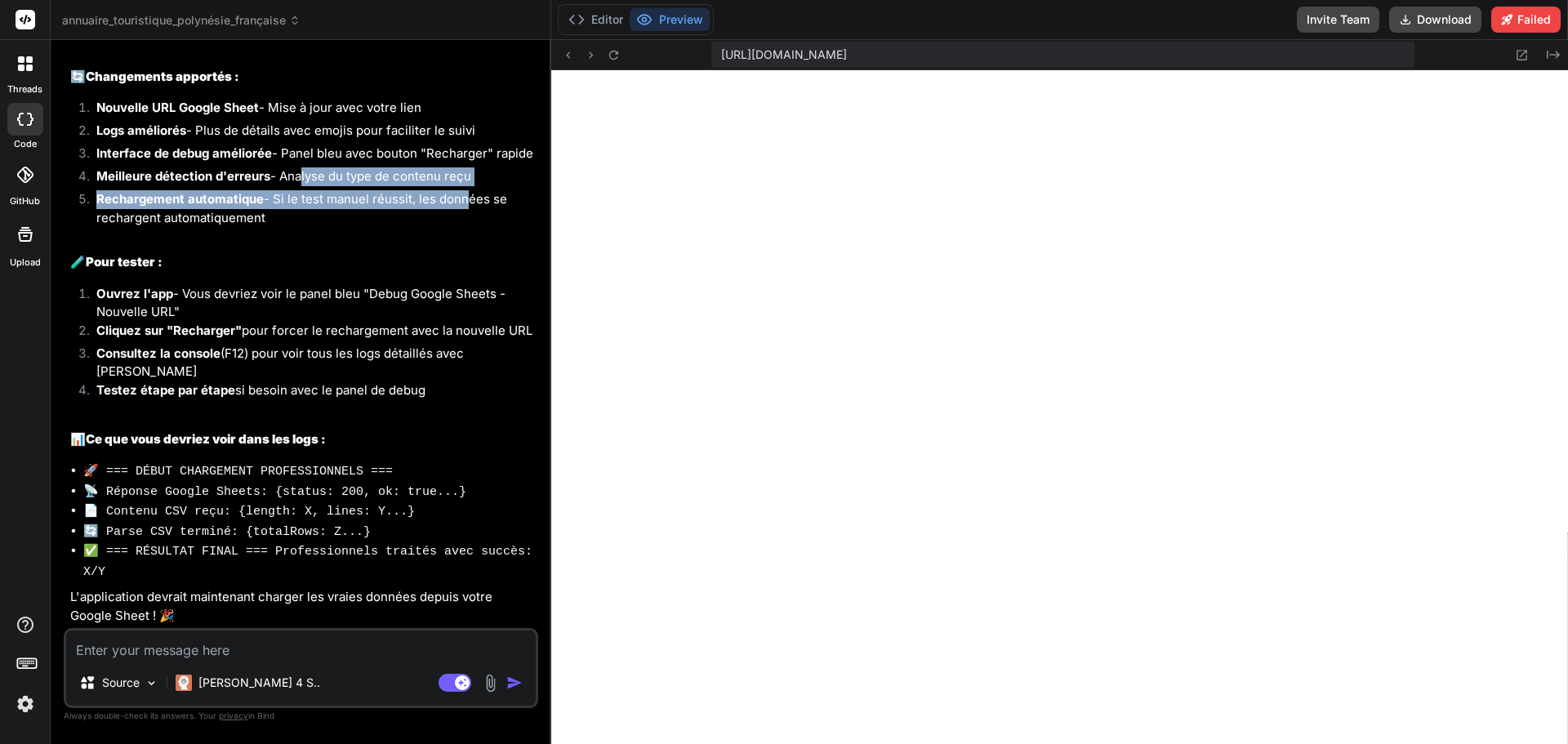
drag, startPoint x: 298, startPoint y: 218, endPoint x: 458, endPoint y: 246, distance: 162.4
click at [458, 227] on ol "Nouvelle URL Google Sheet - Mise à jour avec votre lien Logs améliorés - Plus d…" at bounding box center [303, 162] width 465 height 129
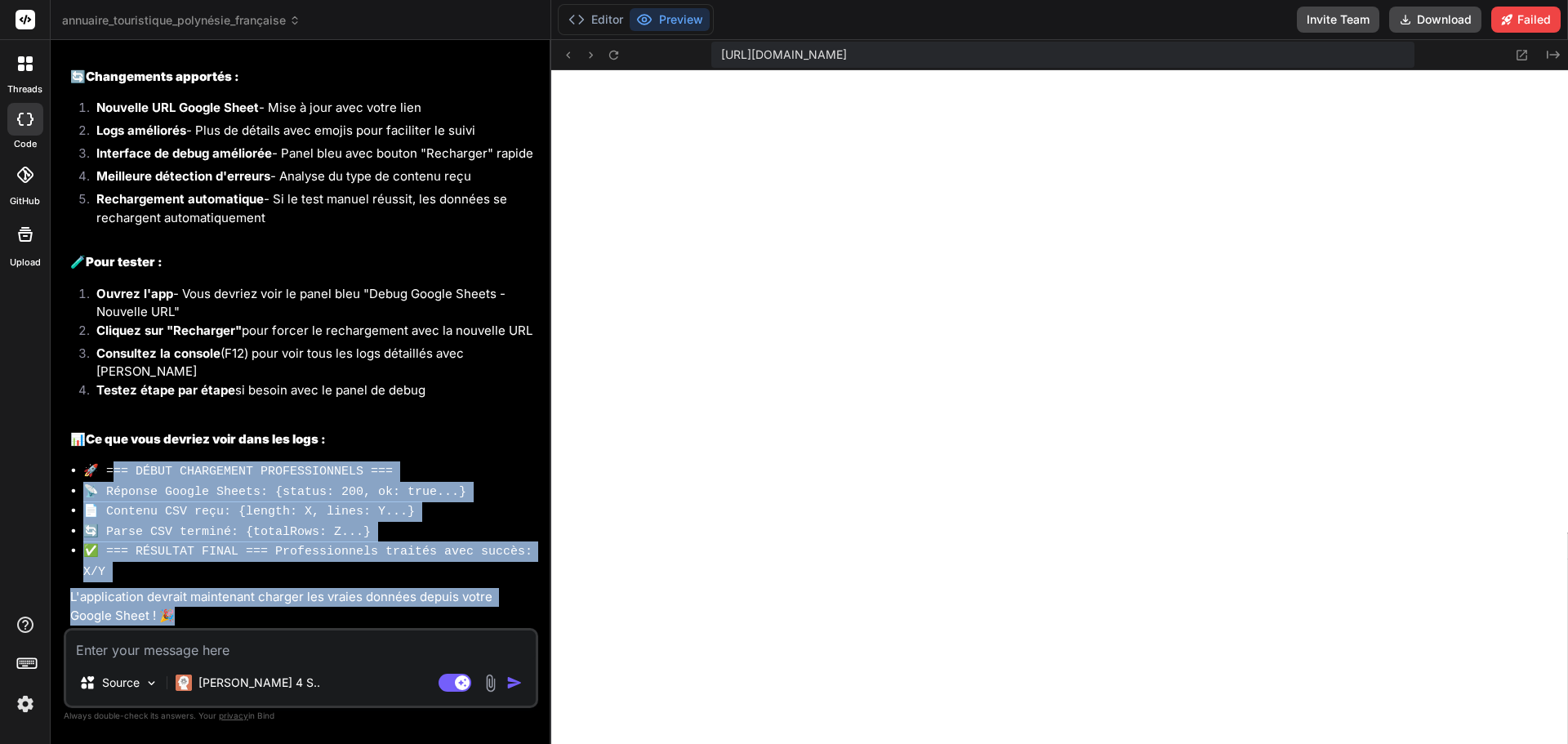
drag, startPoint x: 118, startPoint y: 477, endPoint x: 413, endPoint y: 614, distance: 325.3
click at [413, 614] on div "Annuaire Touristique Polynésie Française Click to open Workbench Create lib/goo…" at bounding box center [303, 204] width 465 height 844
click at [414, 613] on p "L'application devrait maintenant charger les vraies données depuis votre Google…" at bounding box center [303, 606] width 465 height 37
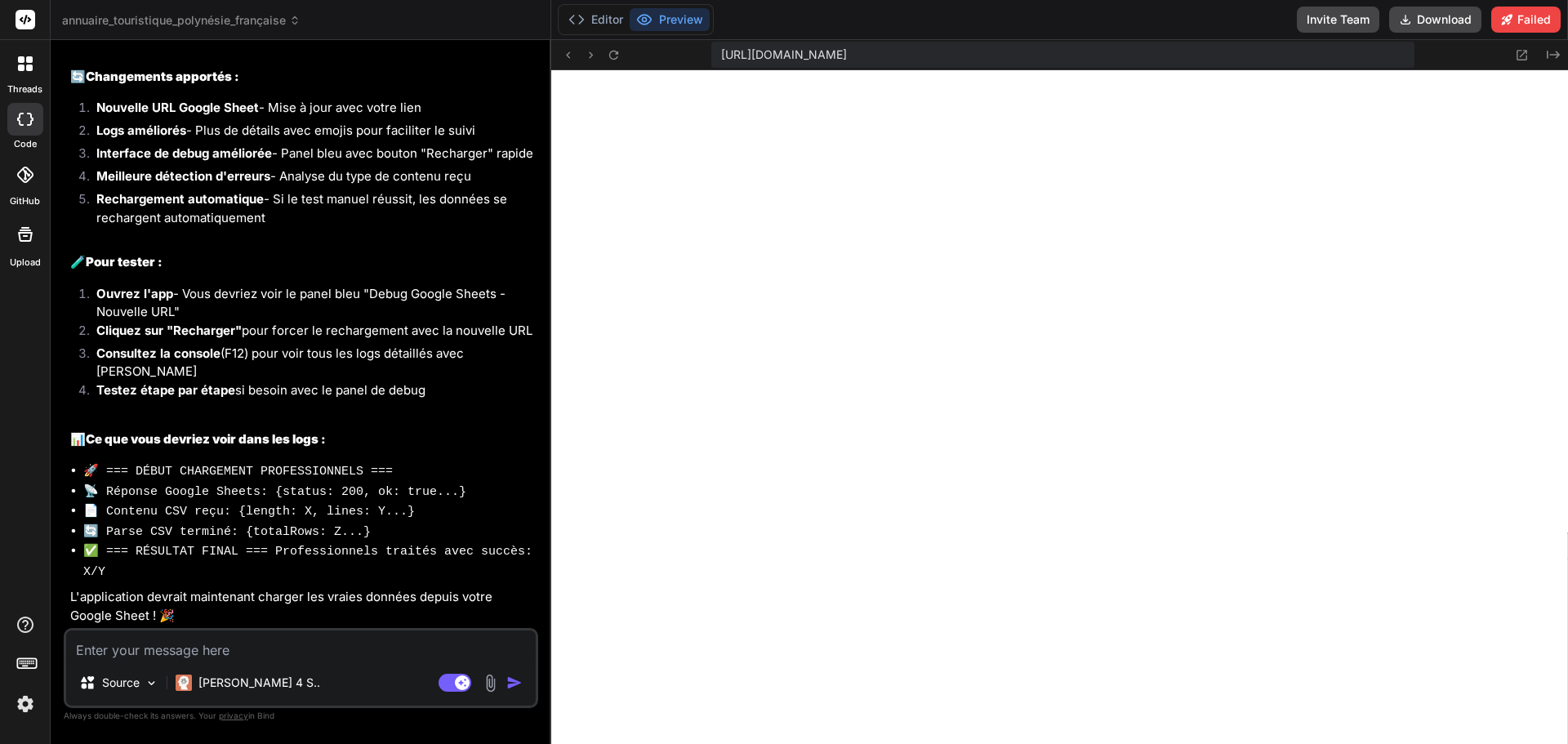
click at [157, 647] on textarea at bounding box center [301, 644] width 470 height 29
paste textarea "{ "lor": "ipsum://dolo.sitame.con/adipiscingel/s/4-doEIUSModt5I1UTlaBOR9eTd-ma8…"
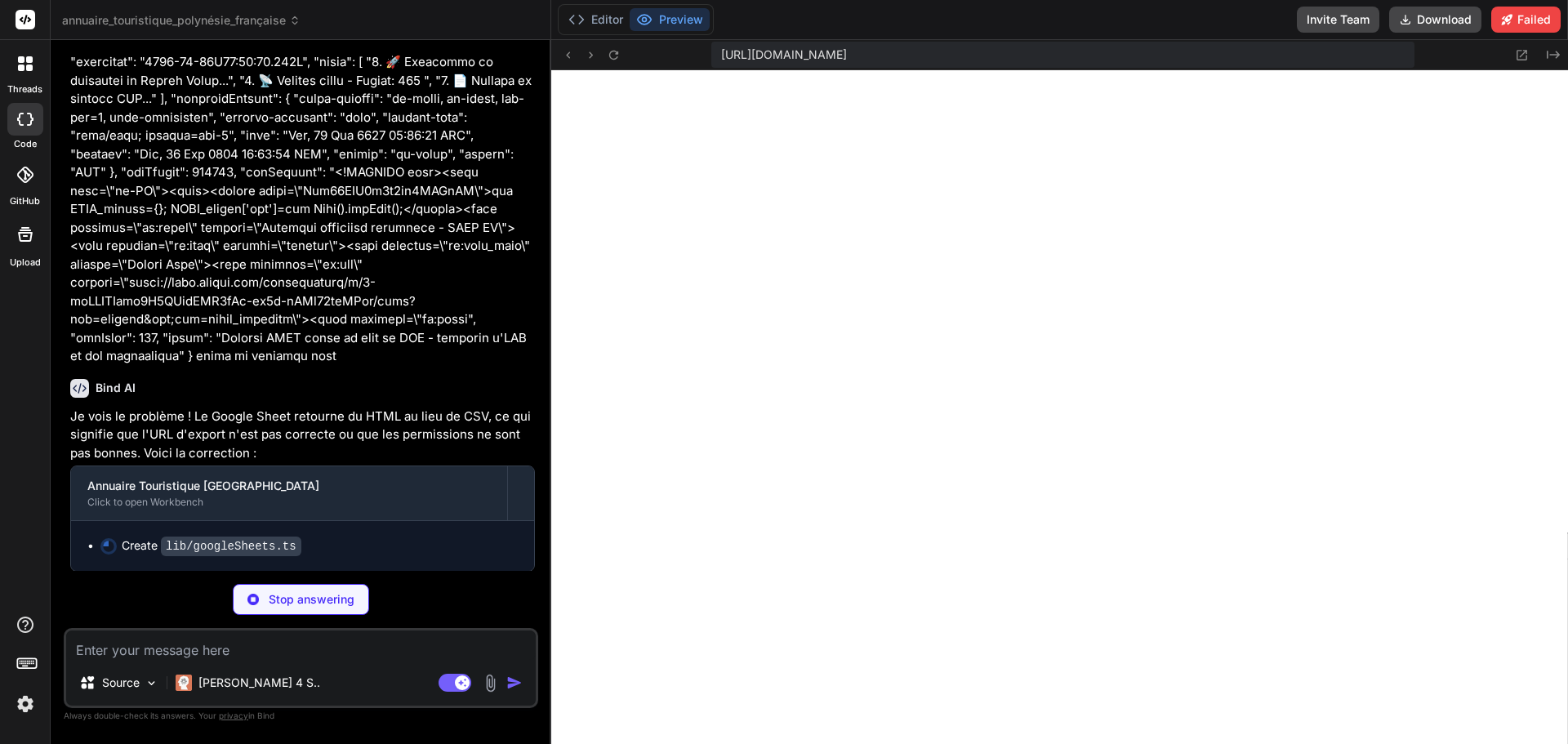
scroll to position [5355, 0]
